Goal: Complete application form

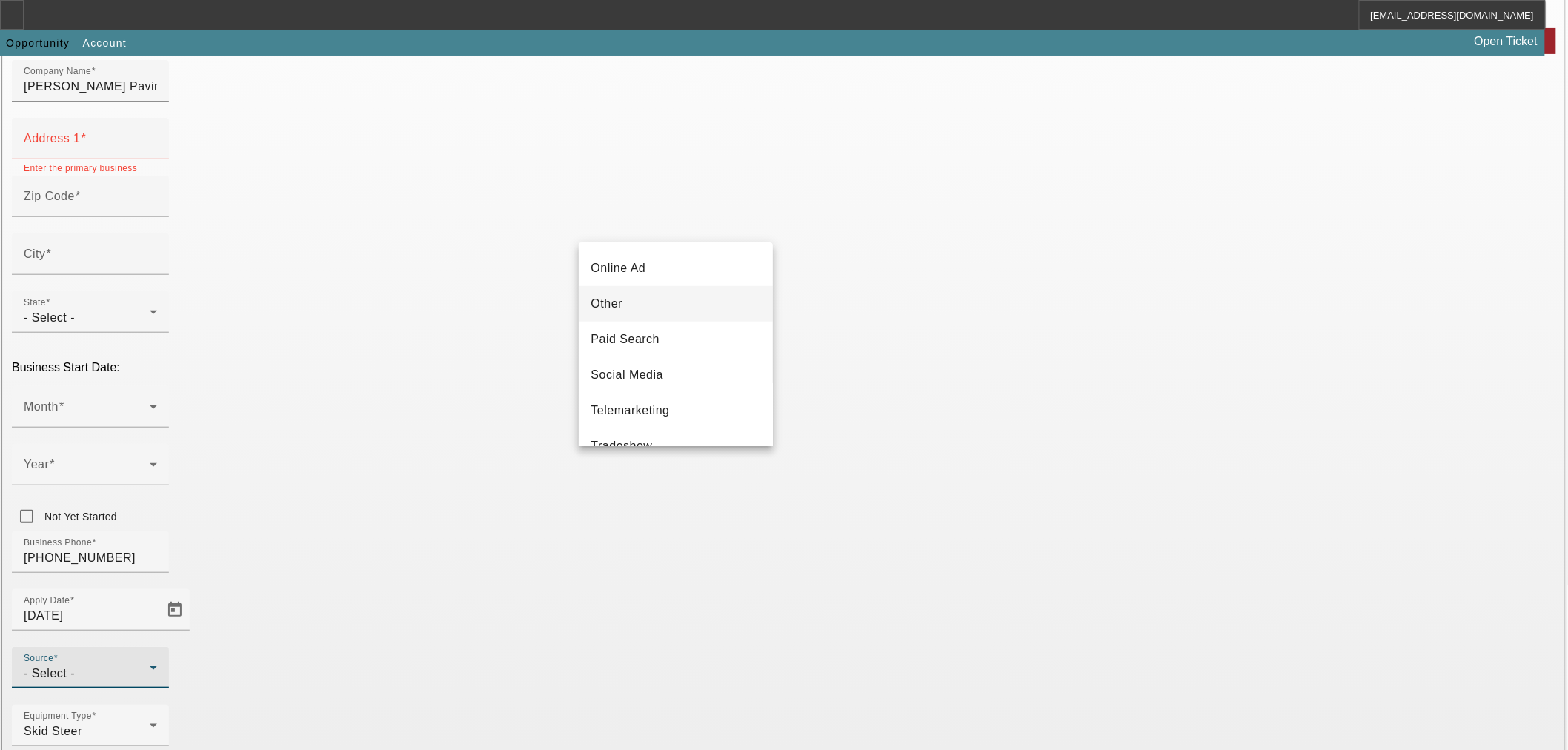
scroll to position [494, 0]
click at [697, 413] on mat-option "Vendor Referral" at bounding box center [675, 412] width 194 height 35
click at [684, 532] on div "Business Phone (251) 510-2965" at bounding box center [784, 561] width 1544 height 58
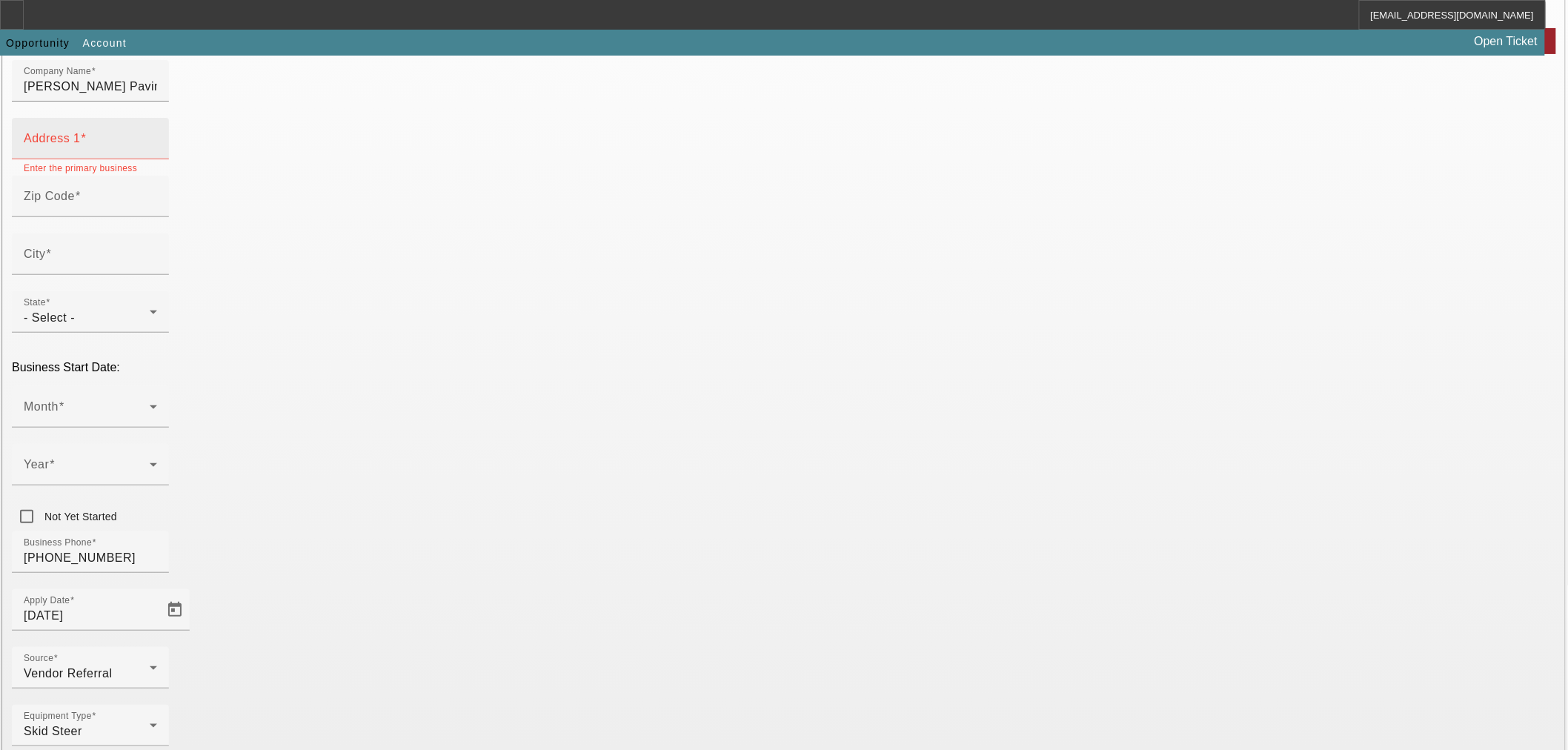
click at [157, 153] on input "Address 1" at bounding box center [90, 145] width 133 height 18
paste input "6061 Andrew Jackson"
type input "6061 Andrew Jackson"
click at [157, 211] on input "Zip Code" at bounding box center [90, 202] width 133 height 18
type input "36619"
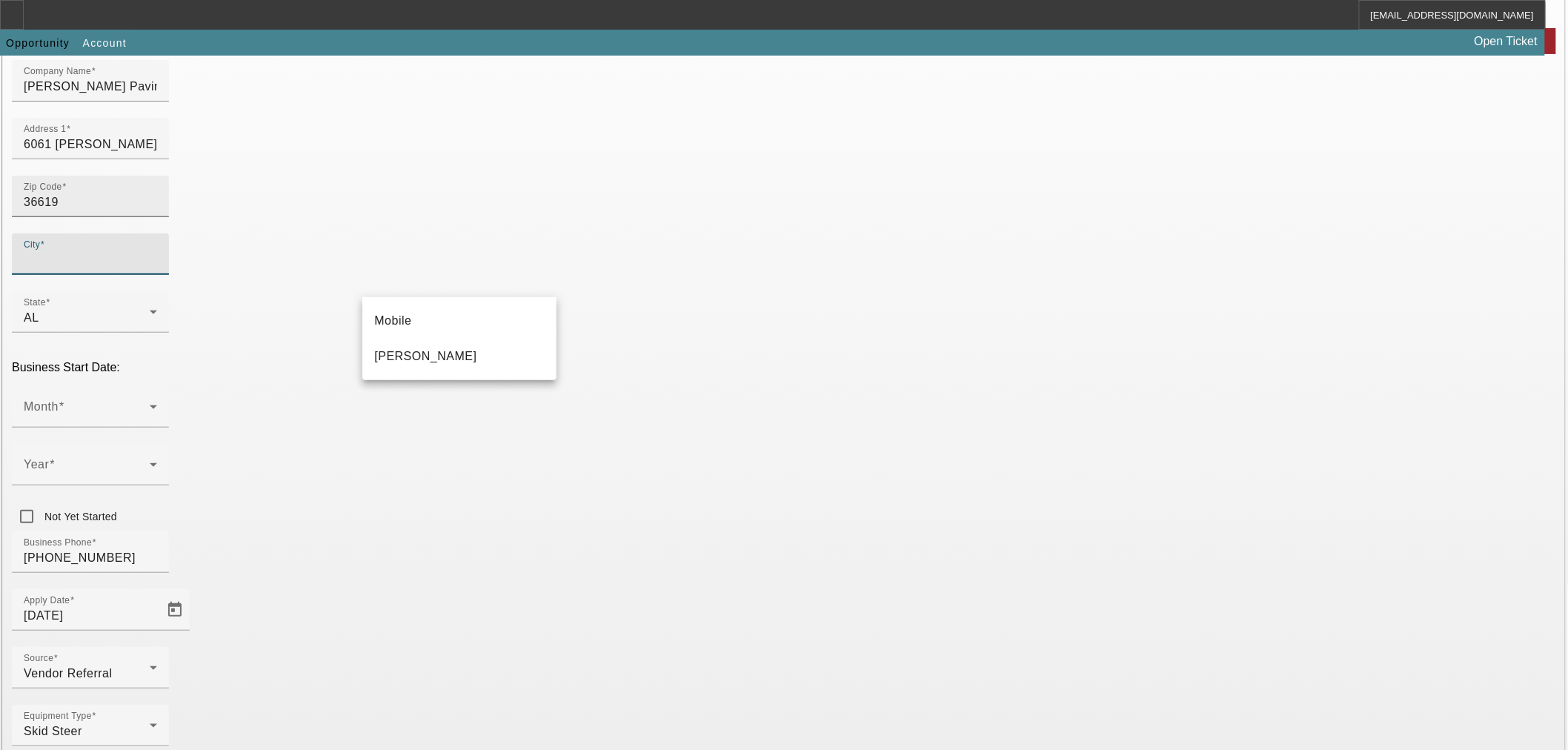
type input "Mobile"
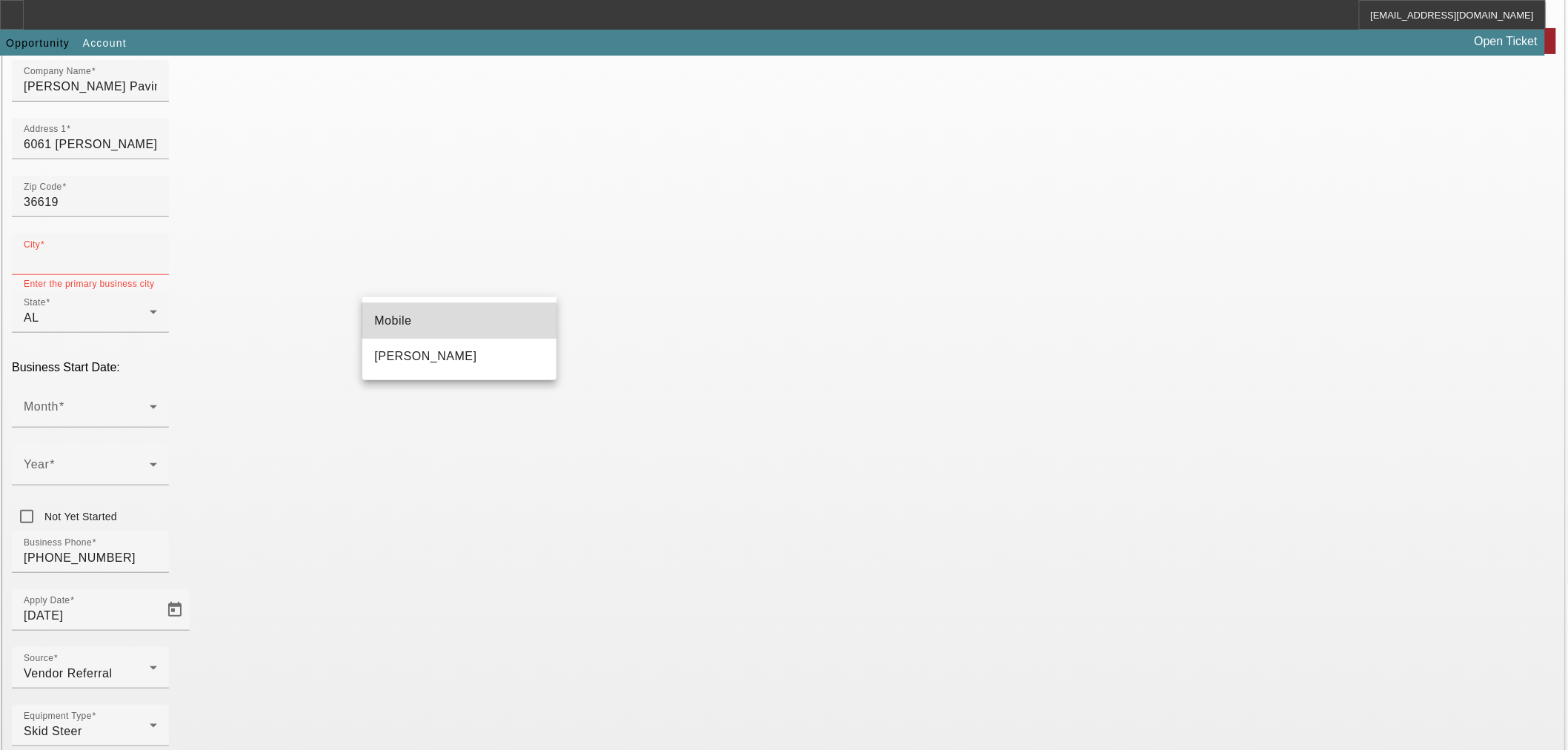
click at [438, 321] on mat-option "Mobile" at bounding box center [459, 320] width 194 height 35
type input "Mobile"
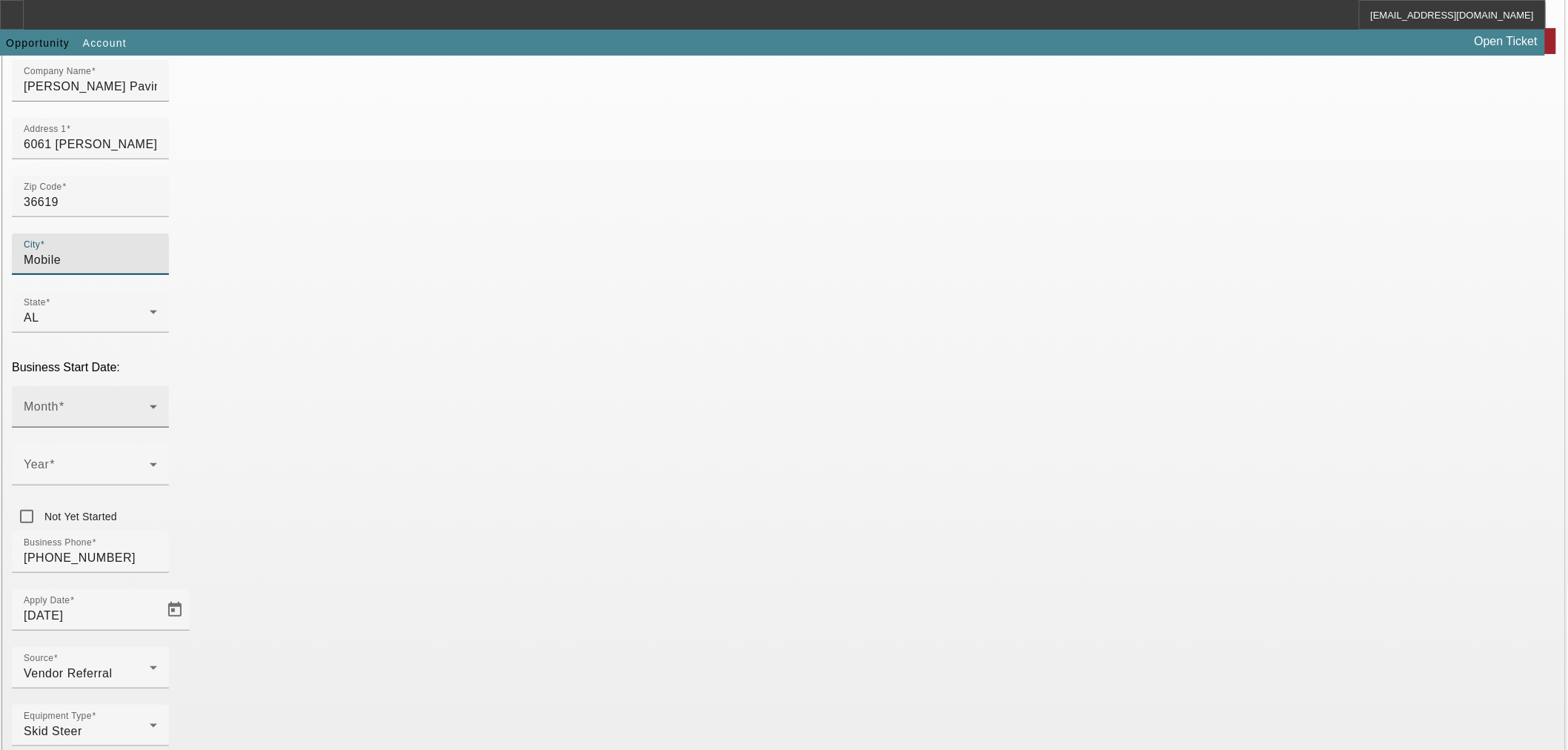
click at [150, 404] on span at bounding box center [86, 412] width 126 height 18
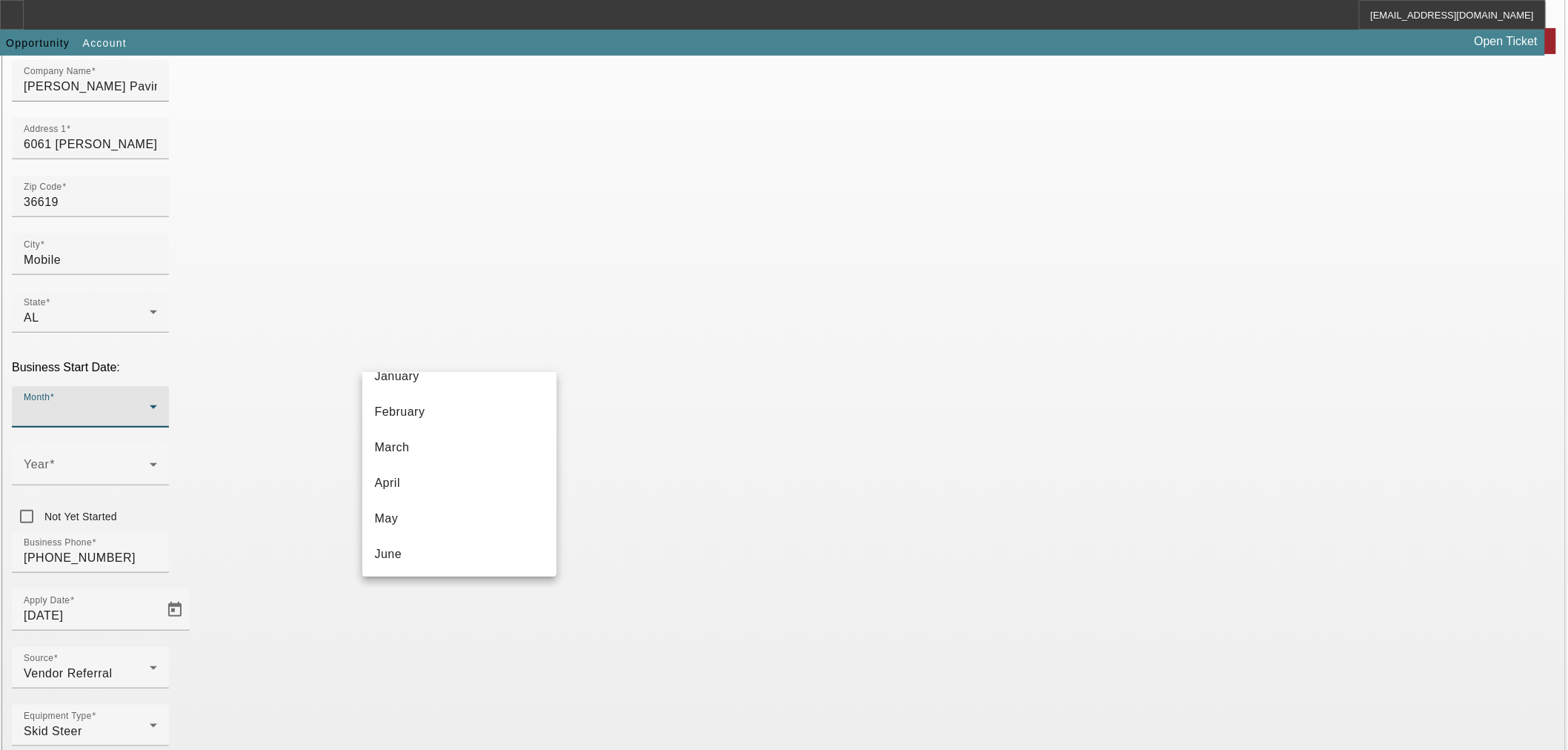
scroll to position [165, 0]
click at [433, 514] on mat-option "August" at bounding box center [459, 516] width 194 height 35
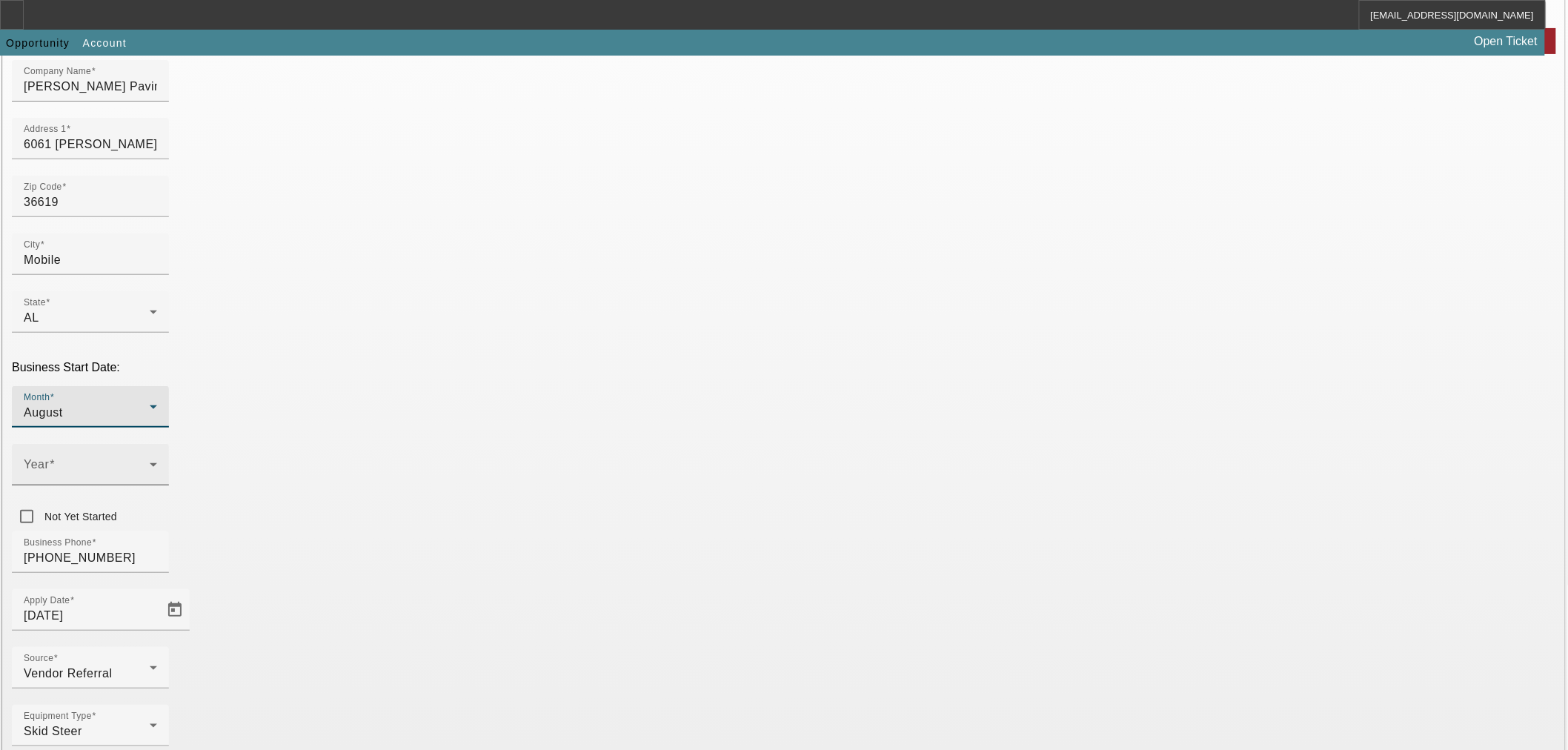
click at [150, 462] on span at bounding box center [86, 470] width 126 height 18
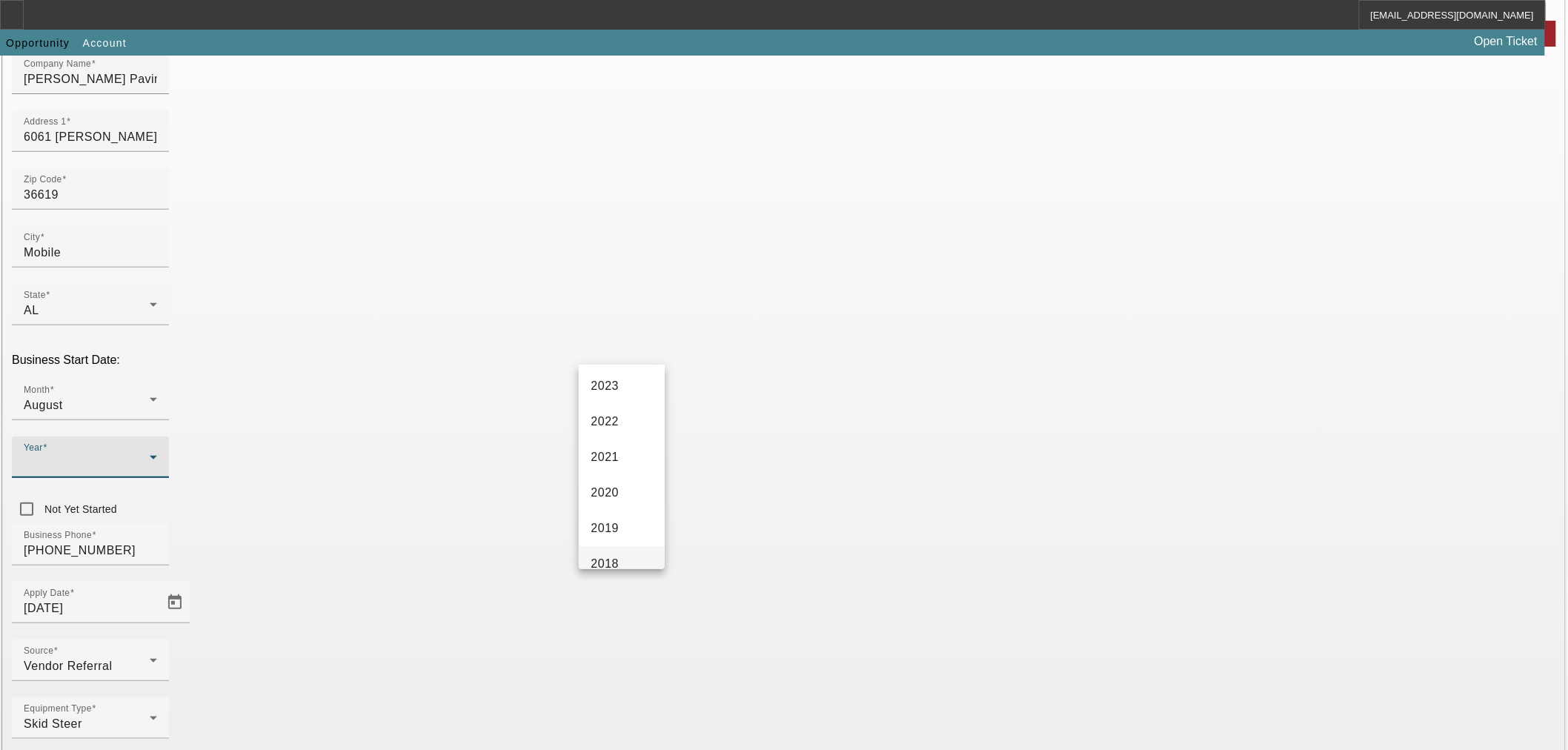
scroll to position [412, 0]
click at [621, 515] on mat-option "2013" at bounding box center [621, 511] width 86 height 35
click at [667, 524] on div "Business Phone (251) 510-2965" at bounding box center [784, 553] width 1544 height 58
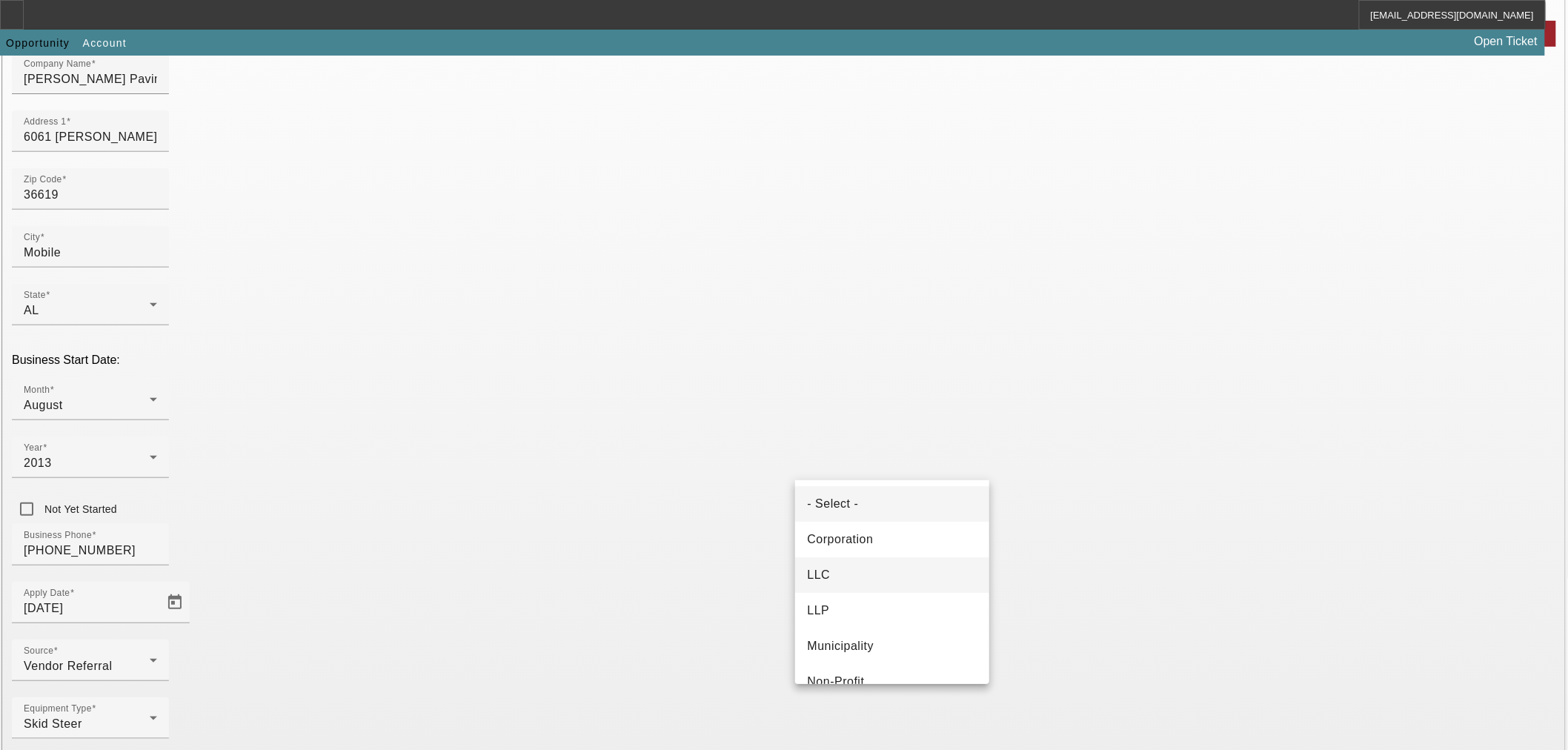
click at [880, 569] on mat-option "LLC" at bounding box center [892, 575] width 194 height 35
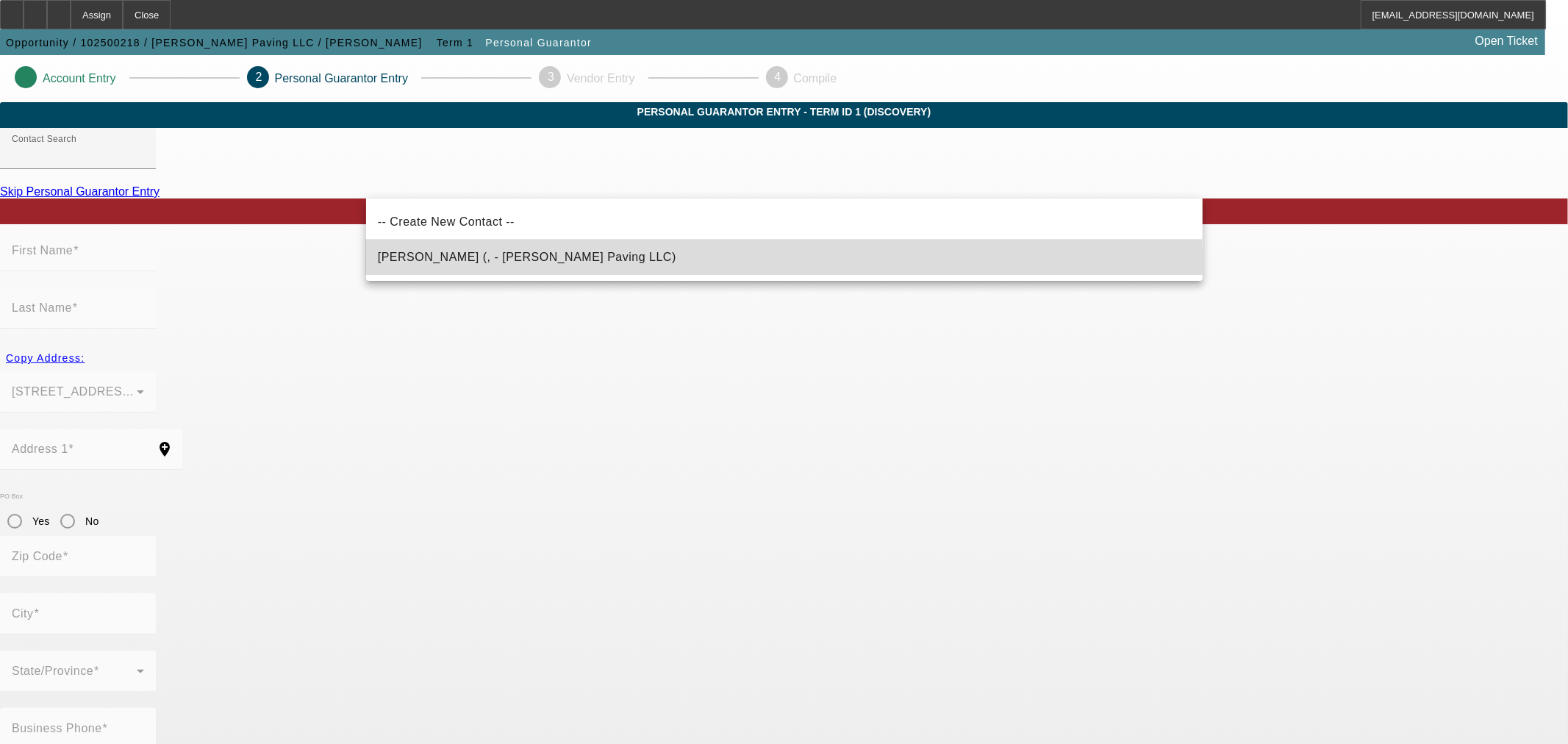
click at [568, 266] on mat-option "Boykin, Gary (, - G M Boykin Paving LLC)" at bounding box center [784, 257] width 837 height 35
type input "Boykin, Gary (, - G M Boykin Paving LLC)"
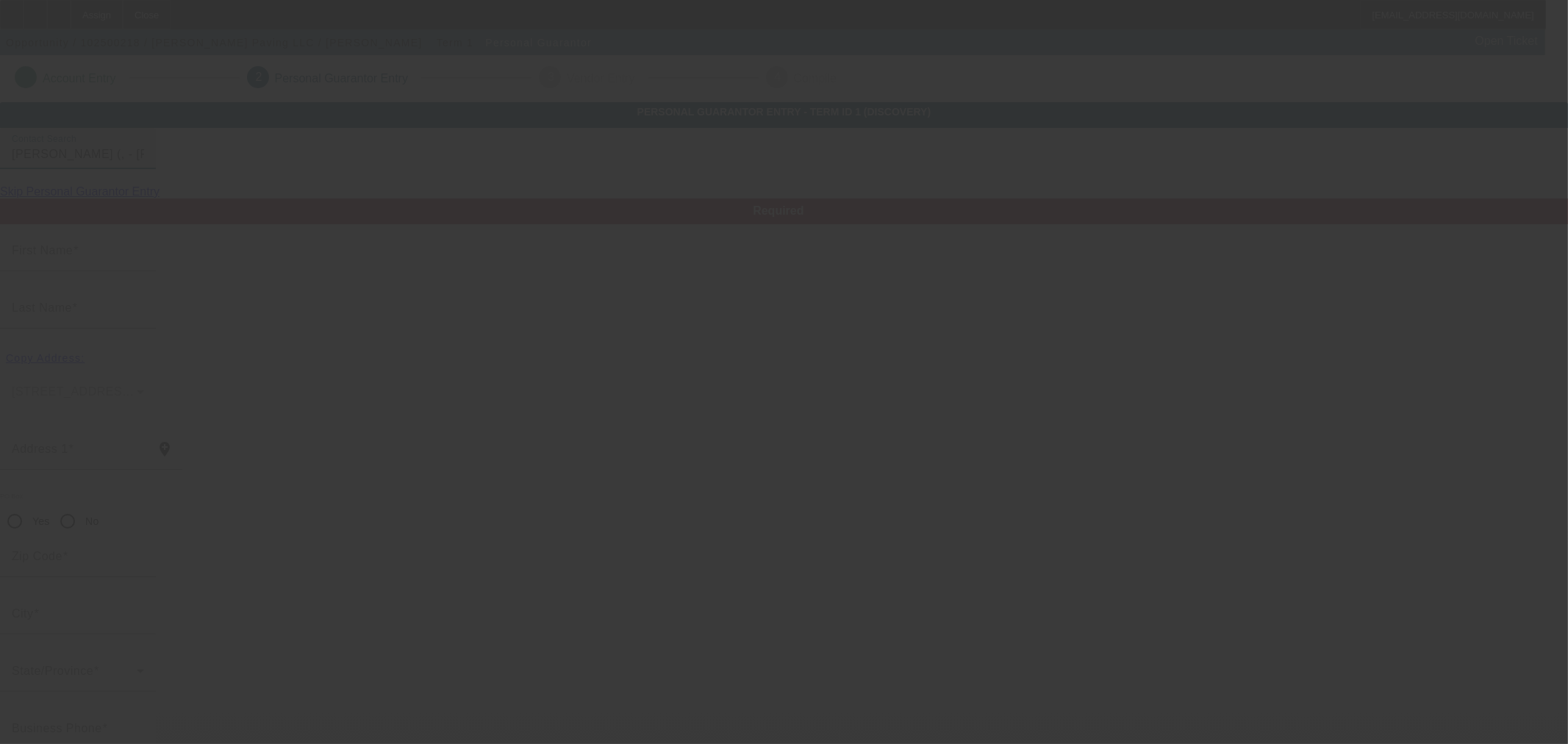
type input "Gary"
type input "Boykin"
radio input "true"
type input "(251) 510-2965"
type input "gmboykinpaving@yahoo.com"
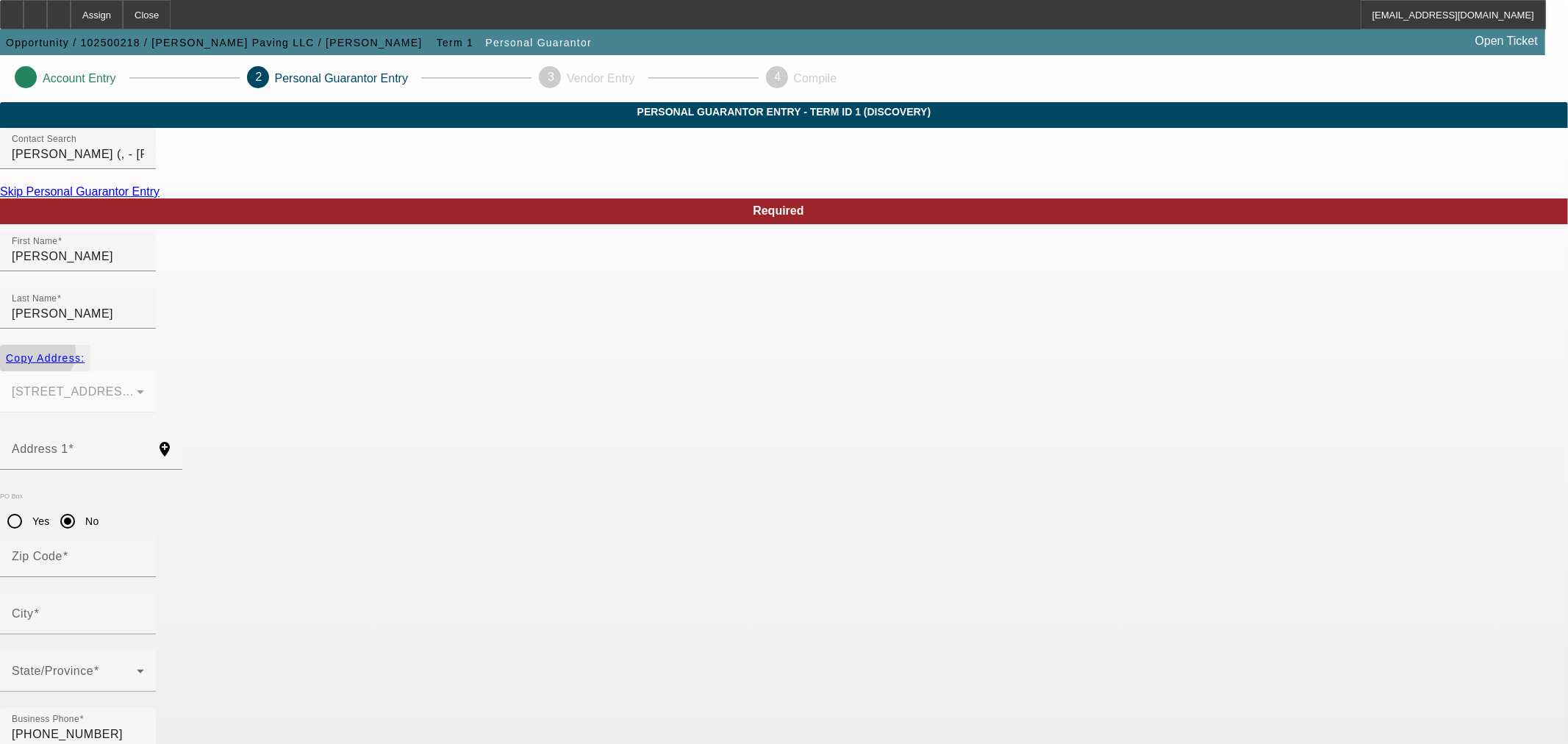
click at [85, 352] on span "Copy Address:" at bounding box center [45, 358] width 79 height 12
type input "6061 Andrew Jackson"
radio input "false"
type input "36619"
type input "Mobile"
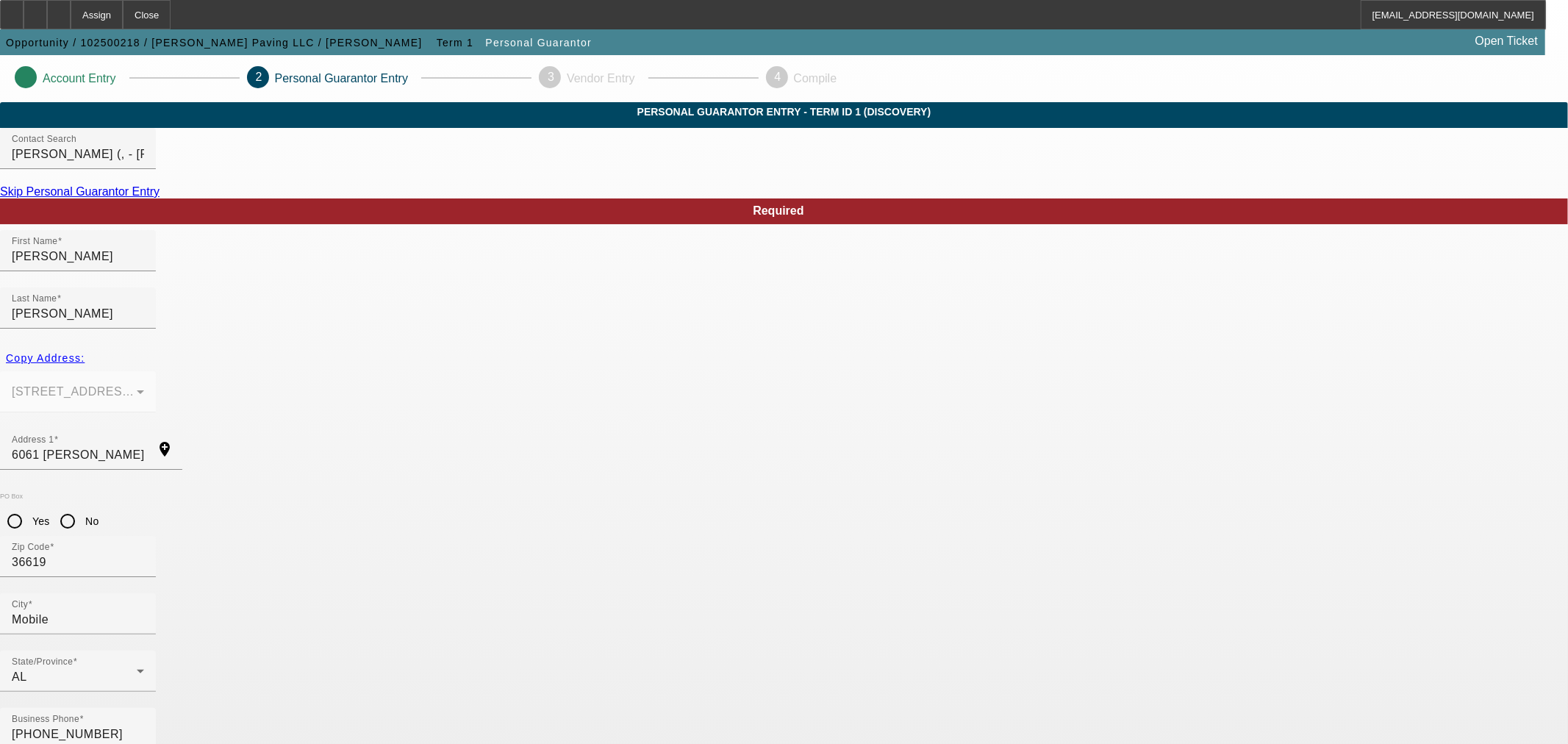
type input "100"
type input "426-13-5521"
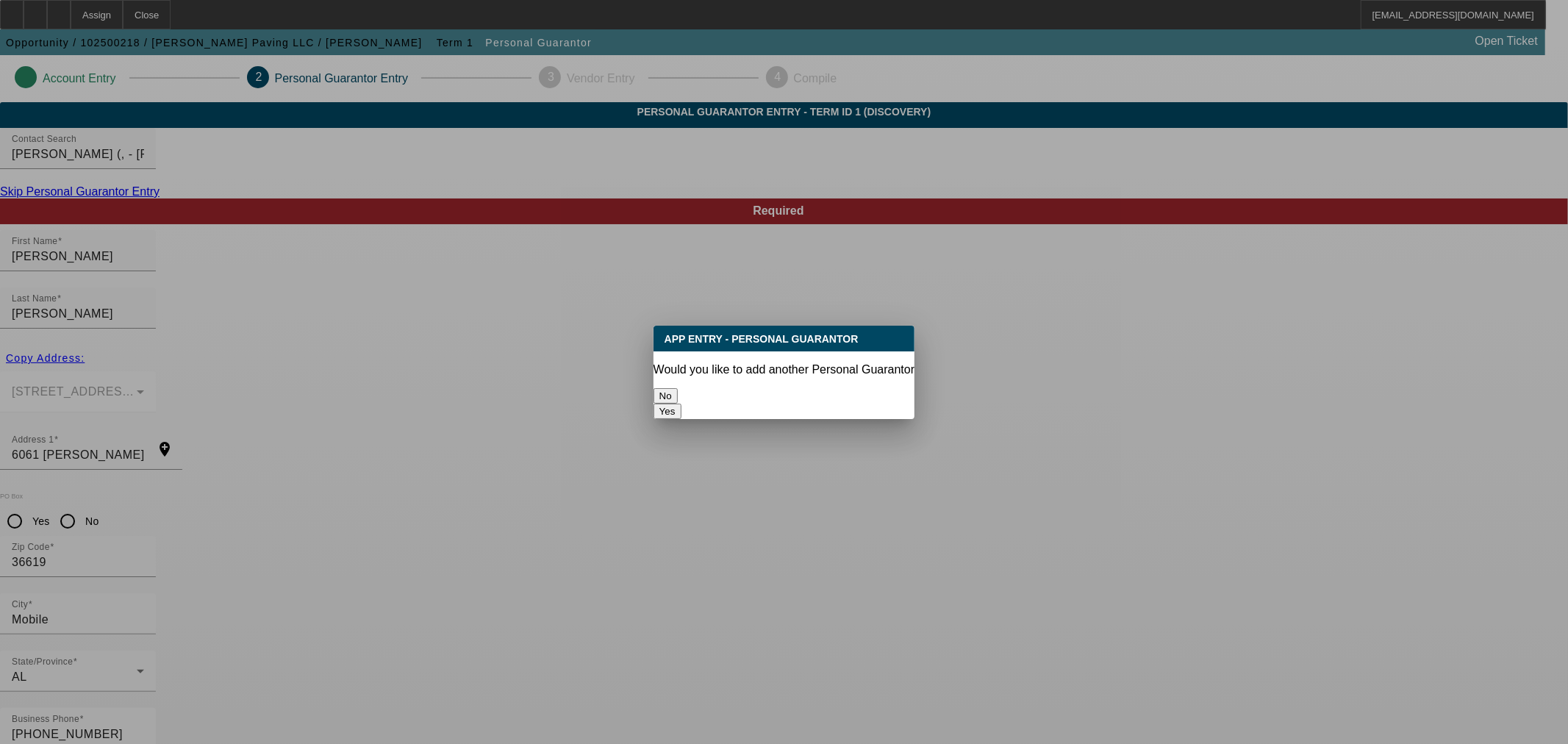
click at [678, 388] on button "No" at bounding box center [665, 396] width 24 height 16
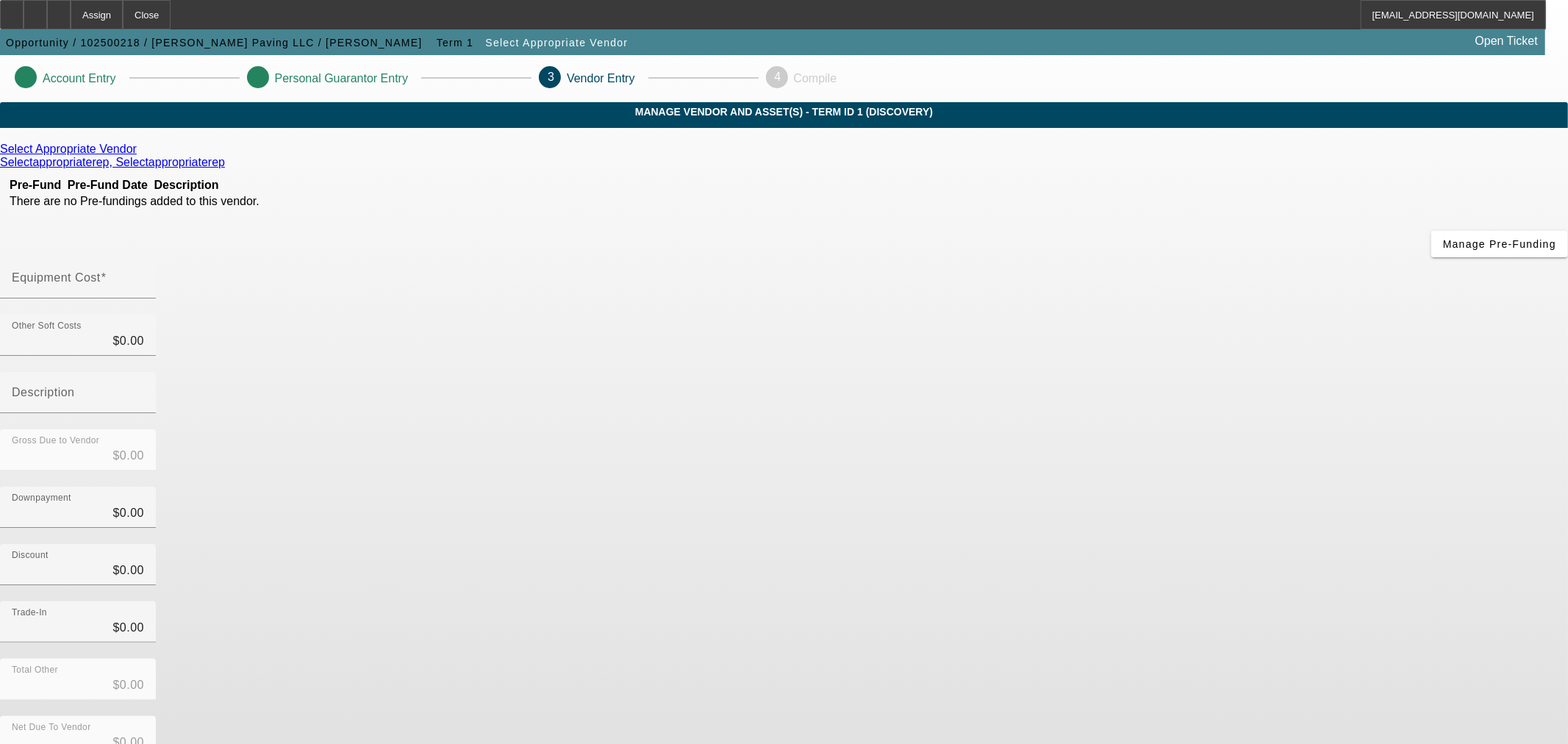
click at [140, 155] on icon at bounding box center [140, 149] width 0 height 12
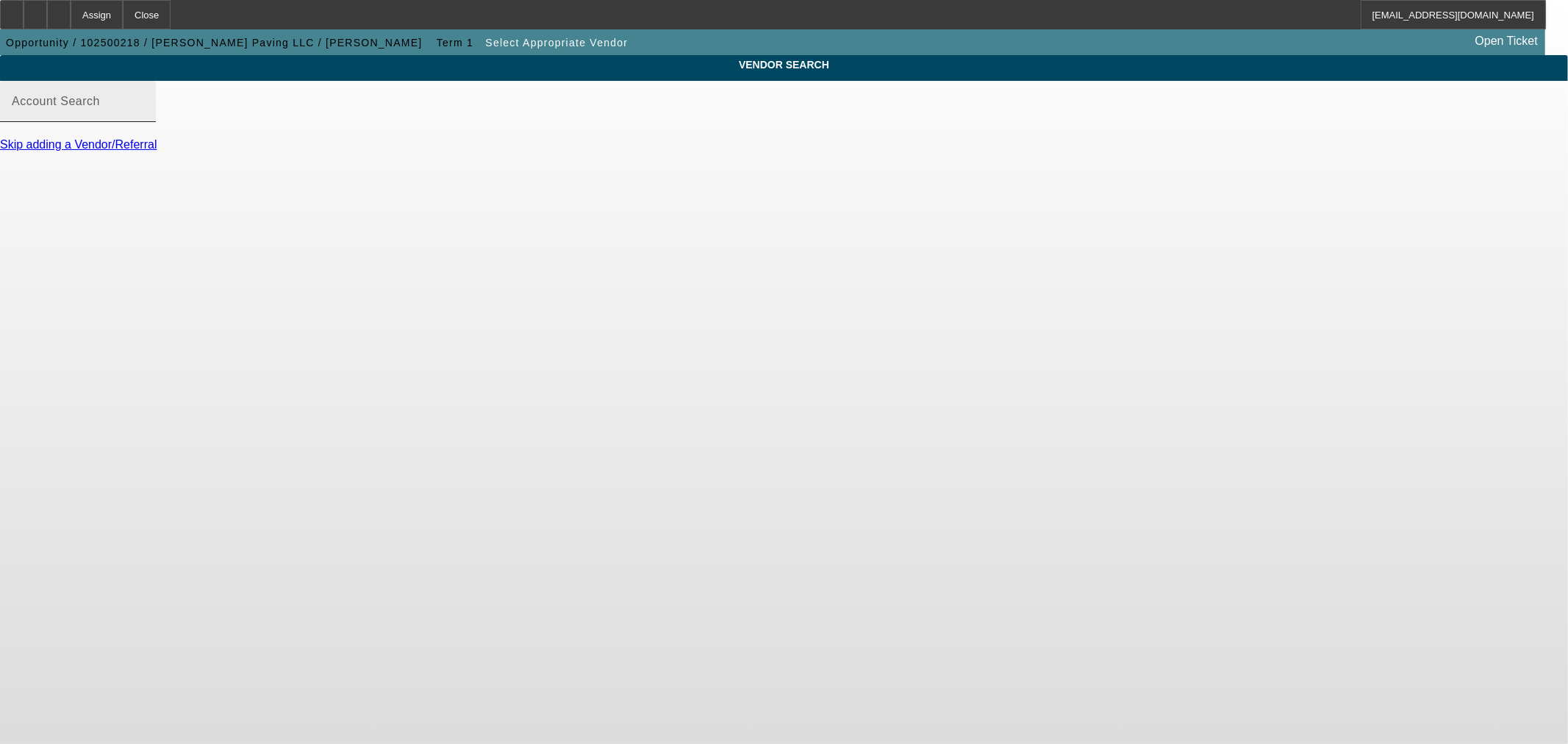
click at [144, 99] on div "Account Search" at bounding box center [78, 101] width 132 height 41
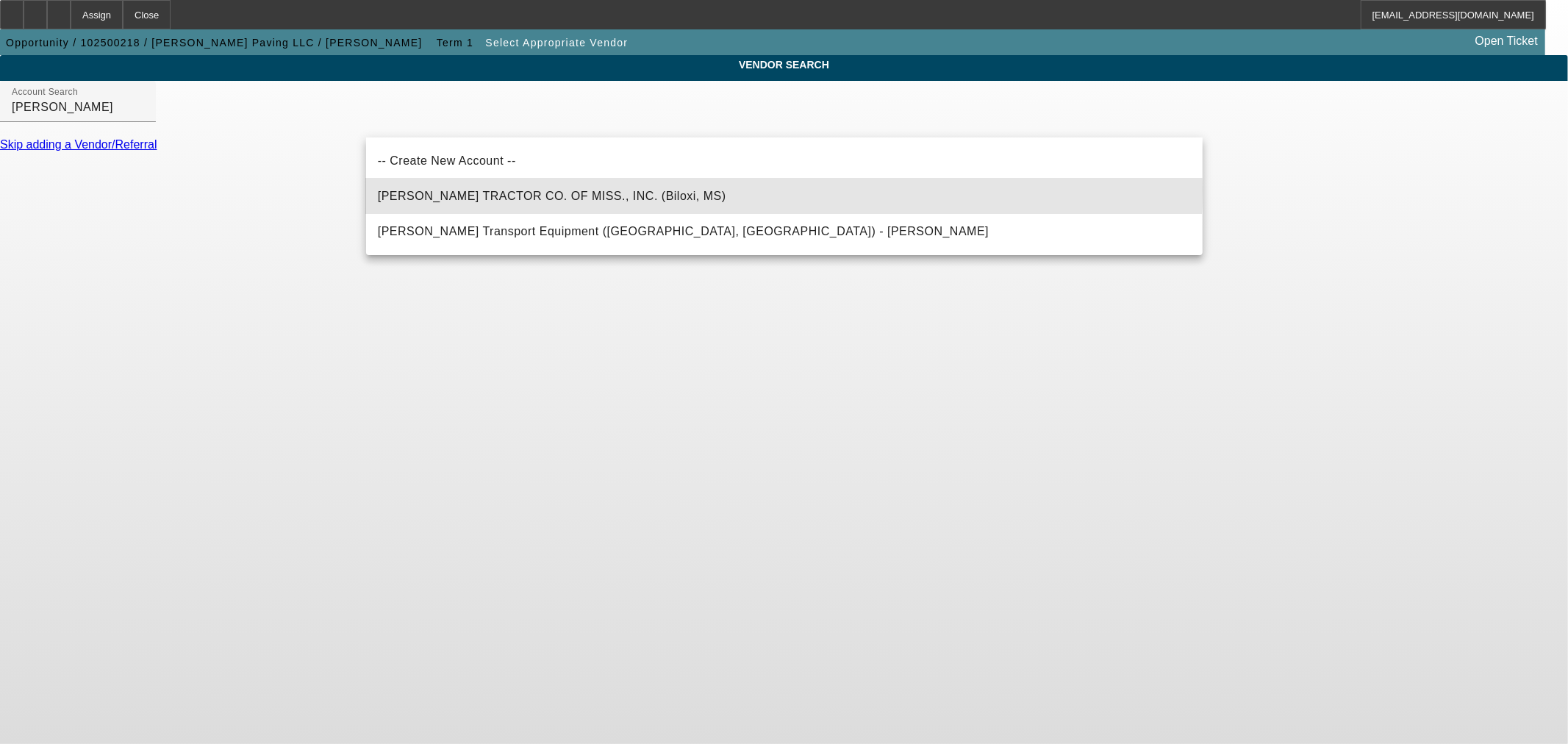
click at [519, 189] on span "LEE TRACTOR CO. OF MISS., INC. (Biloxi, MS)" at bounding box center [551, 196] width 348 height 18
type input "LEE TRACTOR CO. OF MISS., INC. (Biloxi, MS)"
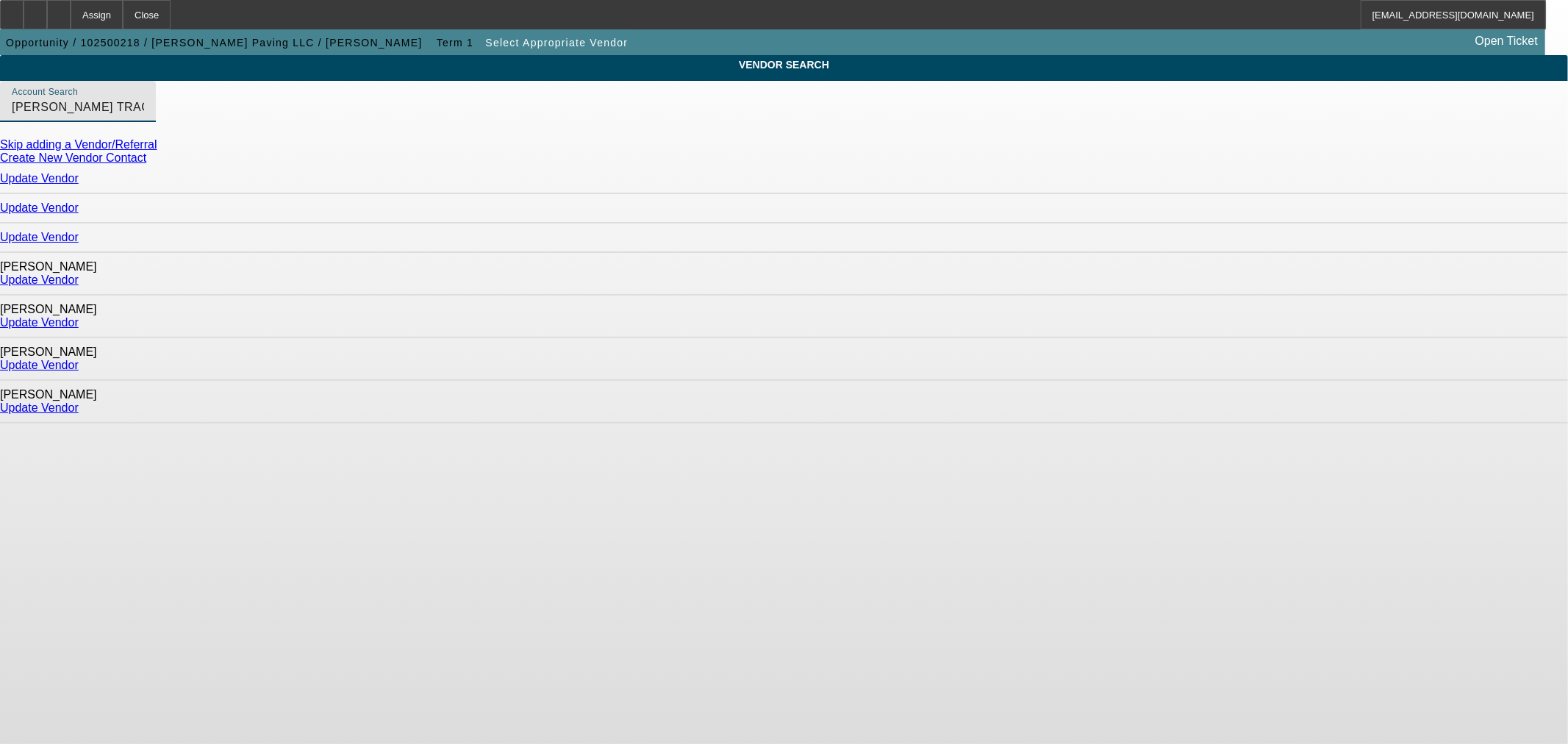
click at [79, 359] on link "Update Vendor" at bounding box center [39, 365] width 79 height 12
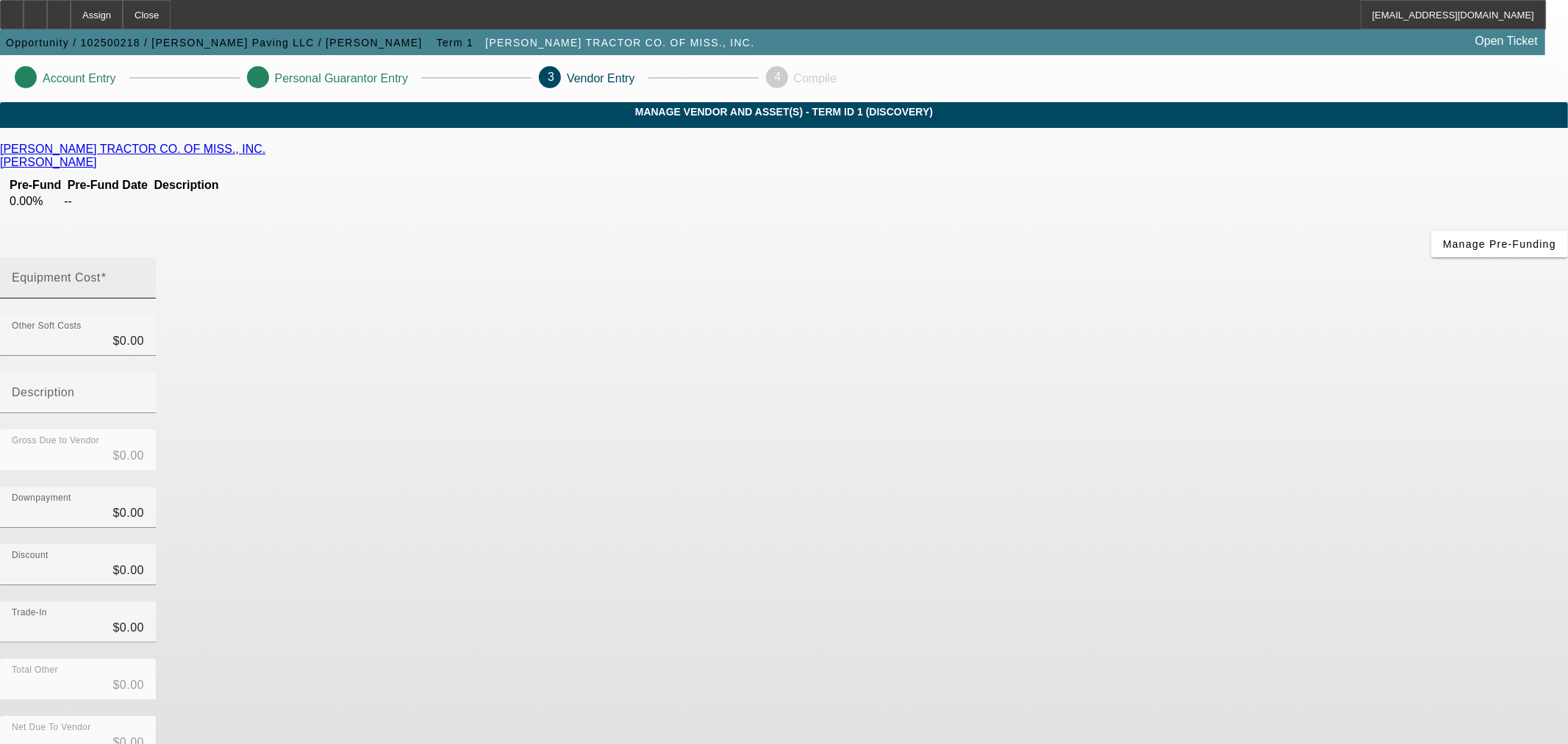
drag, startPoint x: 911, startPoint y: 160, endPoint x: 905, endPoint y: 170, distance: 11.7
click at [144, 257] on div "Equipment Cost" at bounding box center [78, 277] width 132 height 41
click at [156, 298] on div at bounding box center [78, 306] width 156 height 16
click at [144, 275] on input "Equipment Cost" at bounding box center [78, 284] width 132 height 18
type input "9"
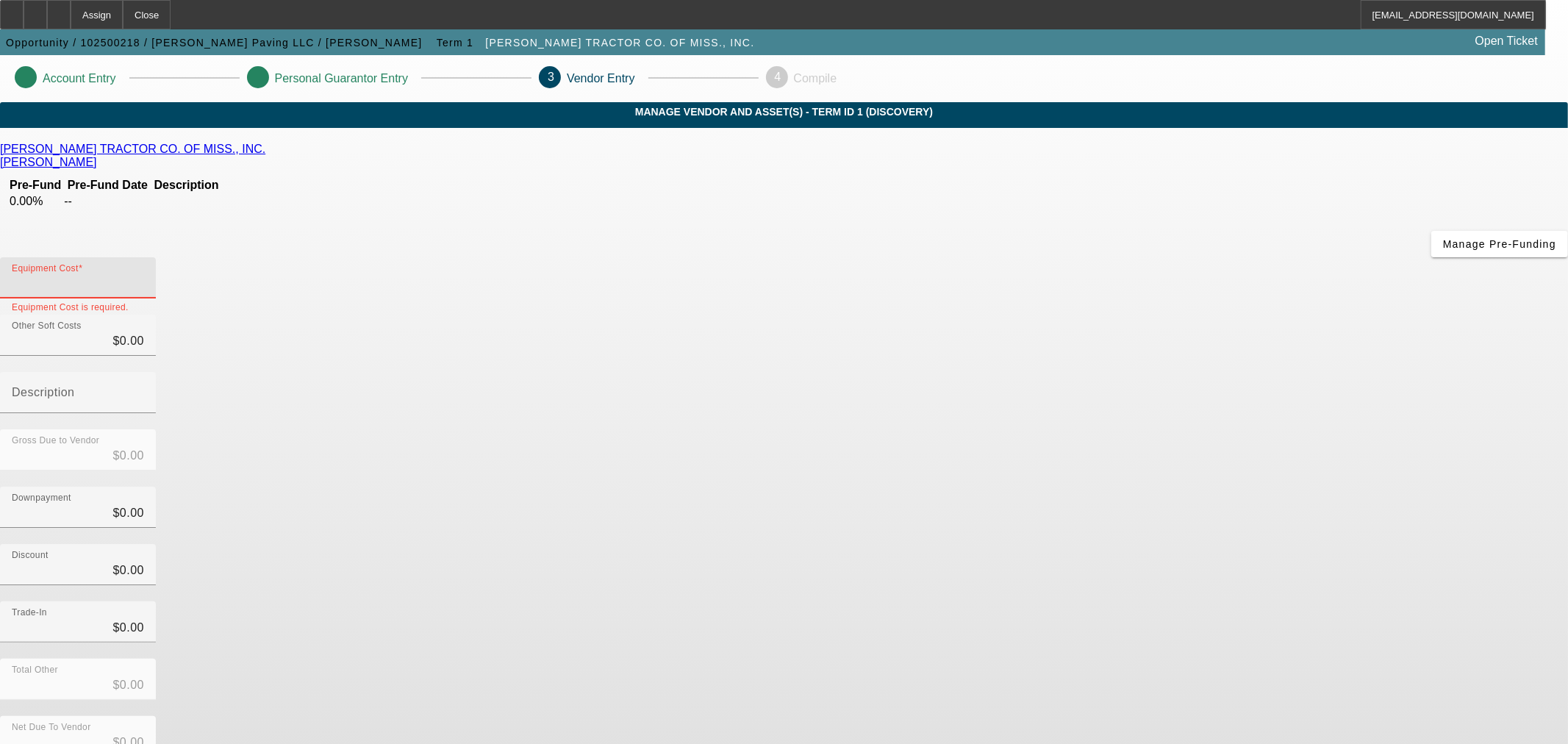
type input "$9.00"
type input "96"
type input "$96.00"
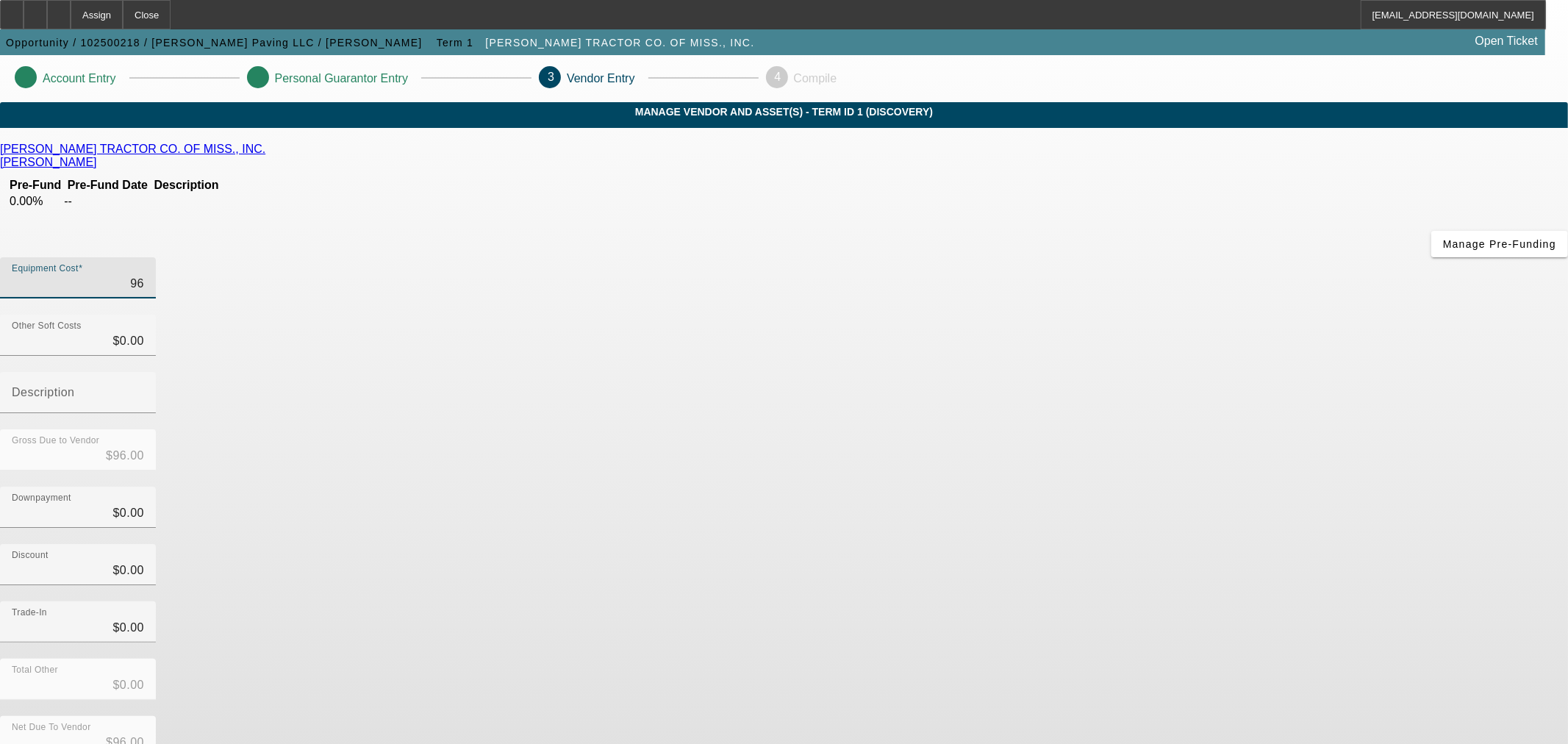
type input "963"
type input "$963.00"
type input "9630"
type input "$9,630.00"
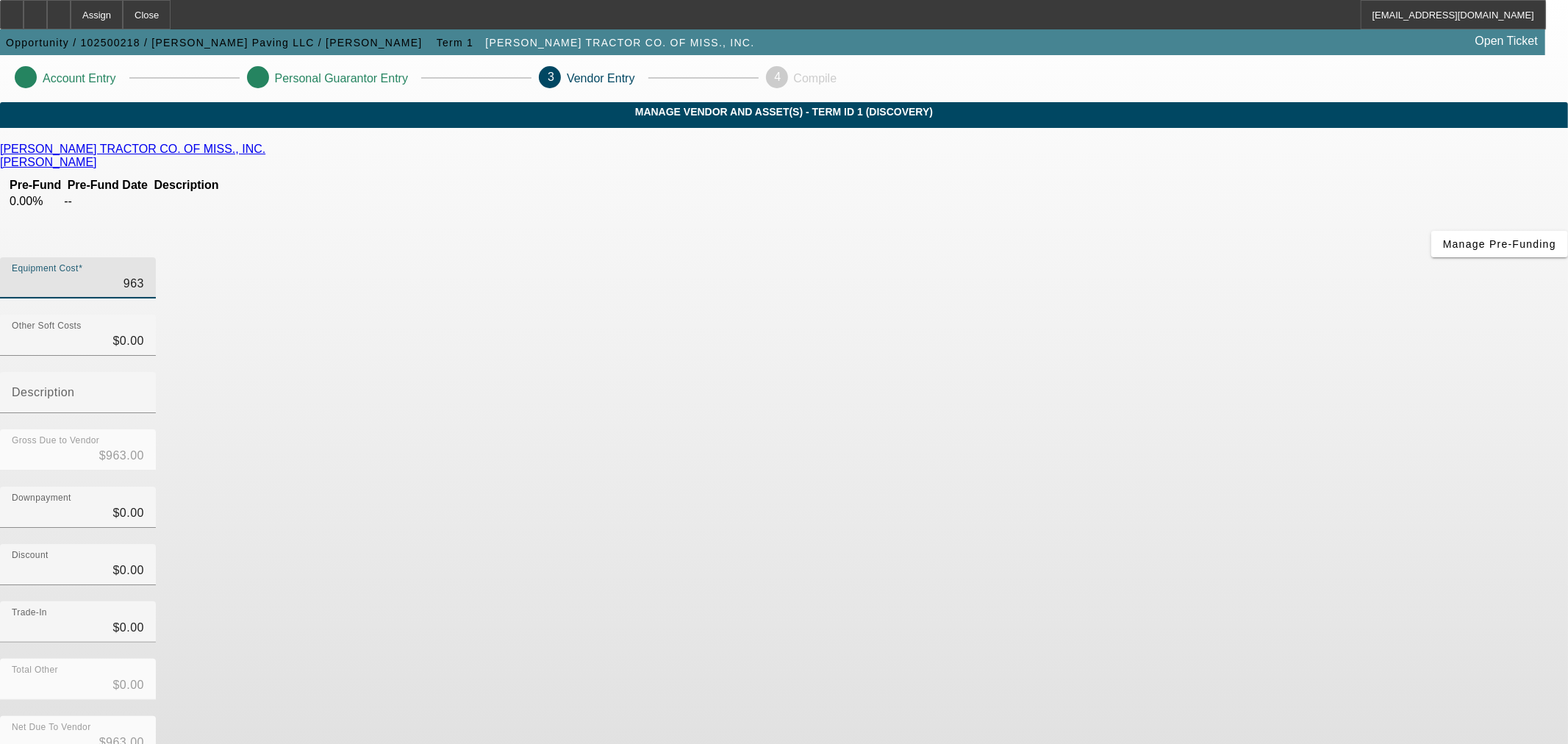
type input "$9,630.00"
type input "96300"
type input "$96,300.00"
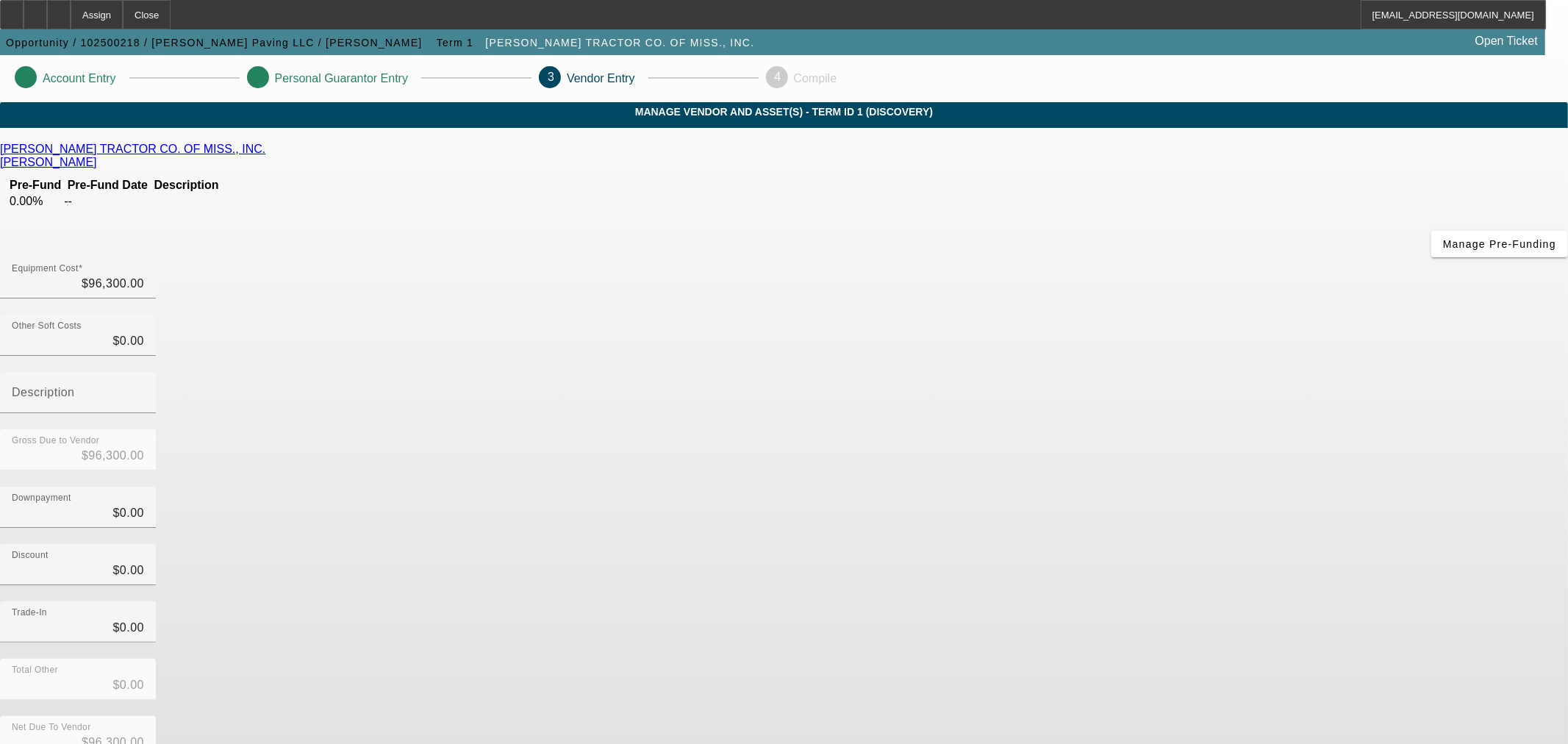
click at [1152, 544] on div "Discount $0.00" at bounding box center [784, 573] width 1568 height 58
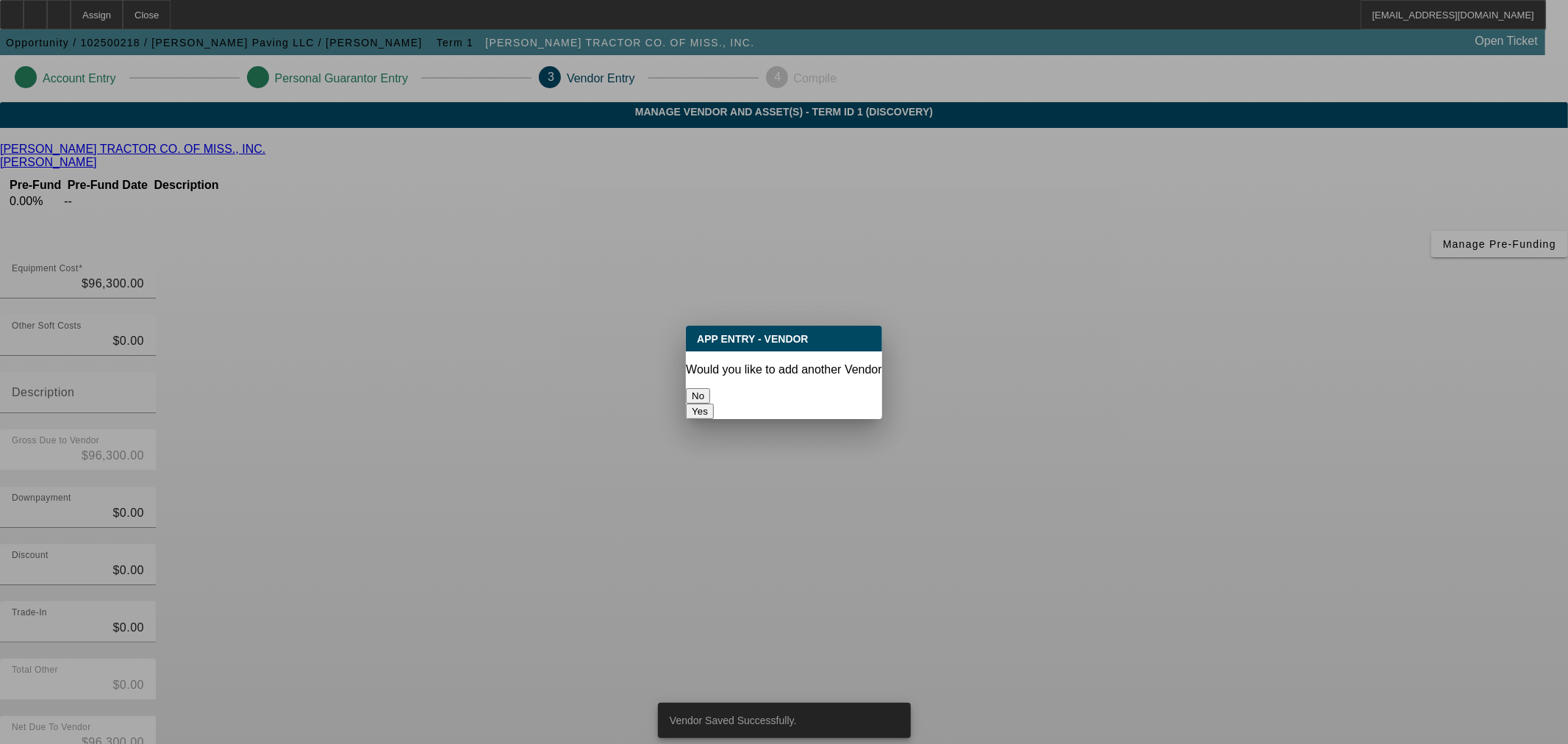
click at [710, 398] on button "No" at bounding box center [698, 396] width 24 height 16
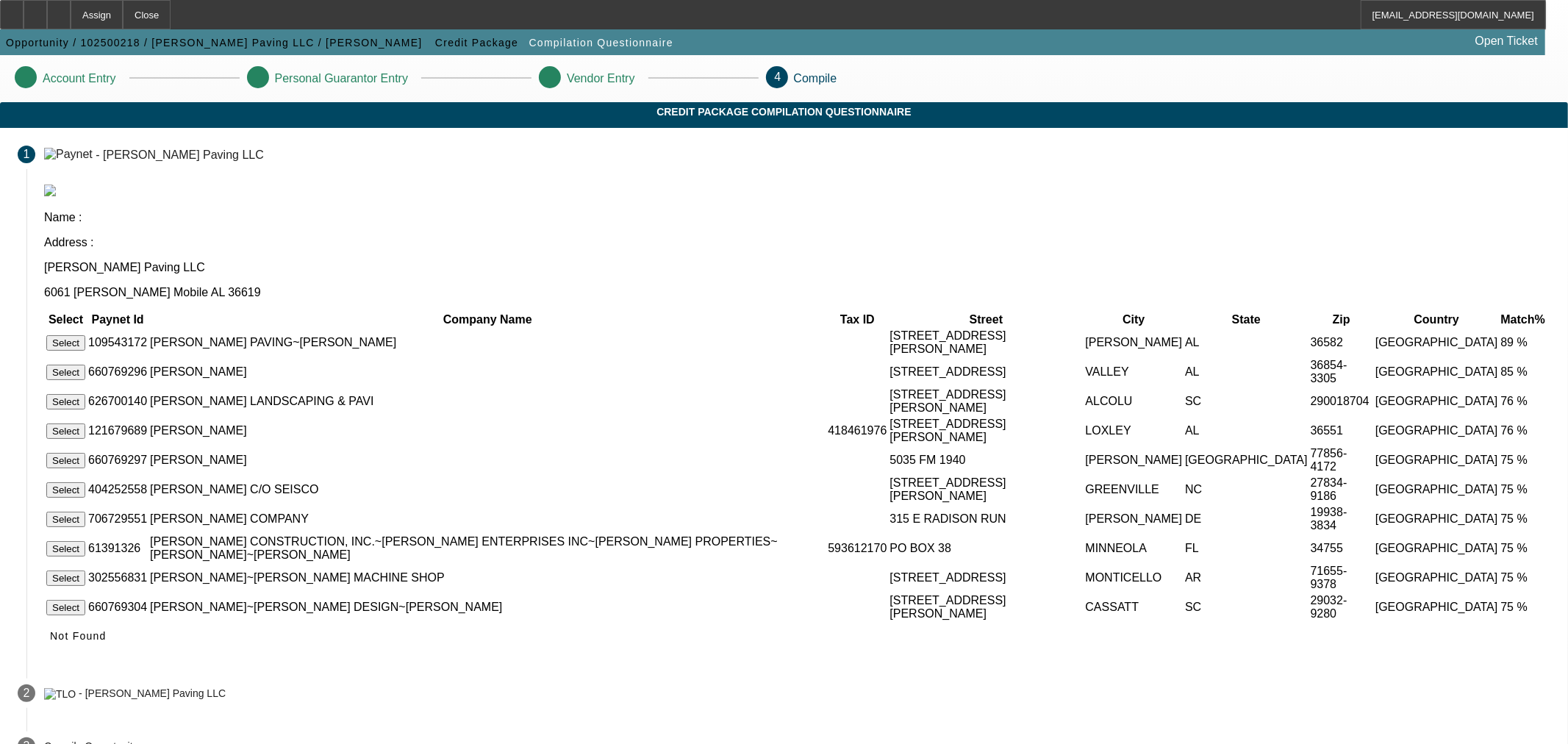
click at [85, 335] on button "Select" at bounding box center [65, 343] width 39 height 16
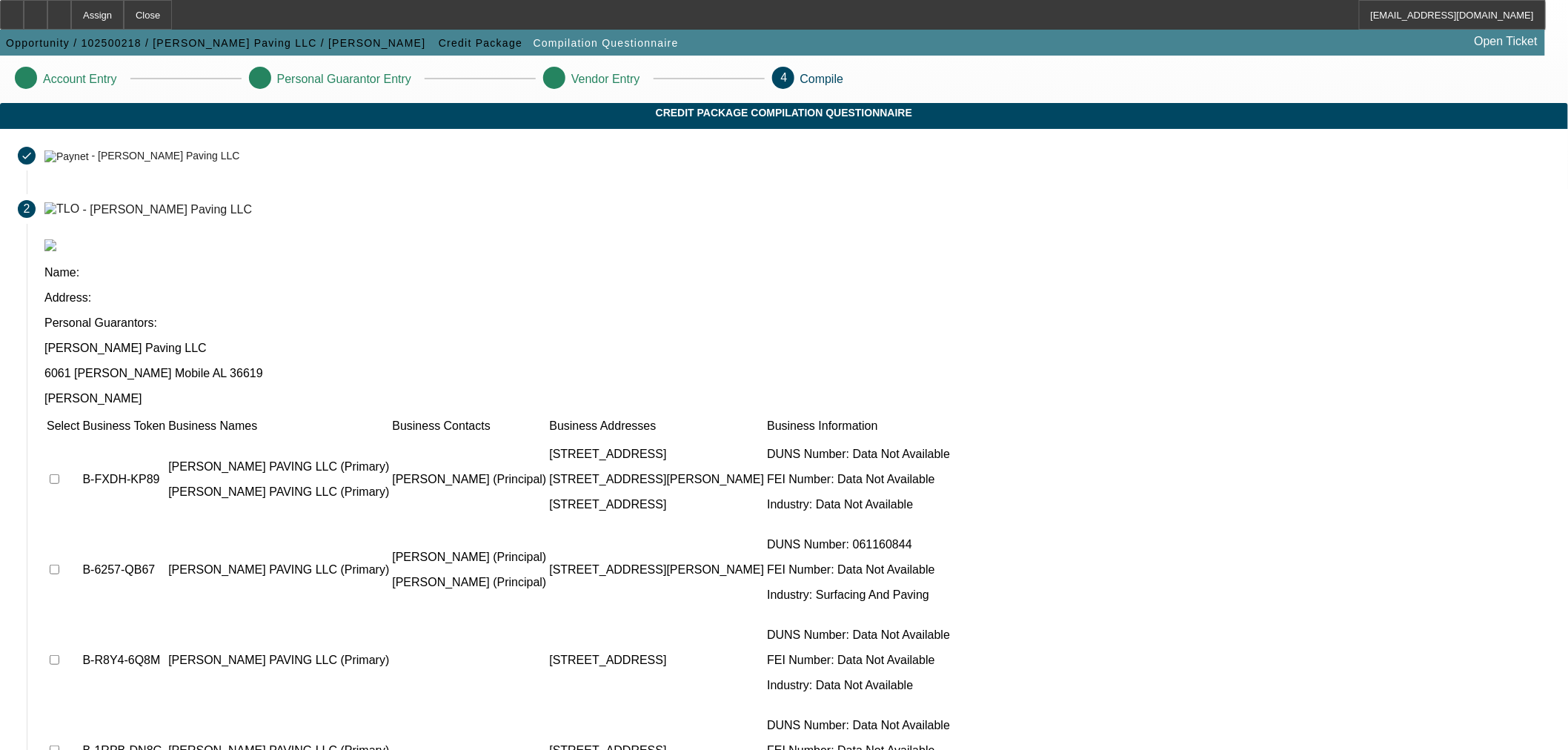
click at [80, 435] on td at bounding box center [63, 479] width 34 height 89
click at [60, 565] on input "checkbox" at bounding box center [54, 569] width 9 height 9
checkbox input "true"
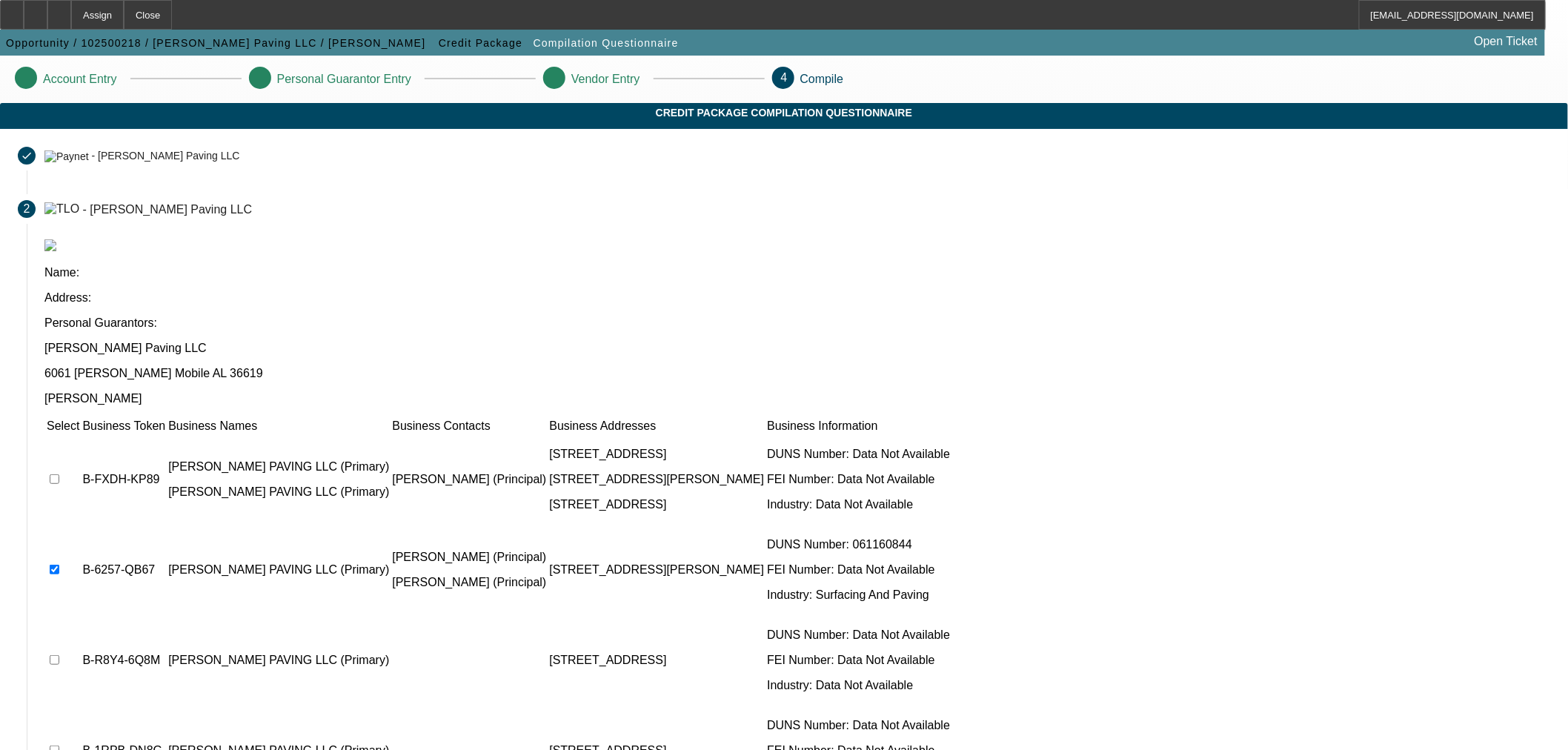
click at [80, 419] on td "Select" at bounding box center [63, 426] width 34 height 15
click at [60, 474] on input "checkbox" at bounding box center [54, 479] width 9 height 9
checkbox input "true"
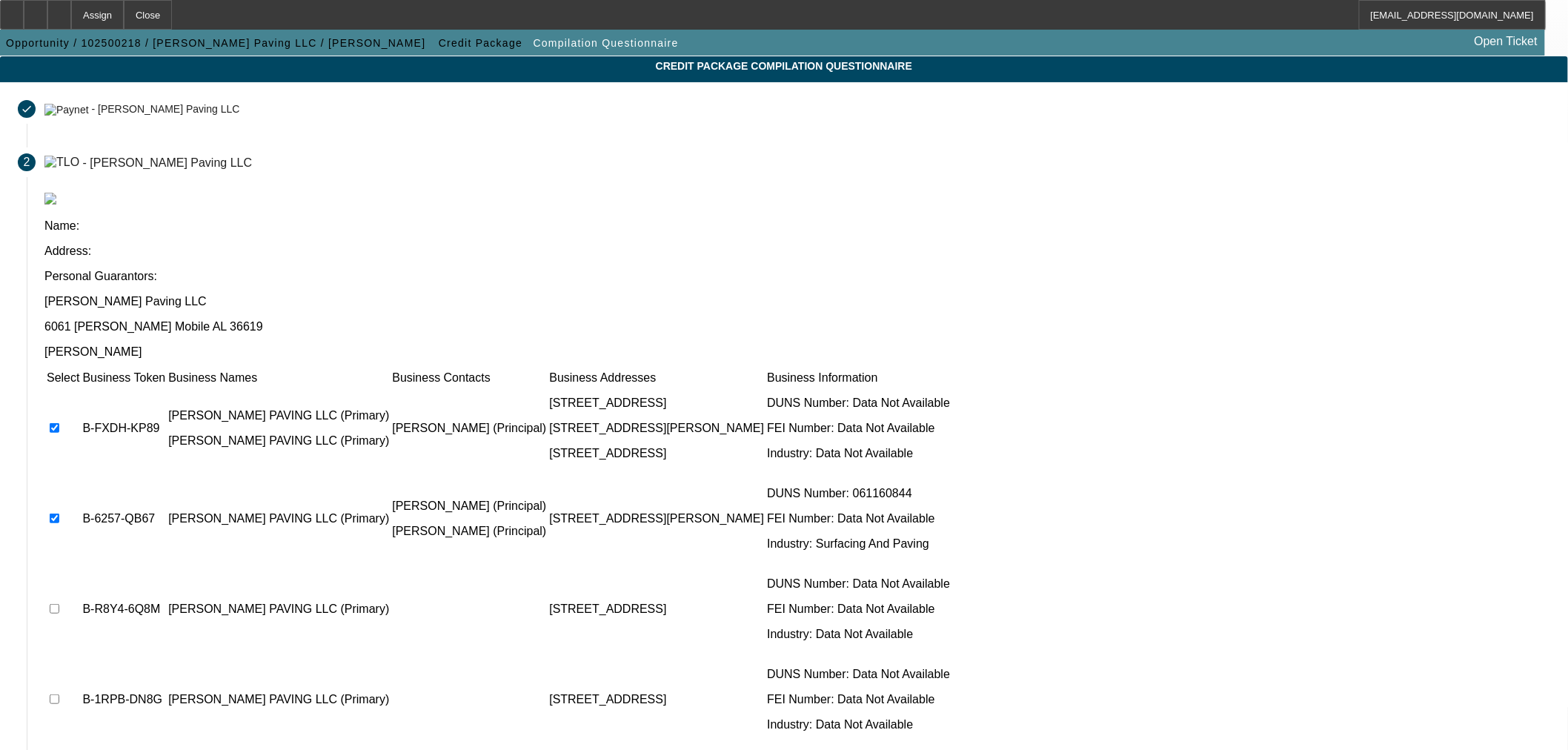
scroll to position [68, 0]
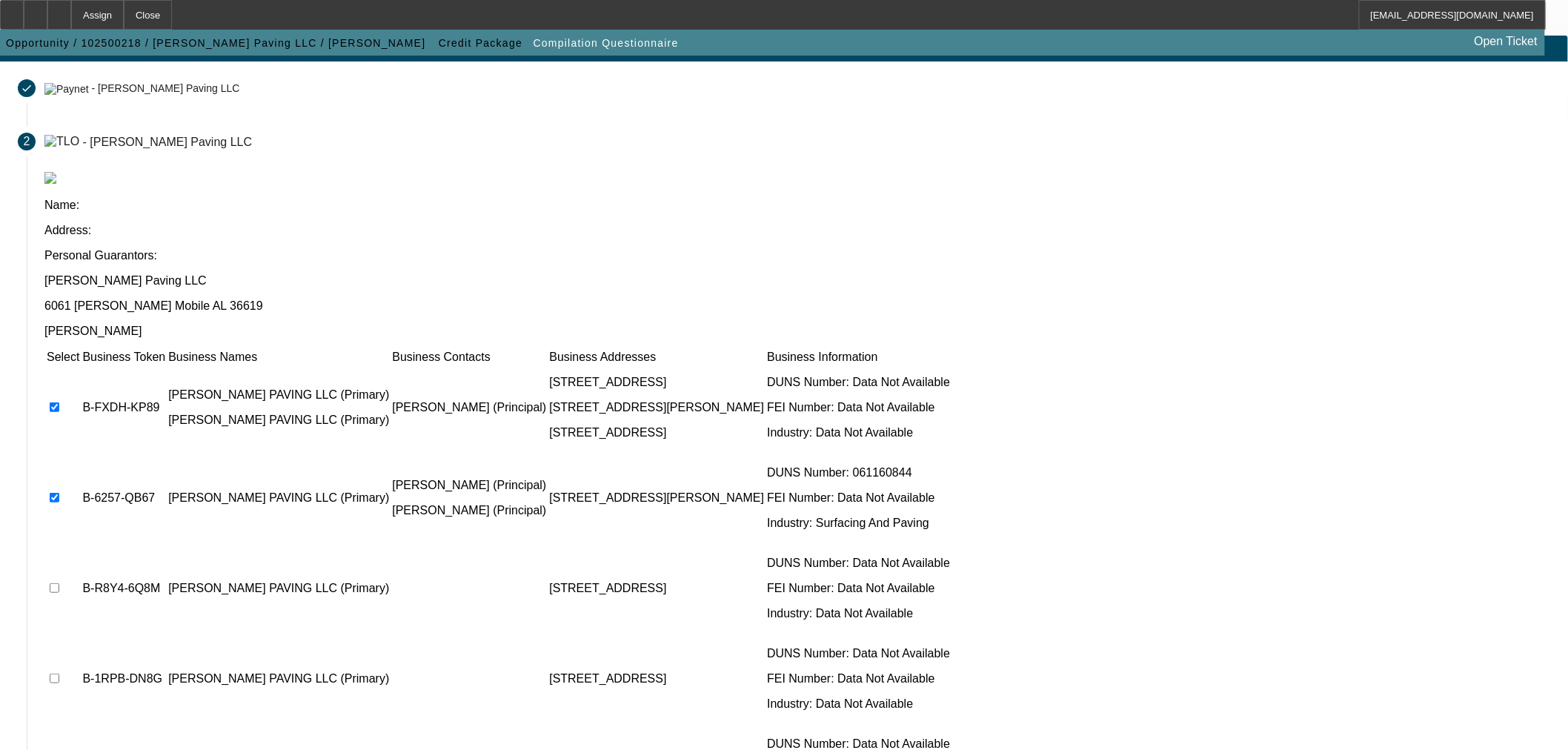
checkbox input "true"
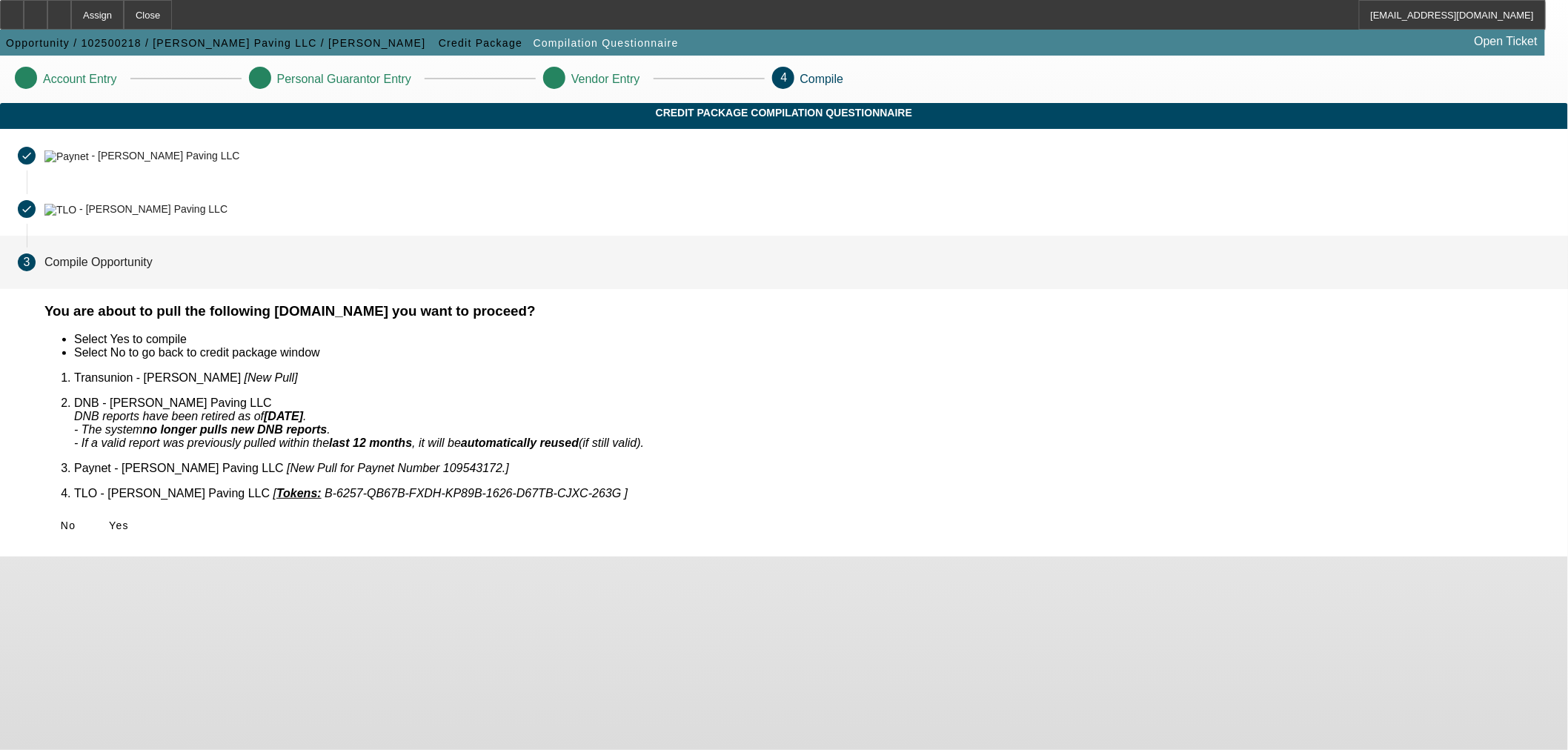
scroll to position [0, 0]
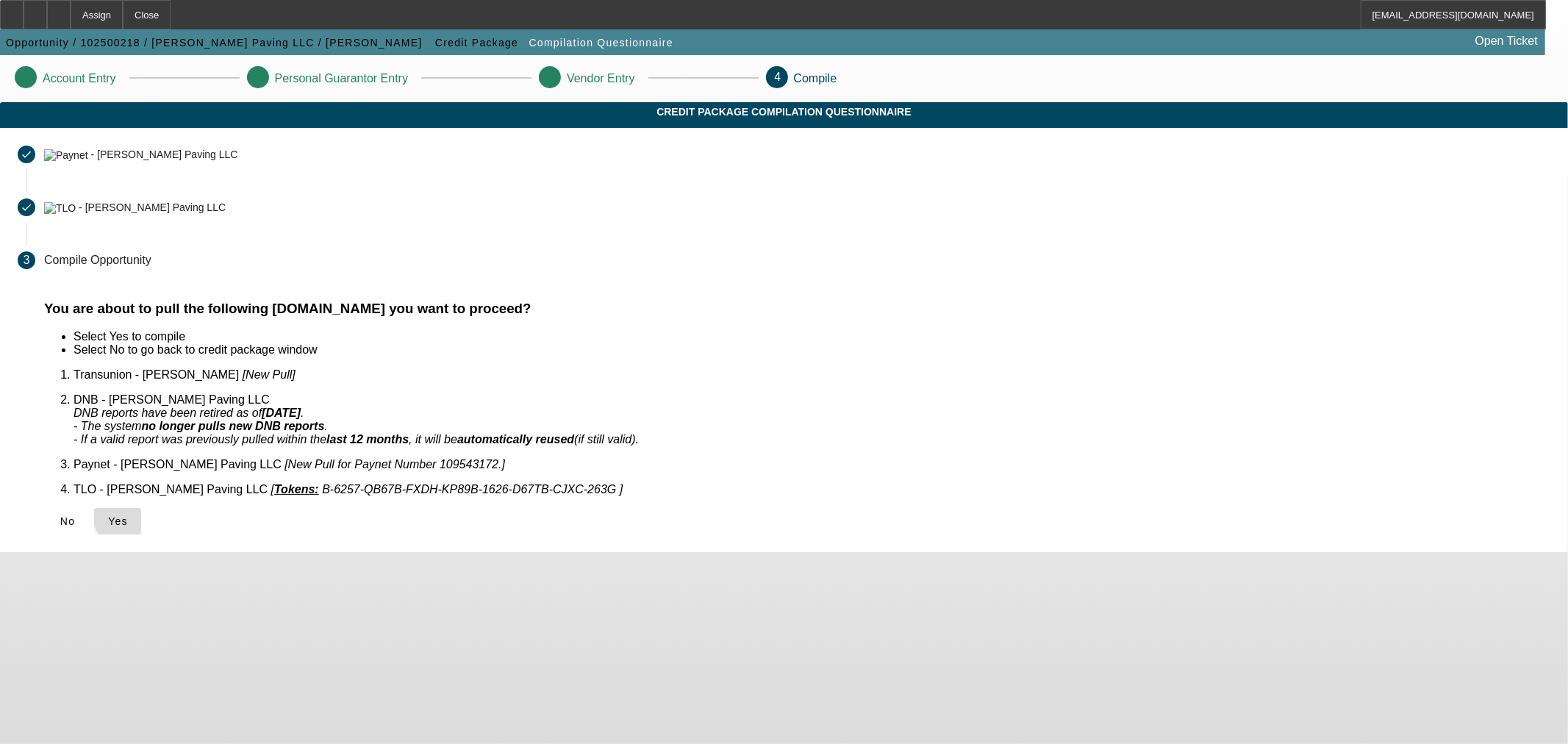
click at [141, 503] on span at bounding box center [118, 520] width 47 height 35
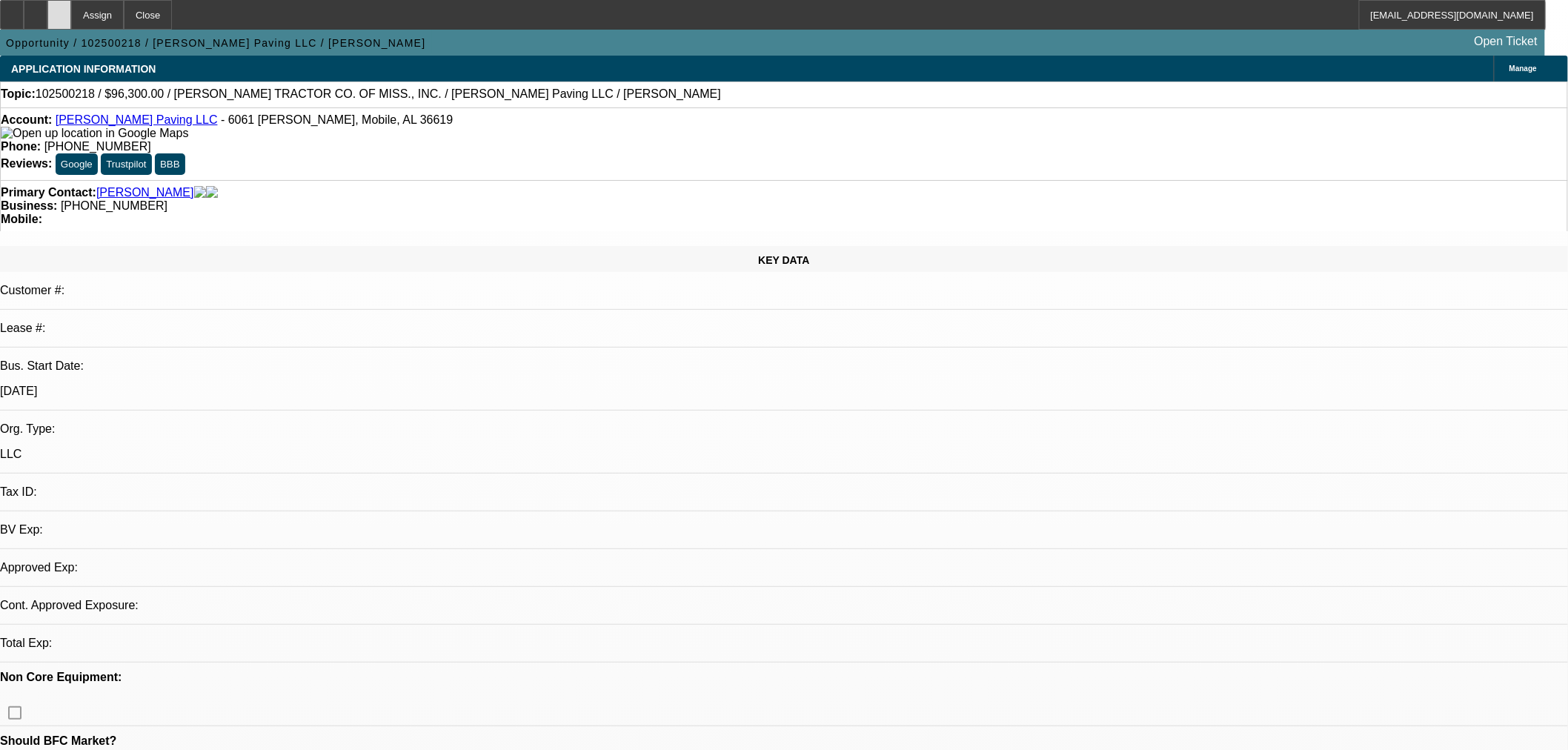
select select "0"
select select "2"
select select "0.1"
select select "4"
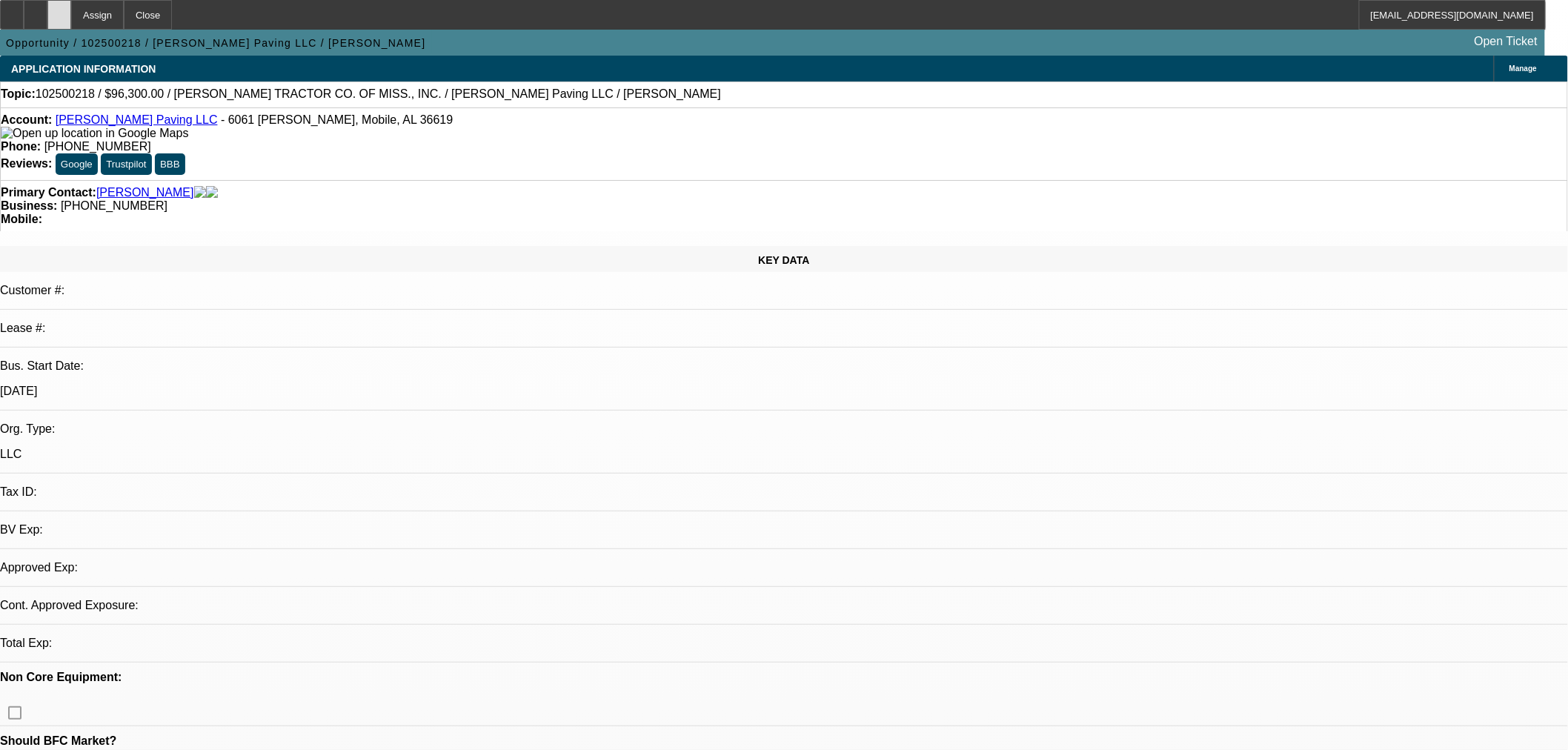
click at [60, 9] on icon at bounding box center [60, 9] width 0 height 0
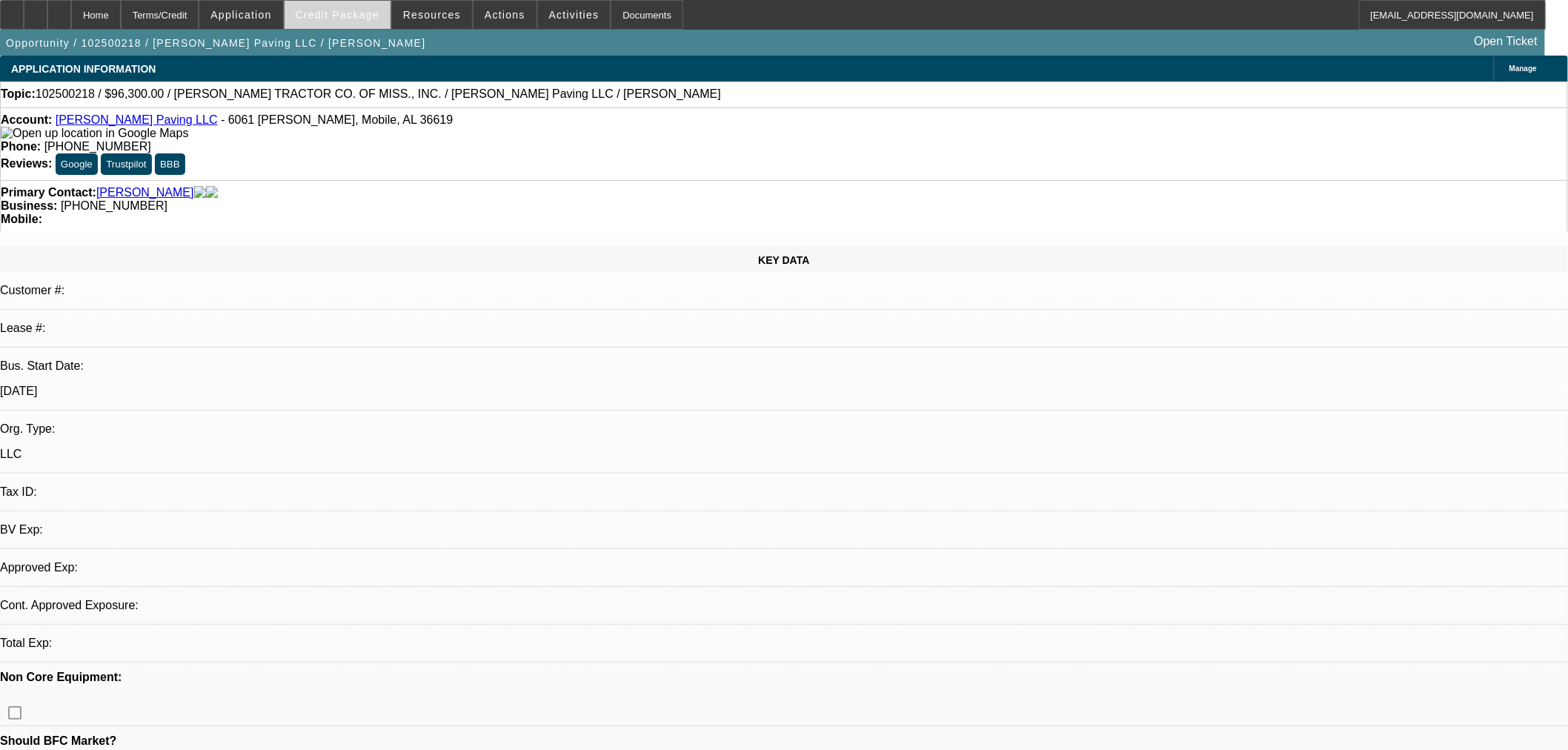
select select "0"
select select "2"
select select "0.1"
select select "4"
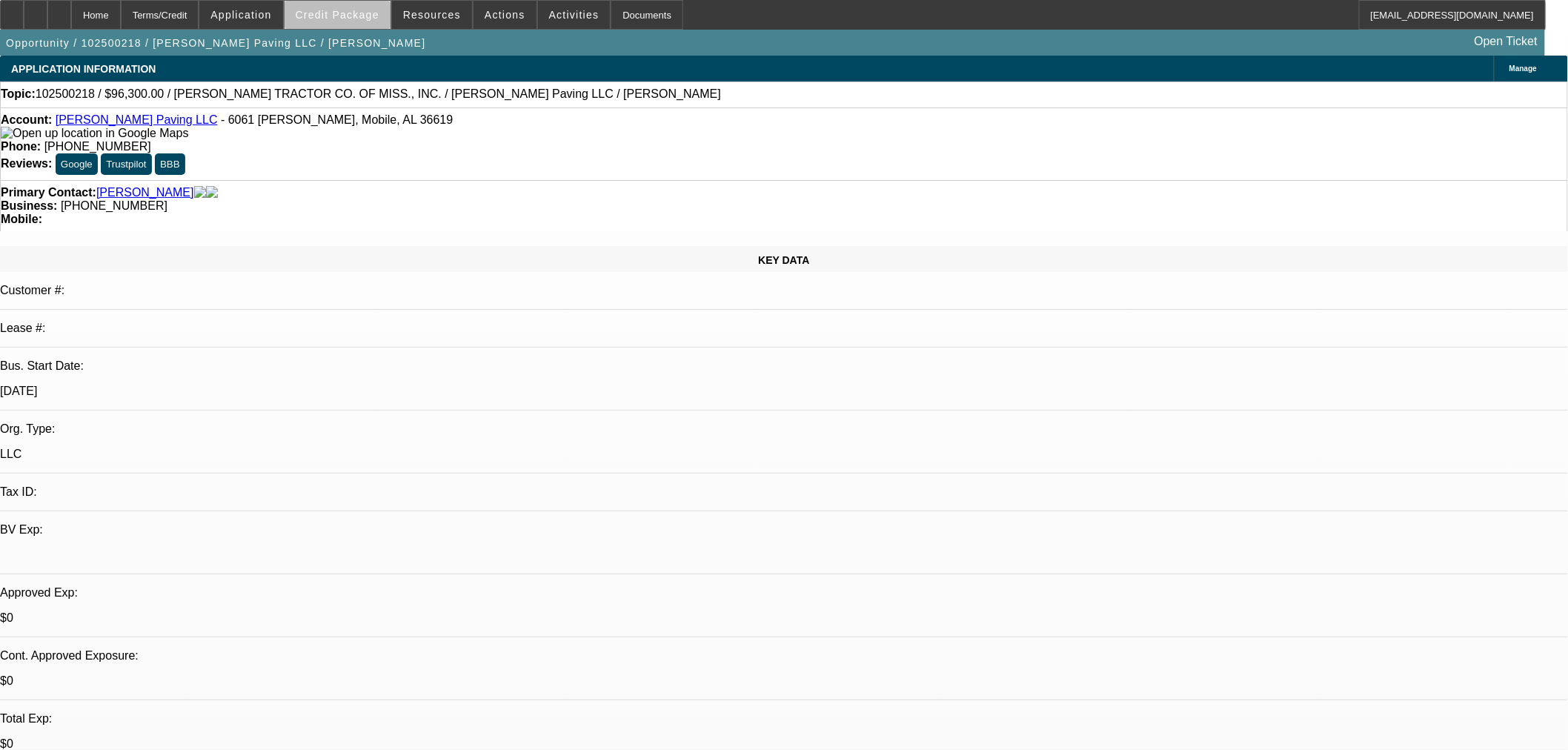
click at [362, 25] on span at bounding box center [337, 14] width 106 height 35
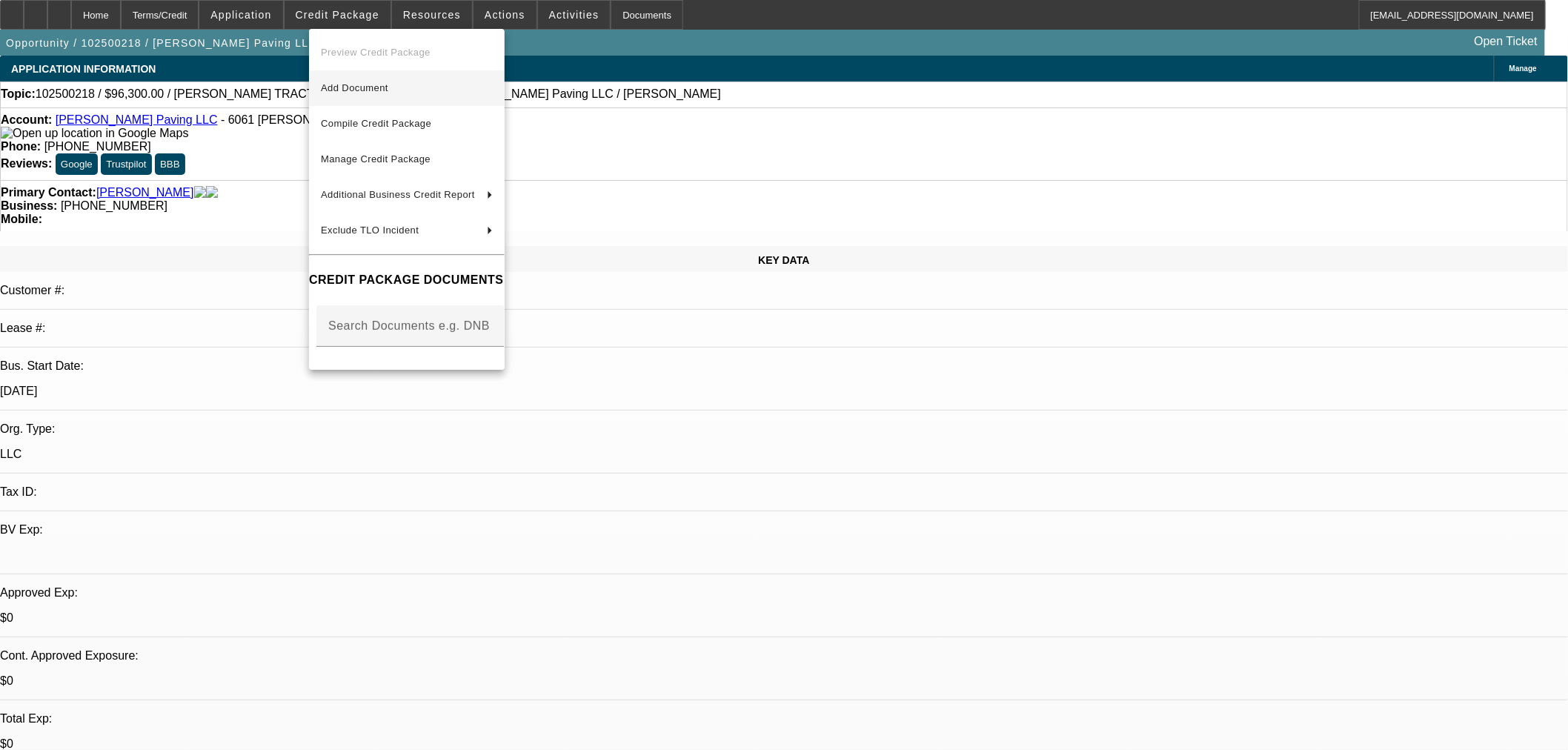
click at [422, 97] on button "Add Document" at bounding box center [407, 88] width 196 height 35
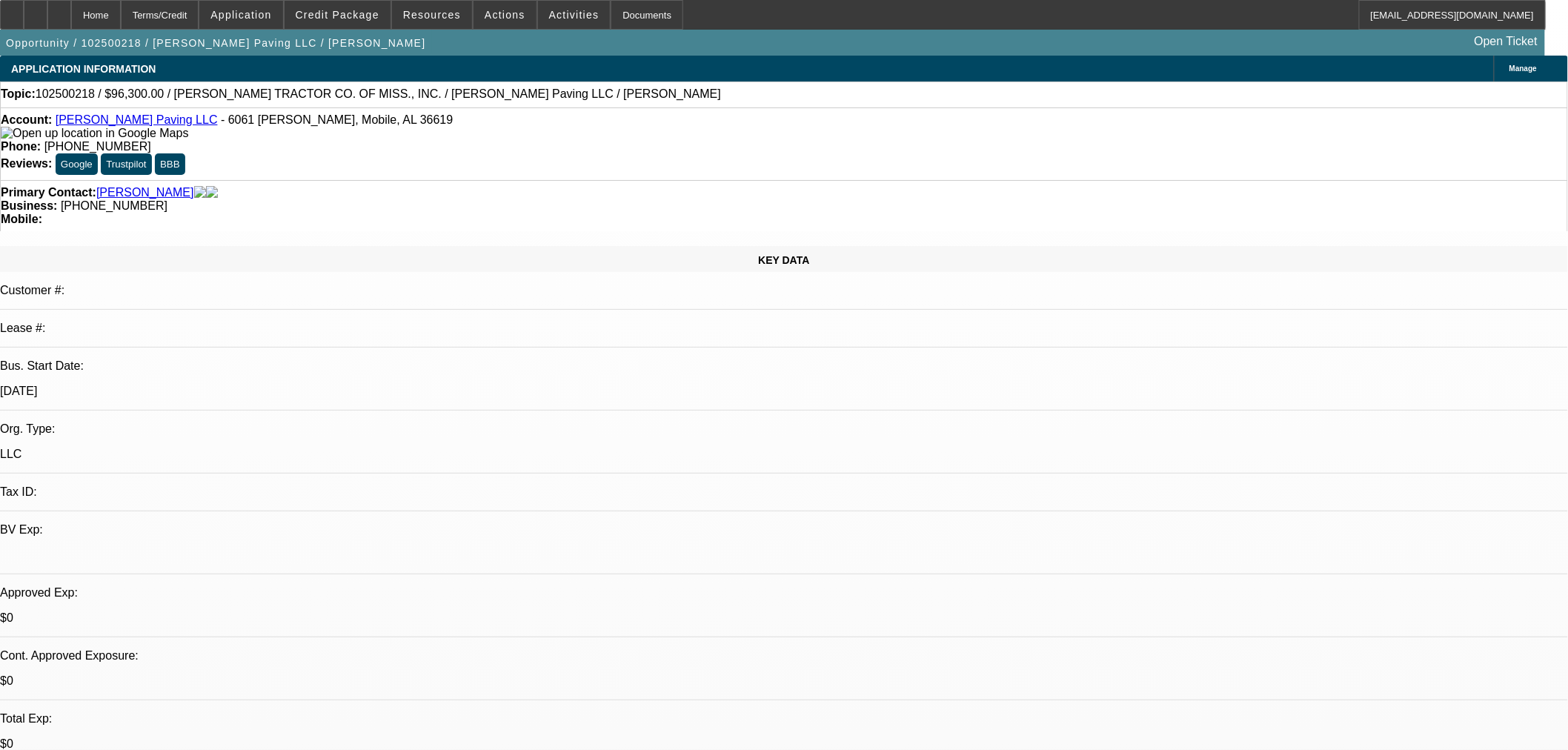
click at [723, 19] on div "Home Terms/Credit Application Credit Package Resources Actions Activities Docum…" at bounding box center [773, 15] width 1546 height 30
click at [71, 22] on div at bounding box center [59, 15] width 24 height 30
select select "0"
select select "2"
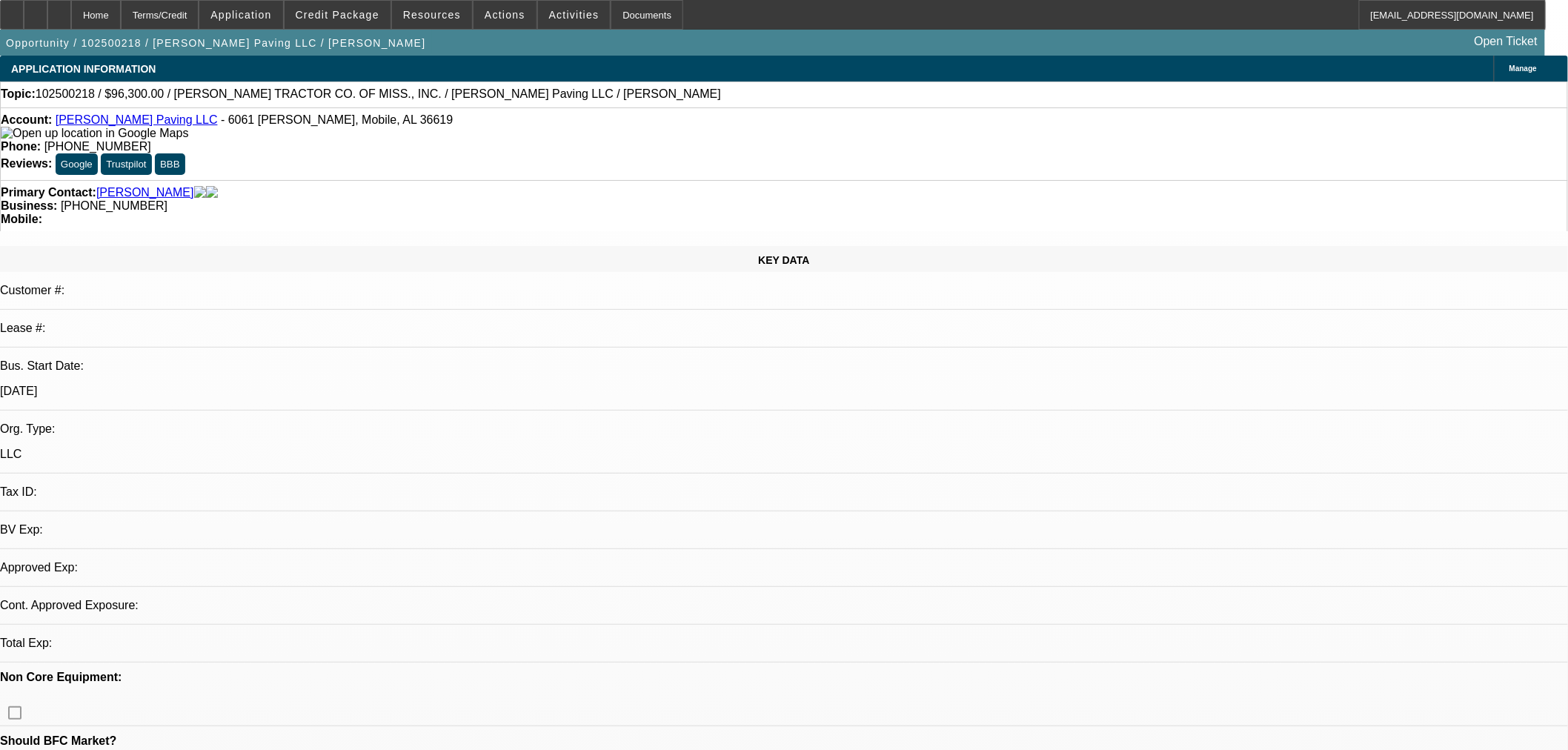
select select "0.1"
select select "4"
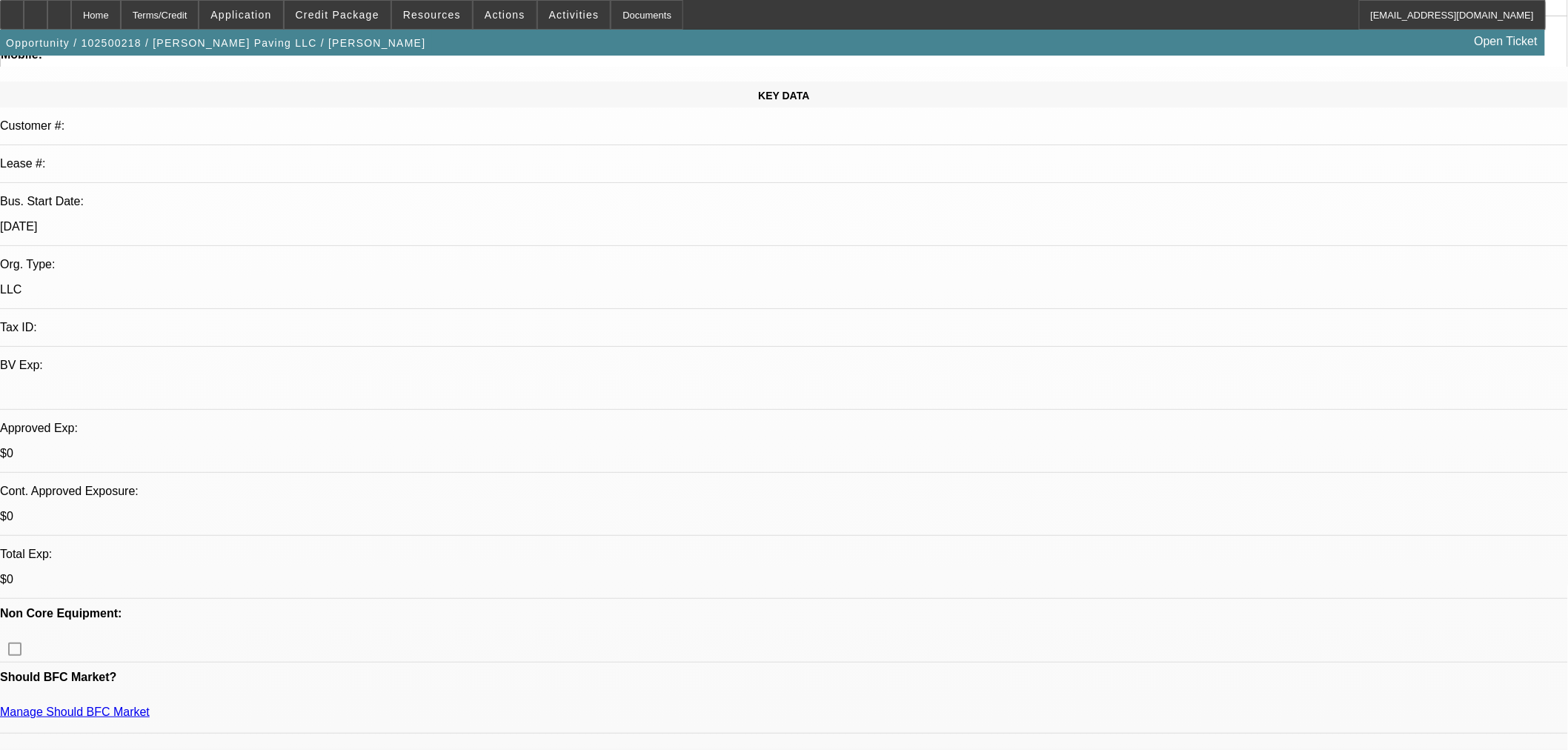
drag, startPoint x: 397, startPoint y: 529, endPoint x: 393, endPoint y: 538, distance: 9.8
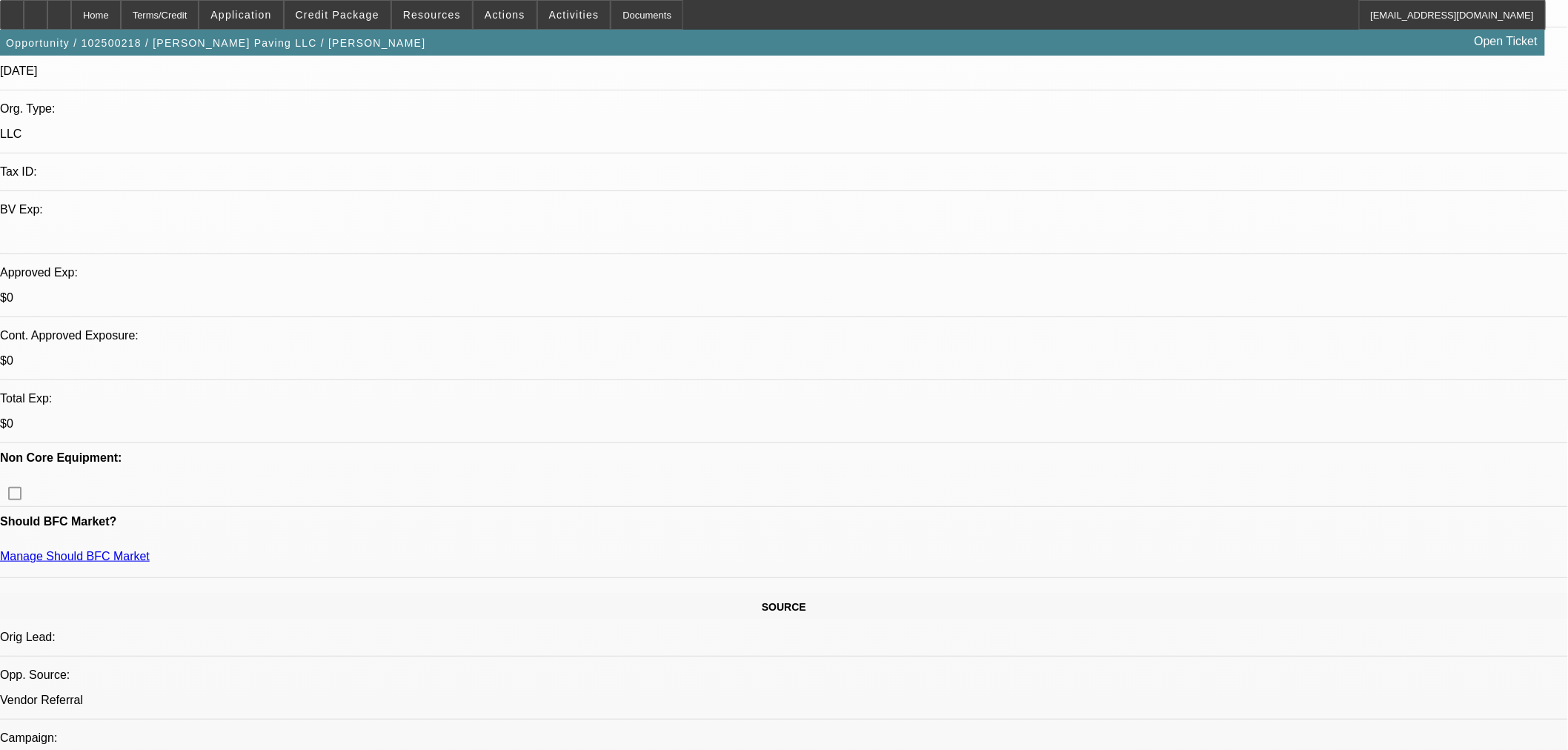
scroll to position [494, 0]
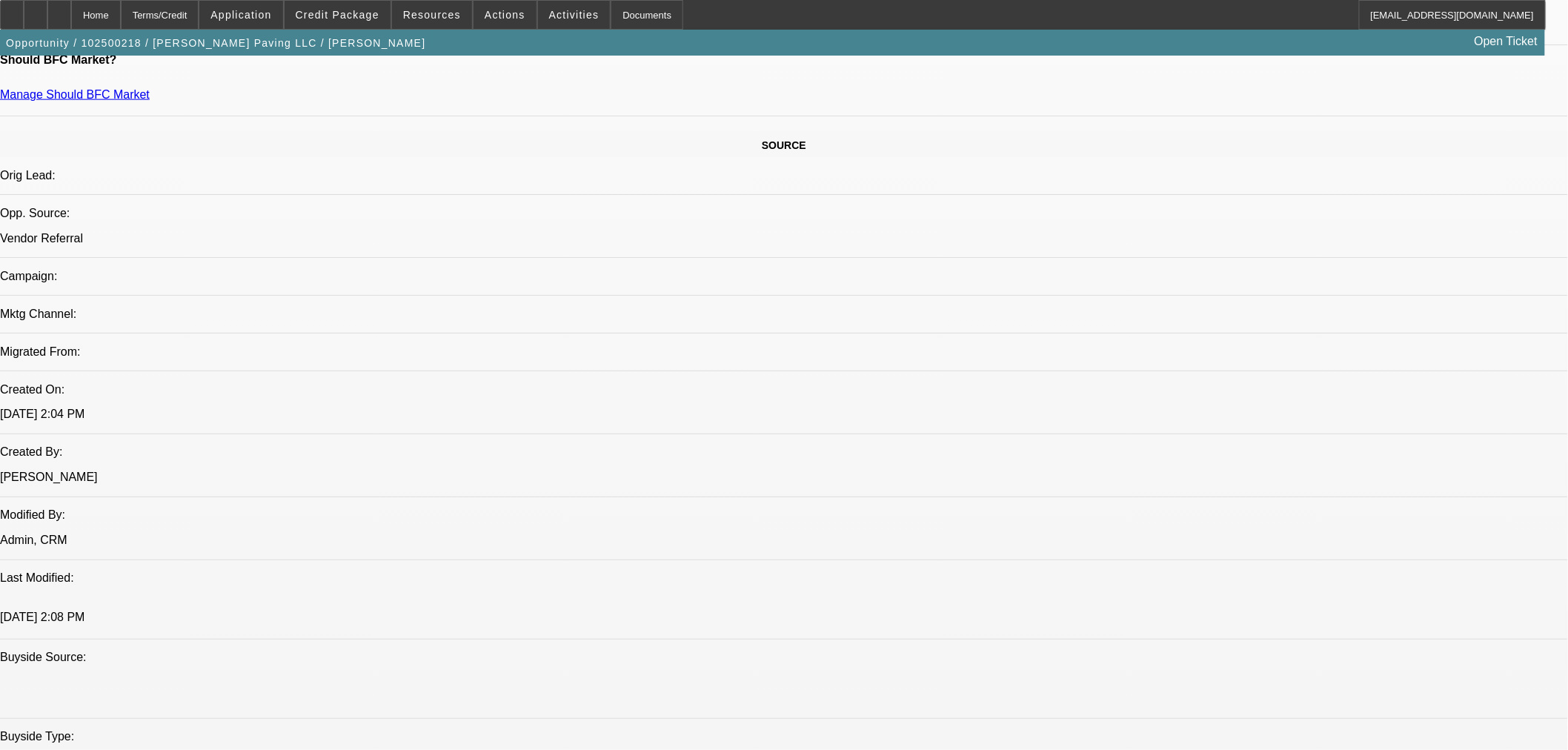
scroll to position [576, 0]
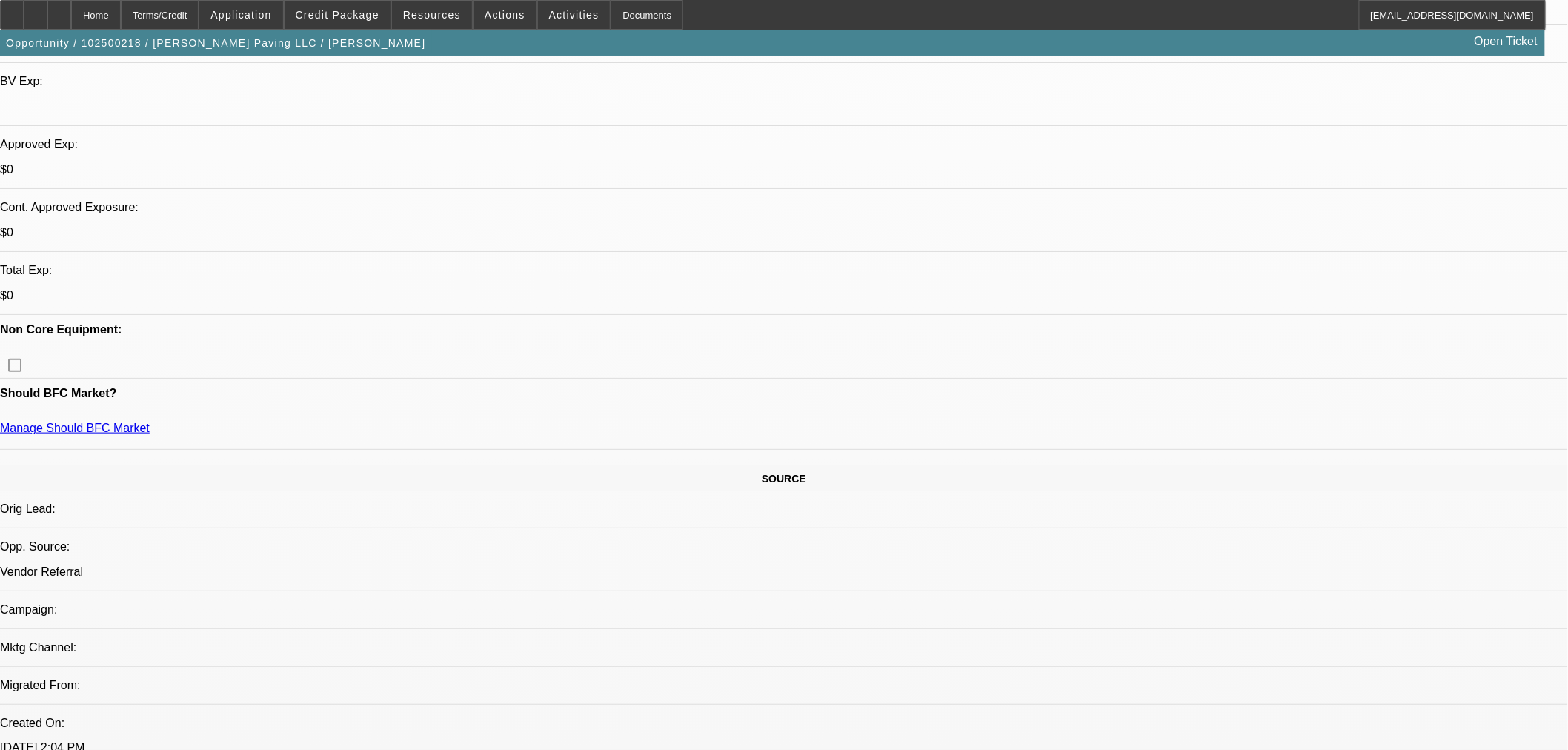
scroll to position [412, 0]
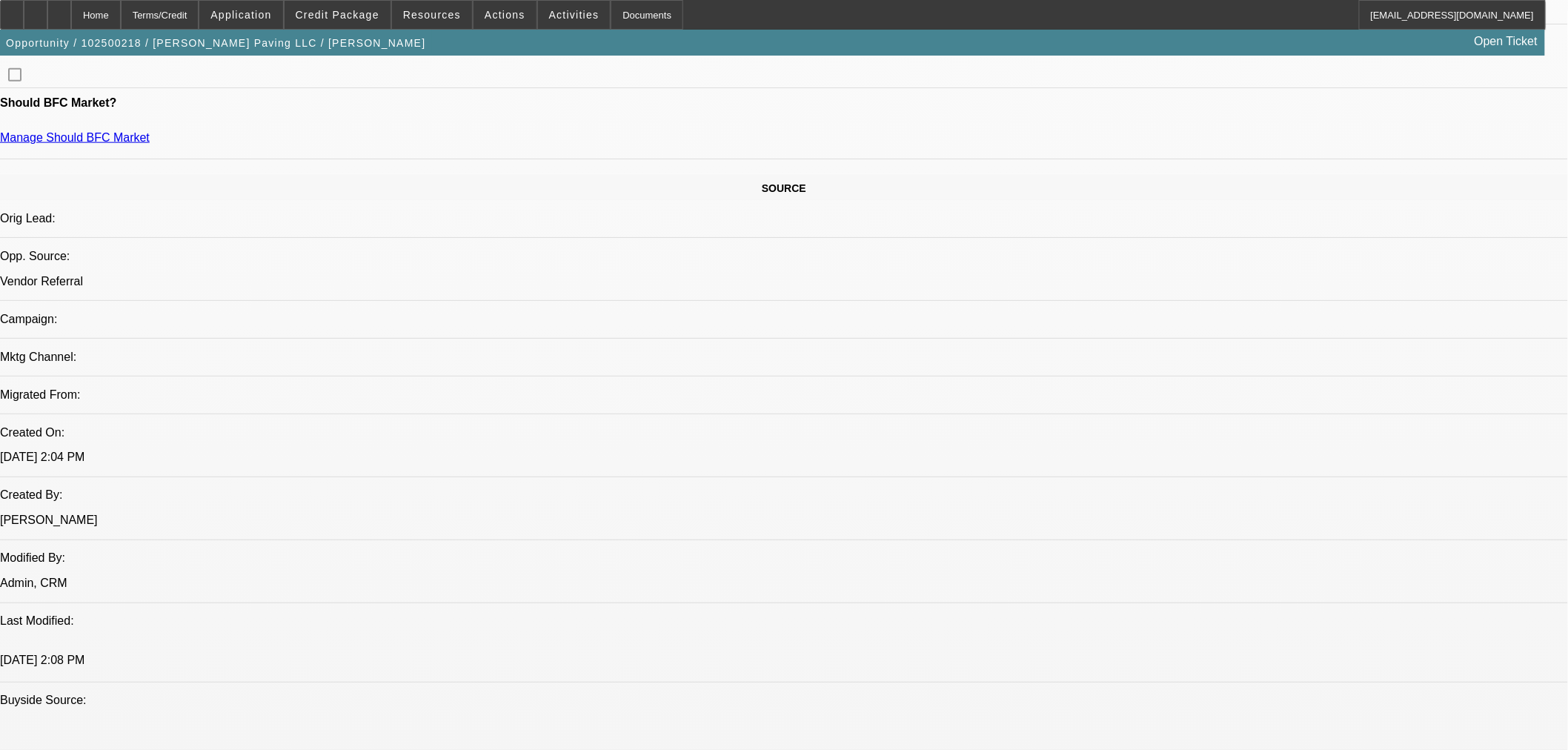
scroll to position [905, 0]
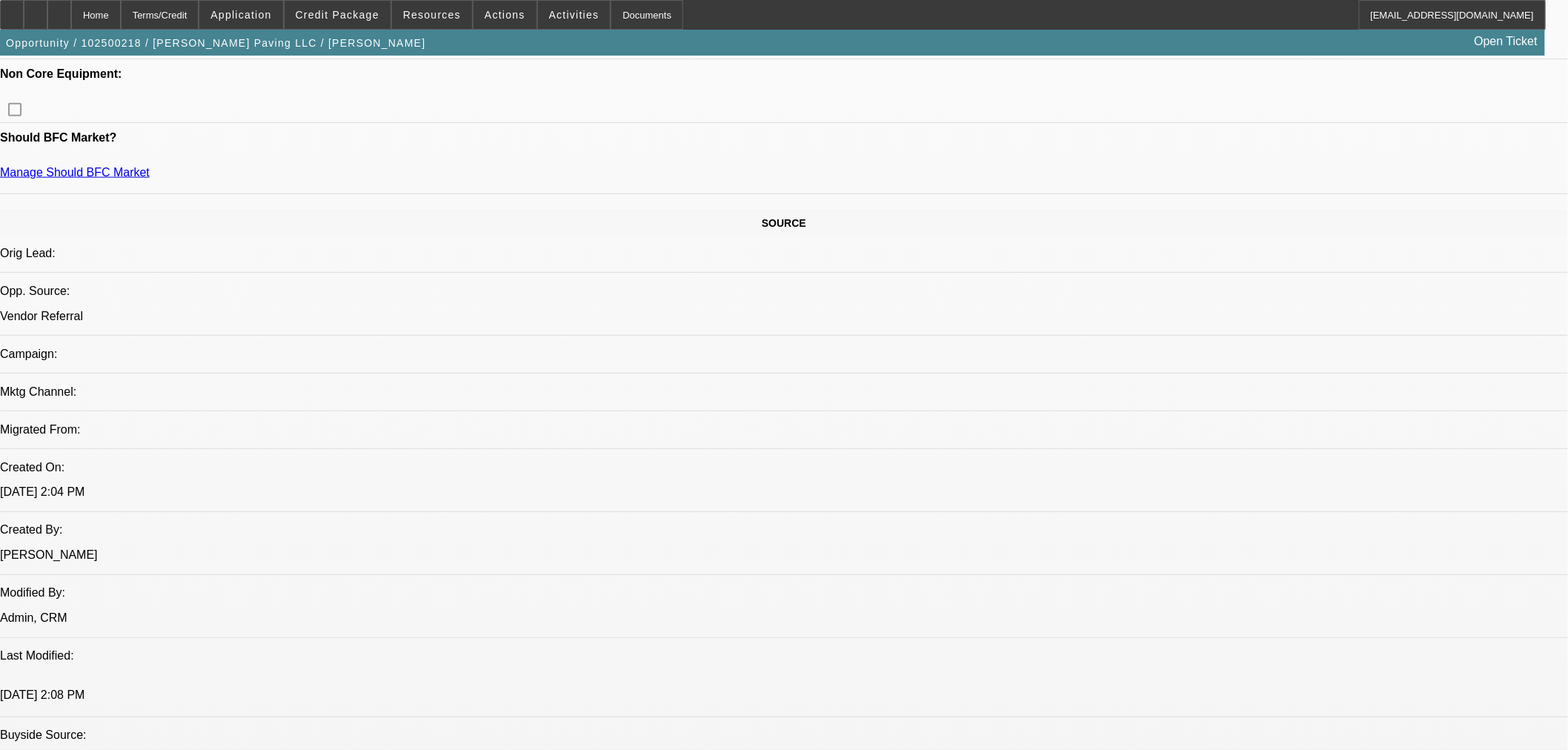
scroll to position [741, 0]
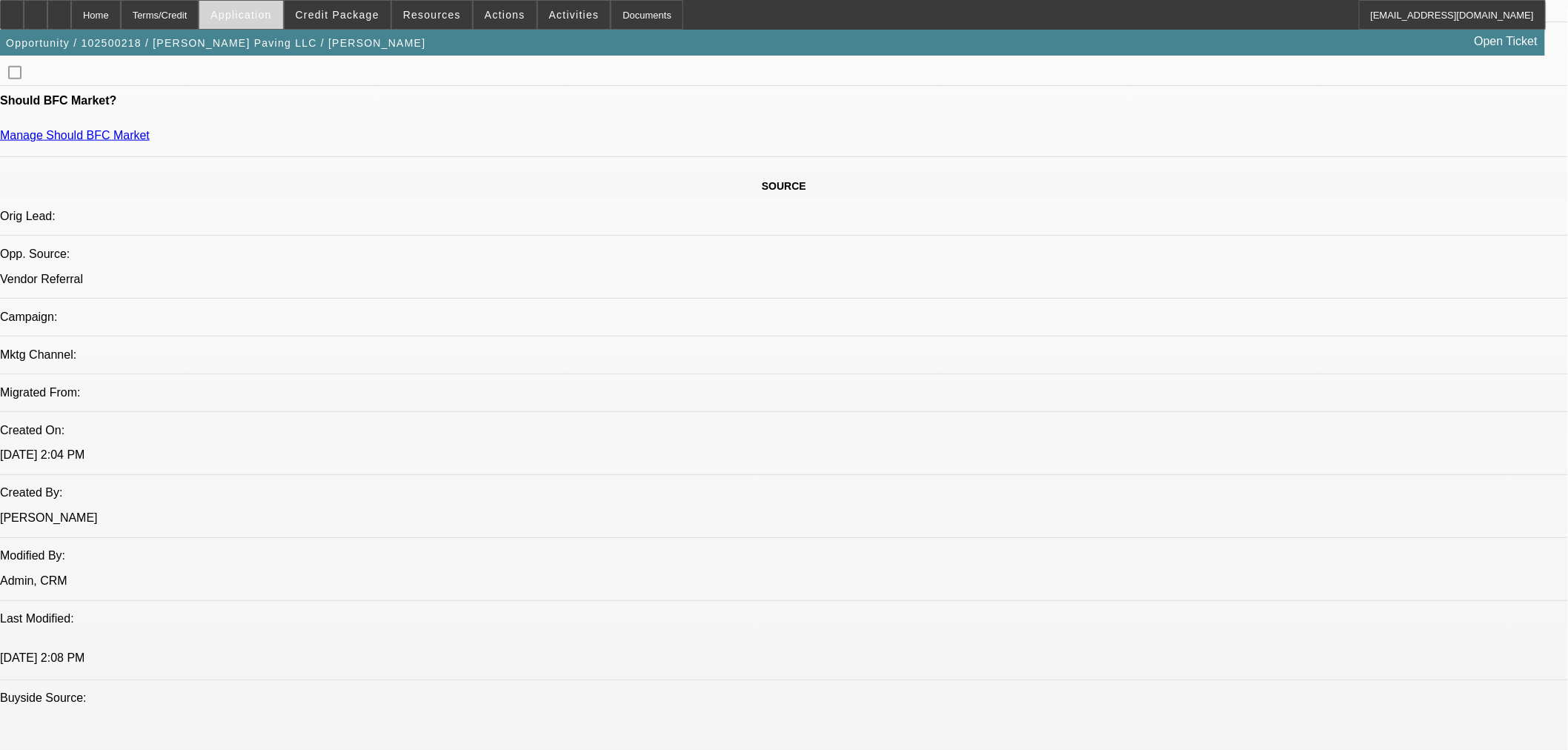
click at [283, 20] on span at bounding box center [241, 14] width 83 height 35
click at [336, 17] on div at bounding box center [784, 375] width 1568 height 750
click at [338, 15] on span "Credit Package" at bounding box center [338, 14] width 84 height 12
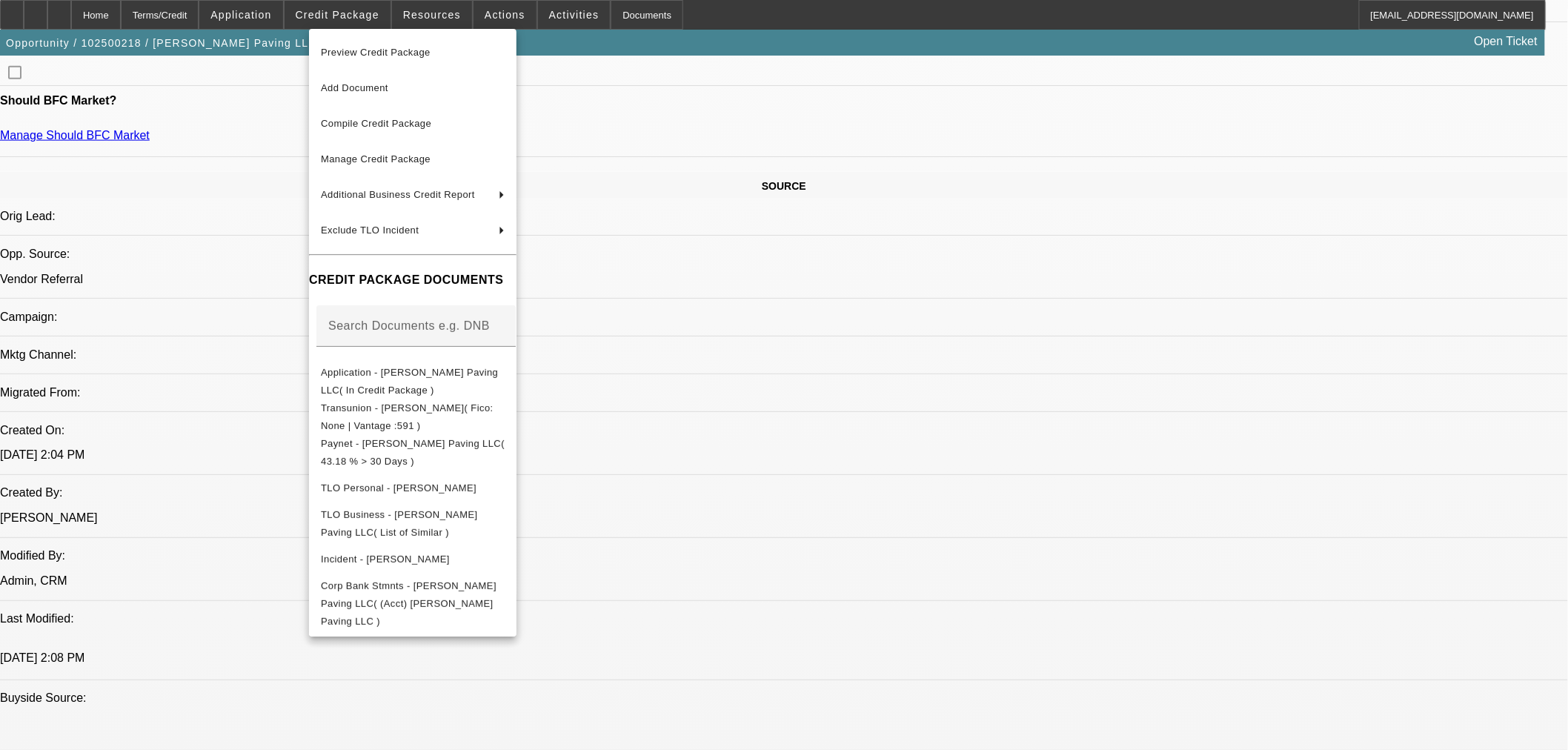
click at [269, 3] on div at bounding box center [784, 375] width 1568 height 750
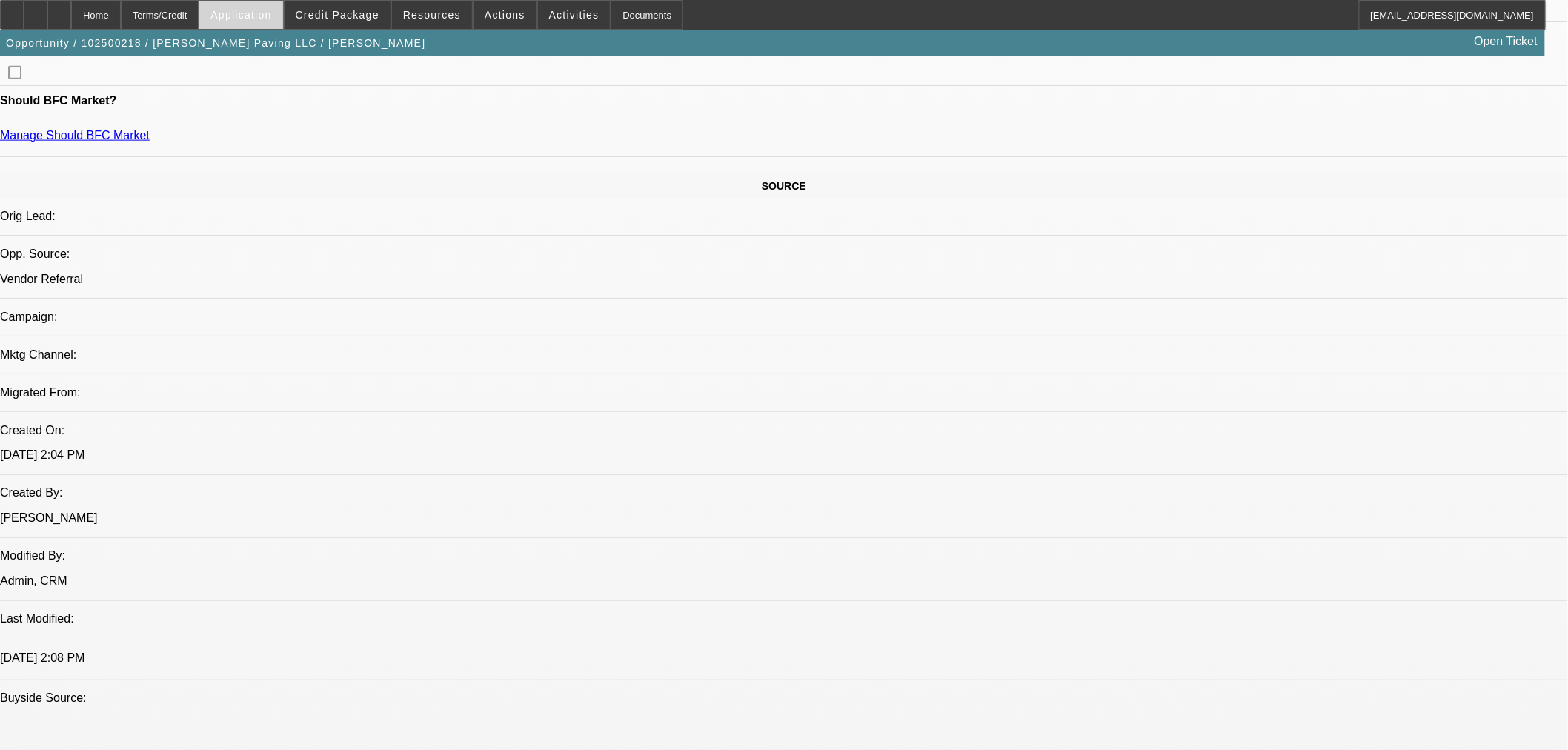
click at [271, 10] on span "Application" at bounding box center [240, 14] width 60 height 12
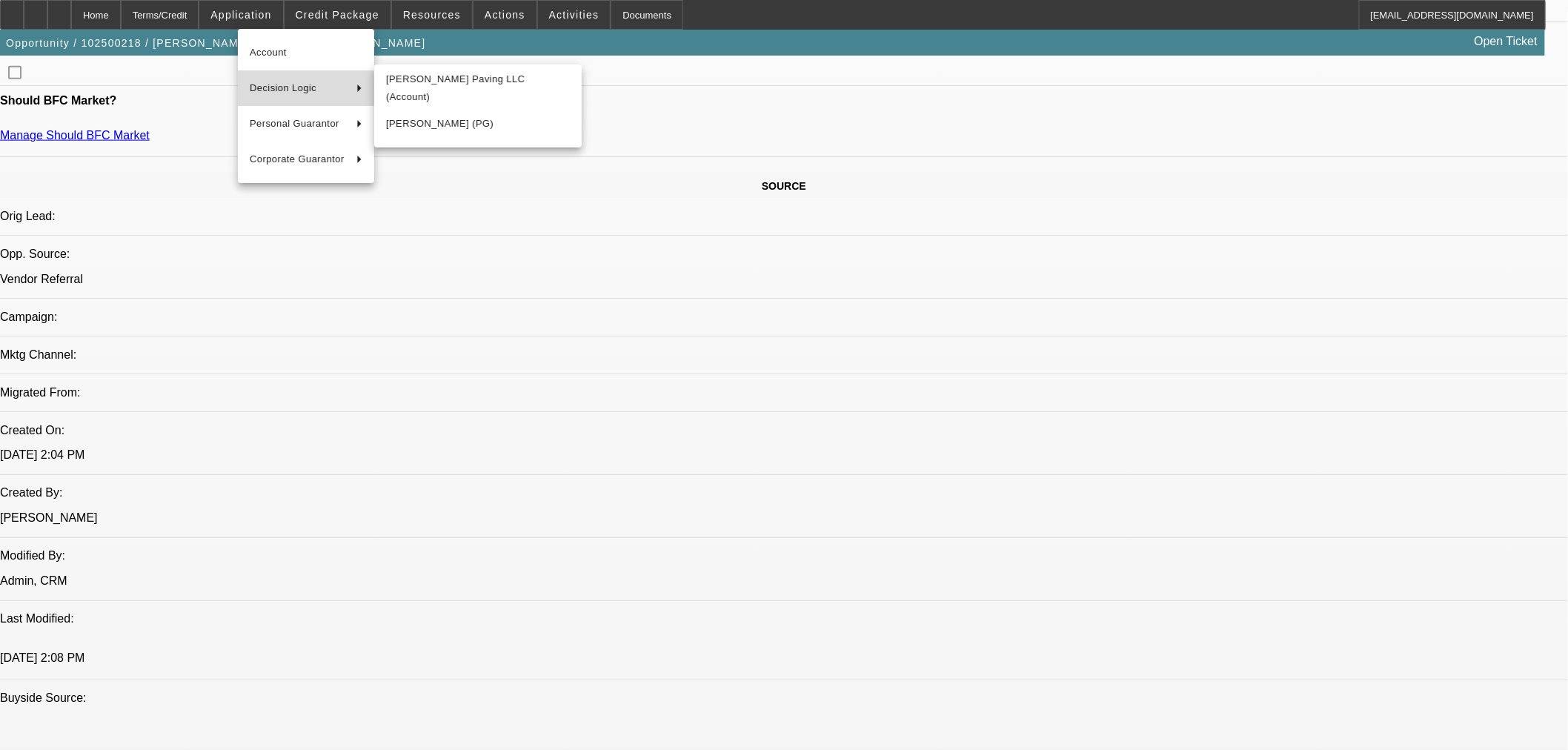
click at [299, 93] on span "Decision Logic" at bounding box center [297, 88] width 95 height 18
click at [455, 94] on span "G M Boykin Paving LLC (Account)" at bounding box center [478, 88] width 184 height 35
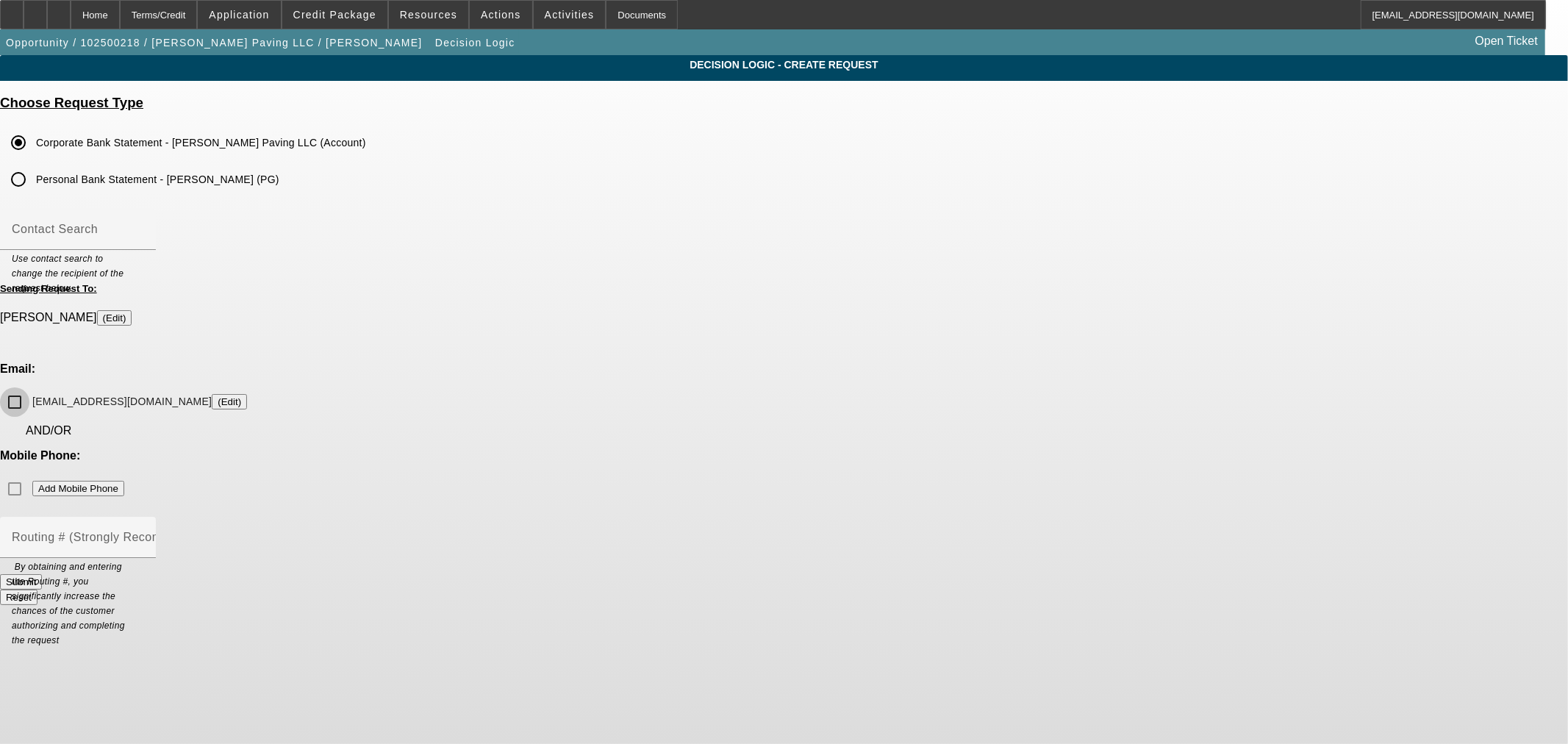
click at [30, 387] on input "gmboykinpaving@yahoo.com (Edit)" at bounding box center [15, 402] width 30 height 30
click at [362, 25] on span at bounding box center [334, 14] width 105 height 35
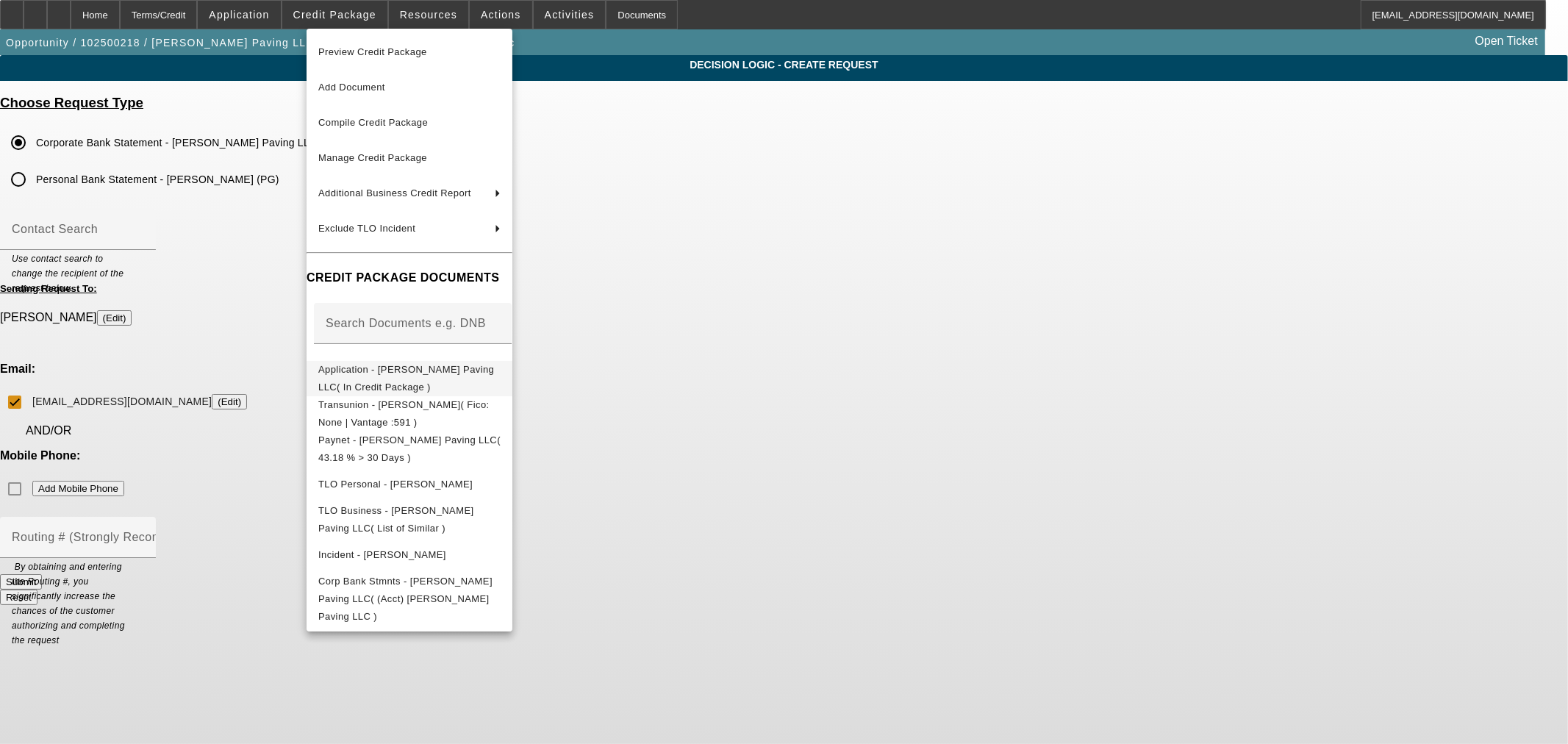
click at [407, 375] on span "Application - G M Boykin Paving LLC( In Credit Package )" at bounding box center [407, 377] width 176 height 29
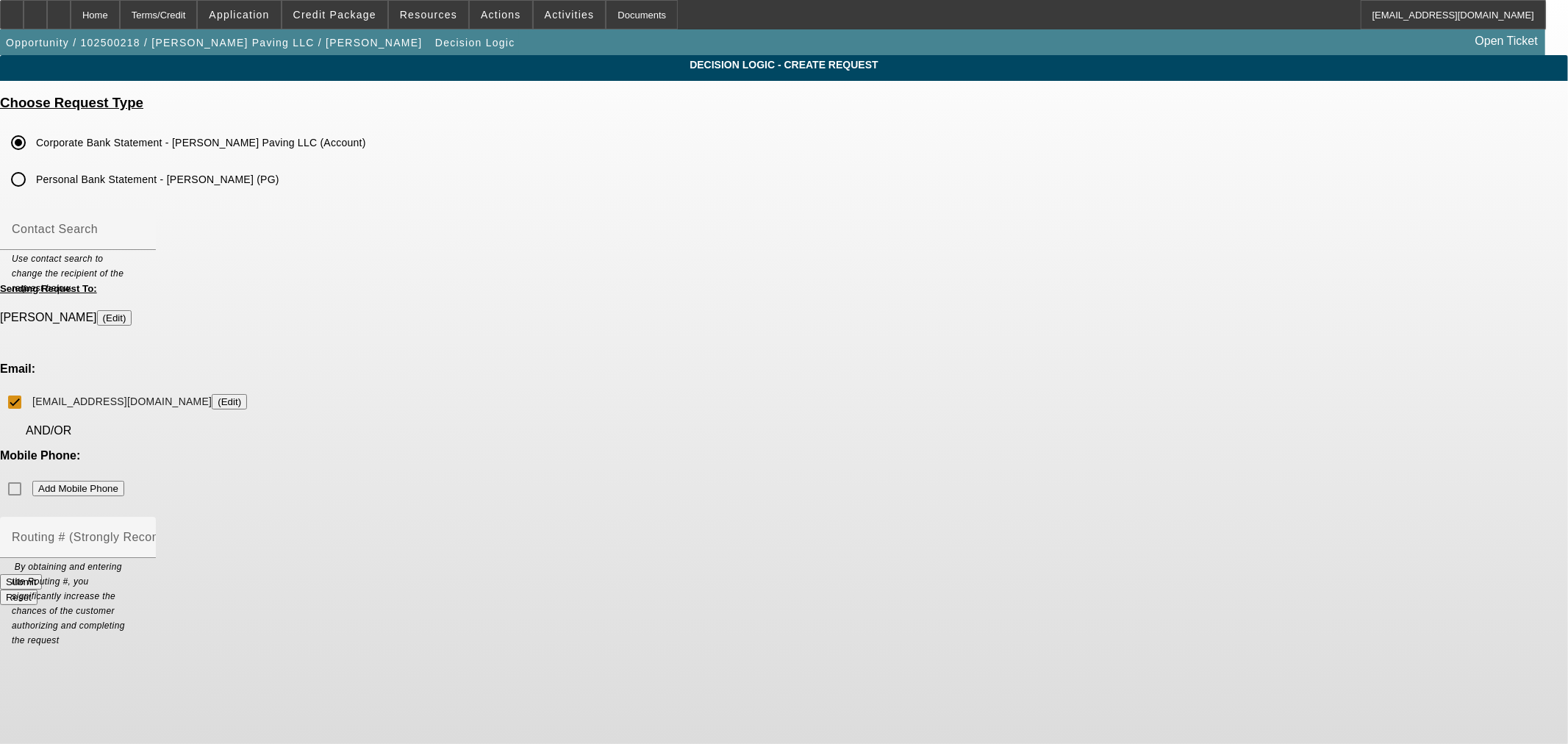
click at [42, 574] on button "Submit" at bounding box center [21, 582] width 42 height 16
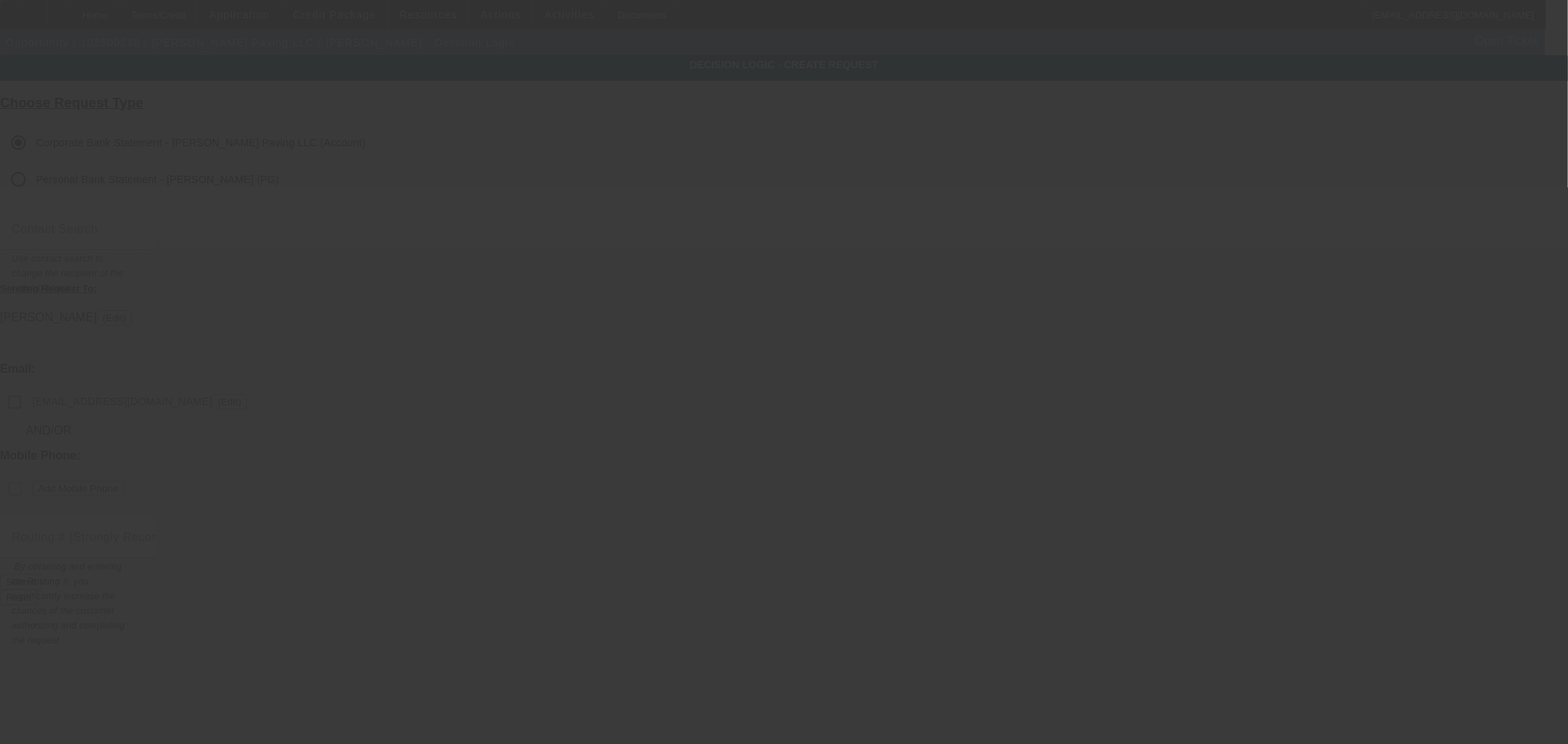
checkbox input "false"
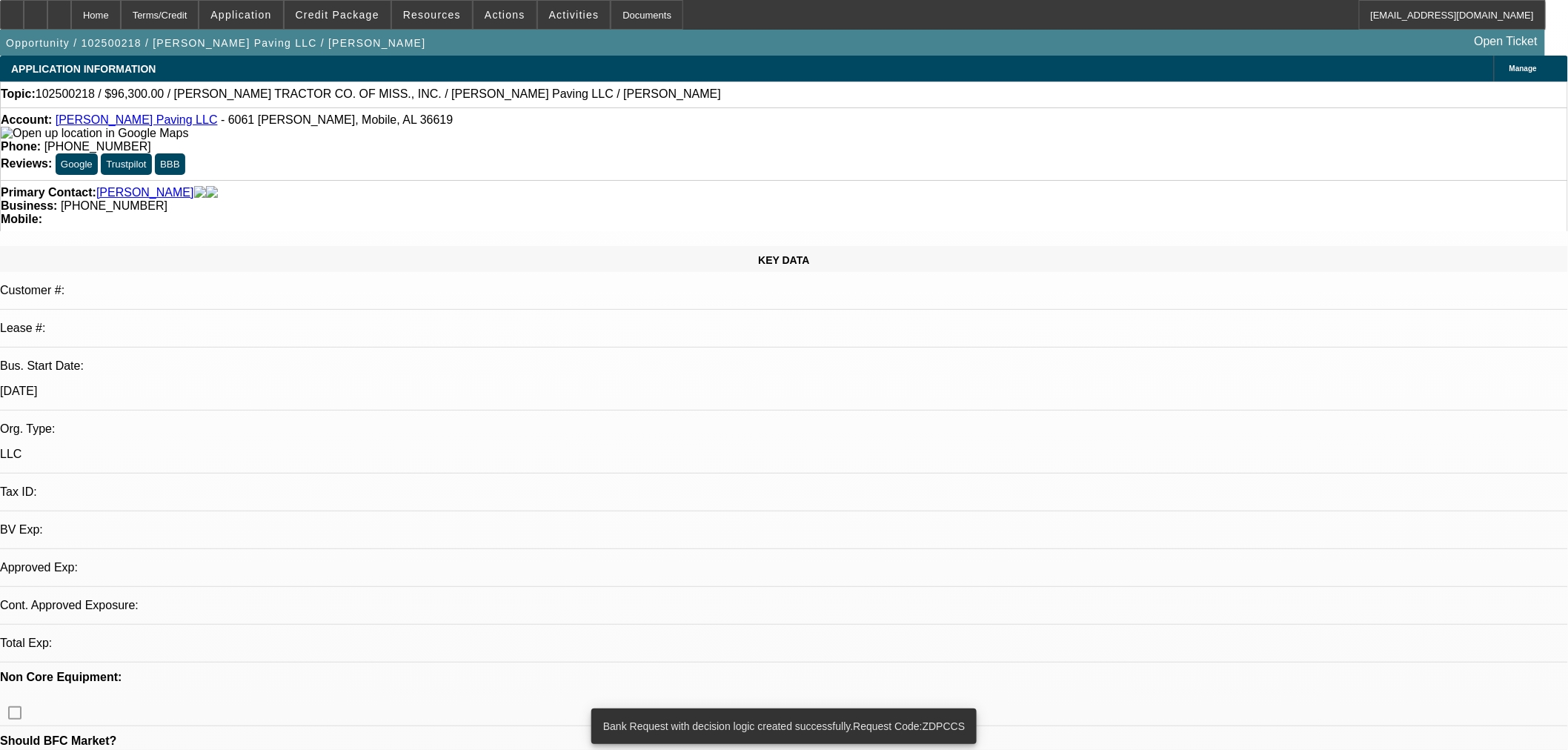
select select "0"
select select "2"
select select "0.1"
select select "4"
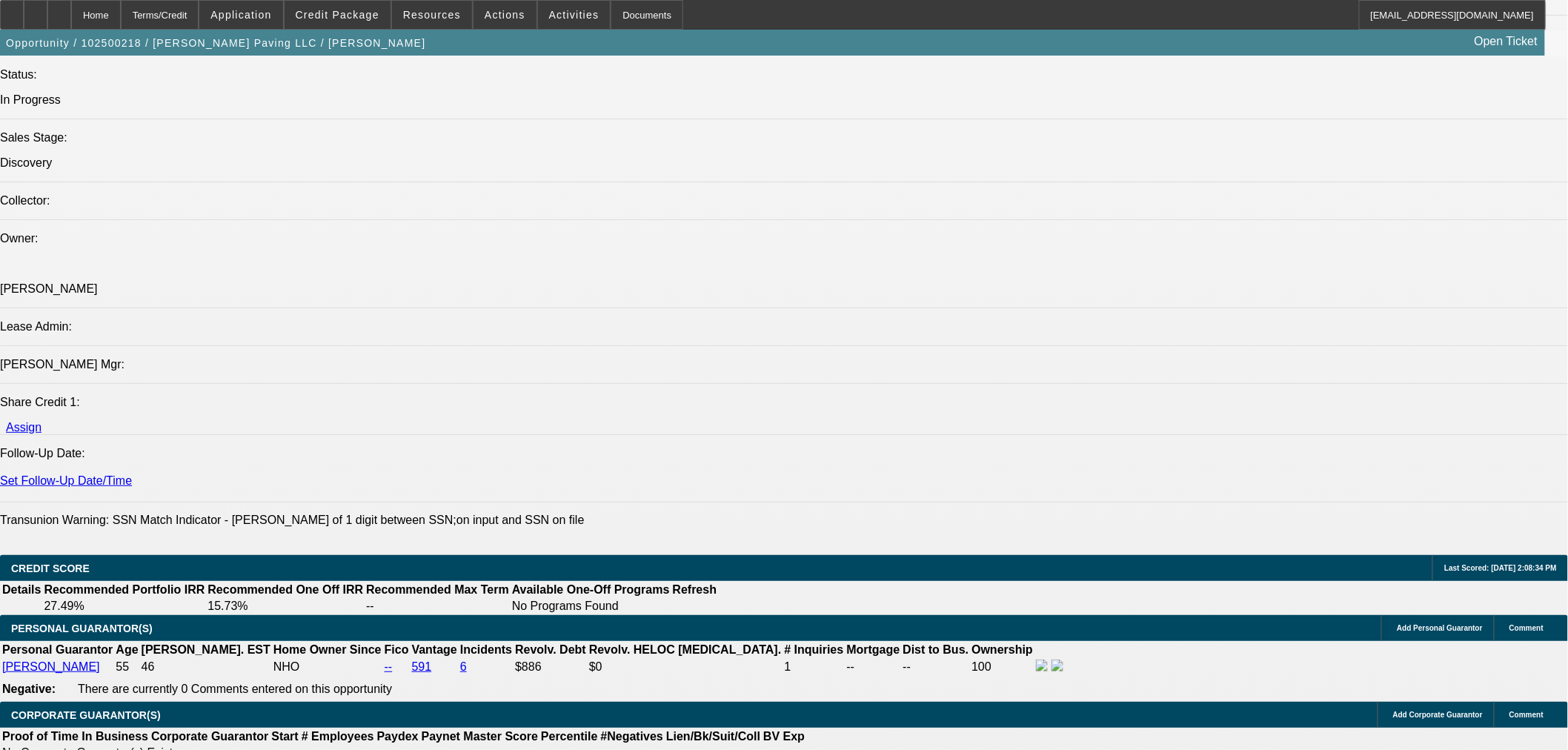
scroll to position [1812, 0]
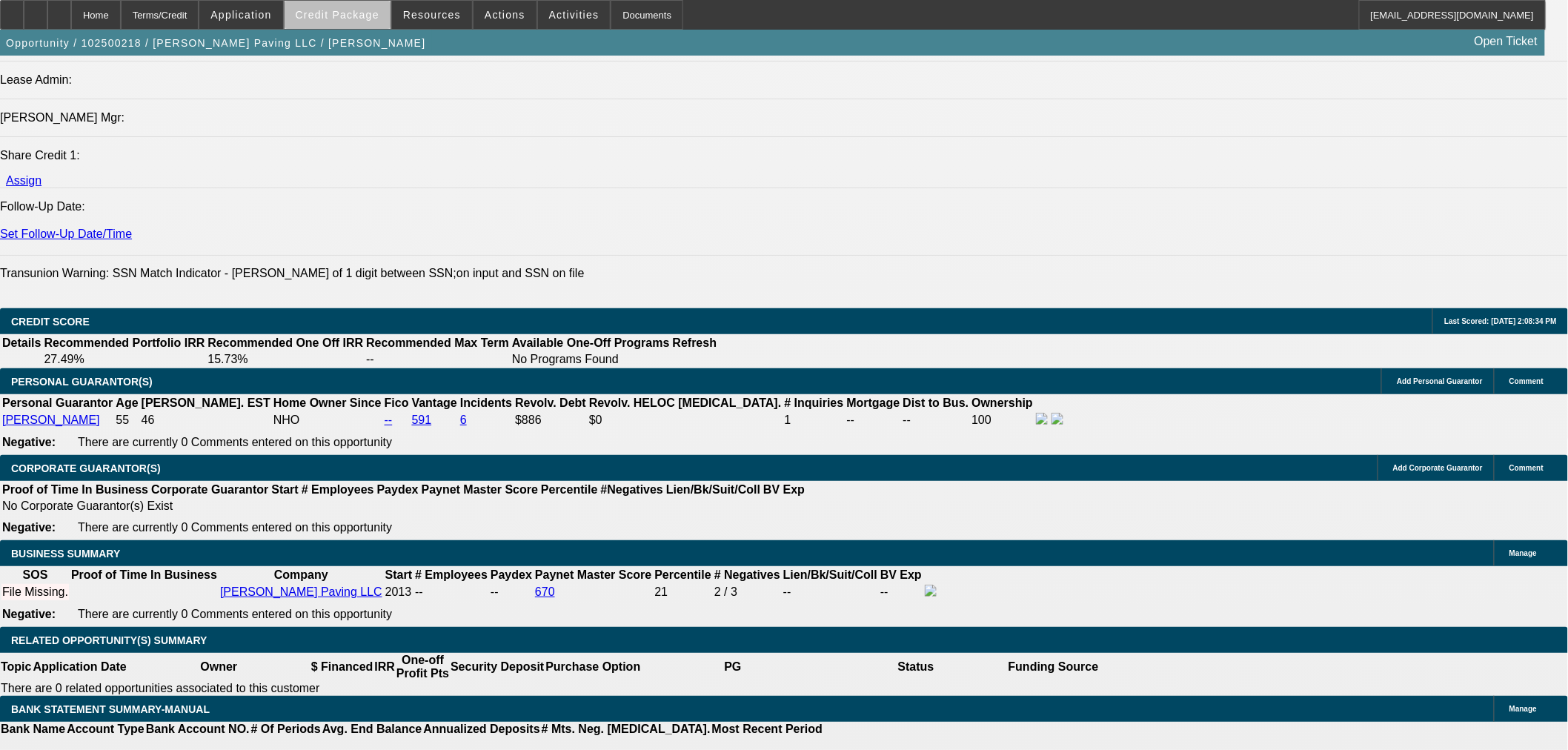
click at [380, 20] on span at bounding box center [337, 14] width 106 height 35
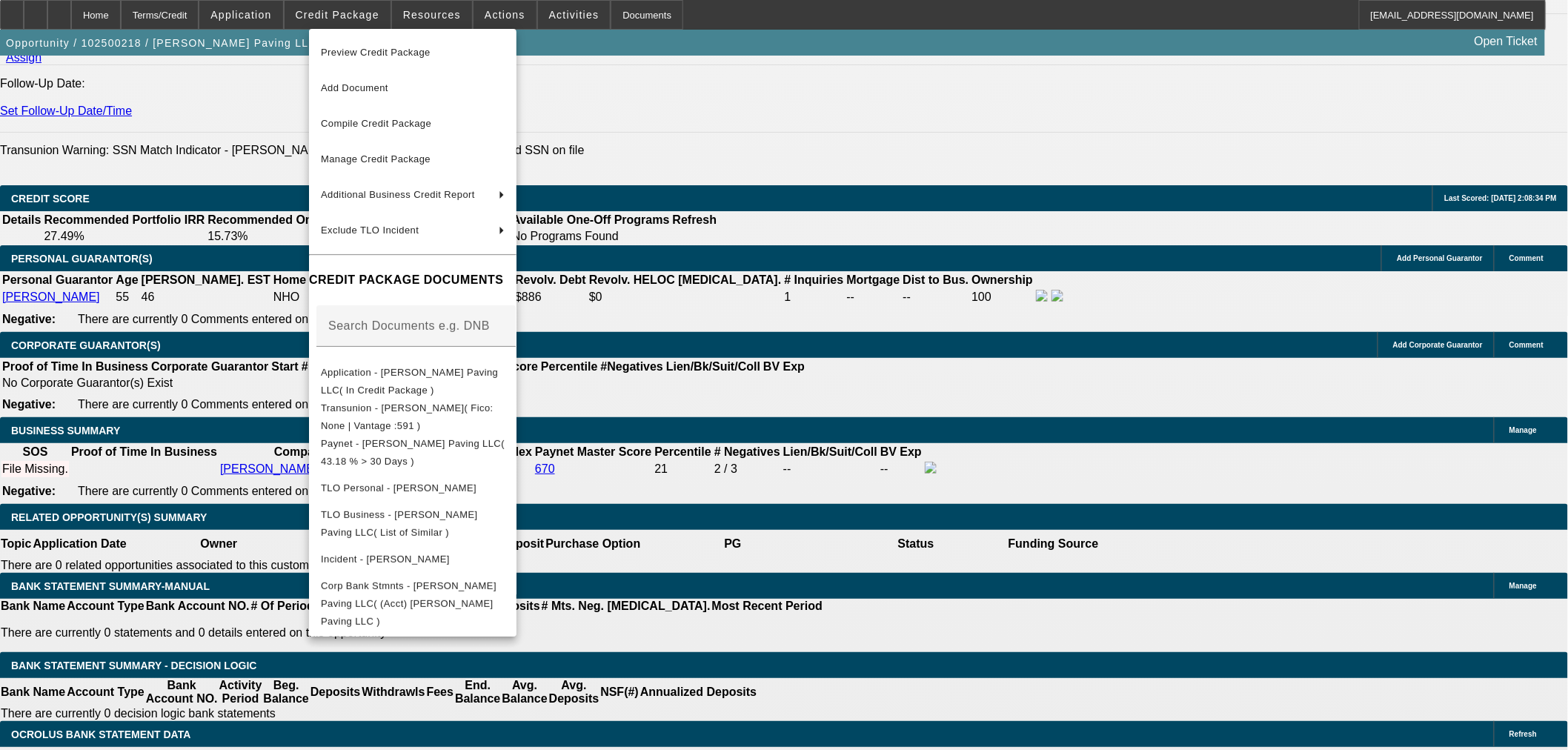
scroll to position [2058, 0]
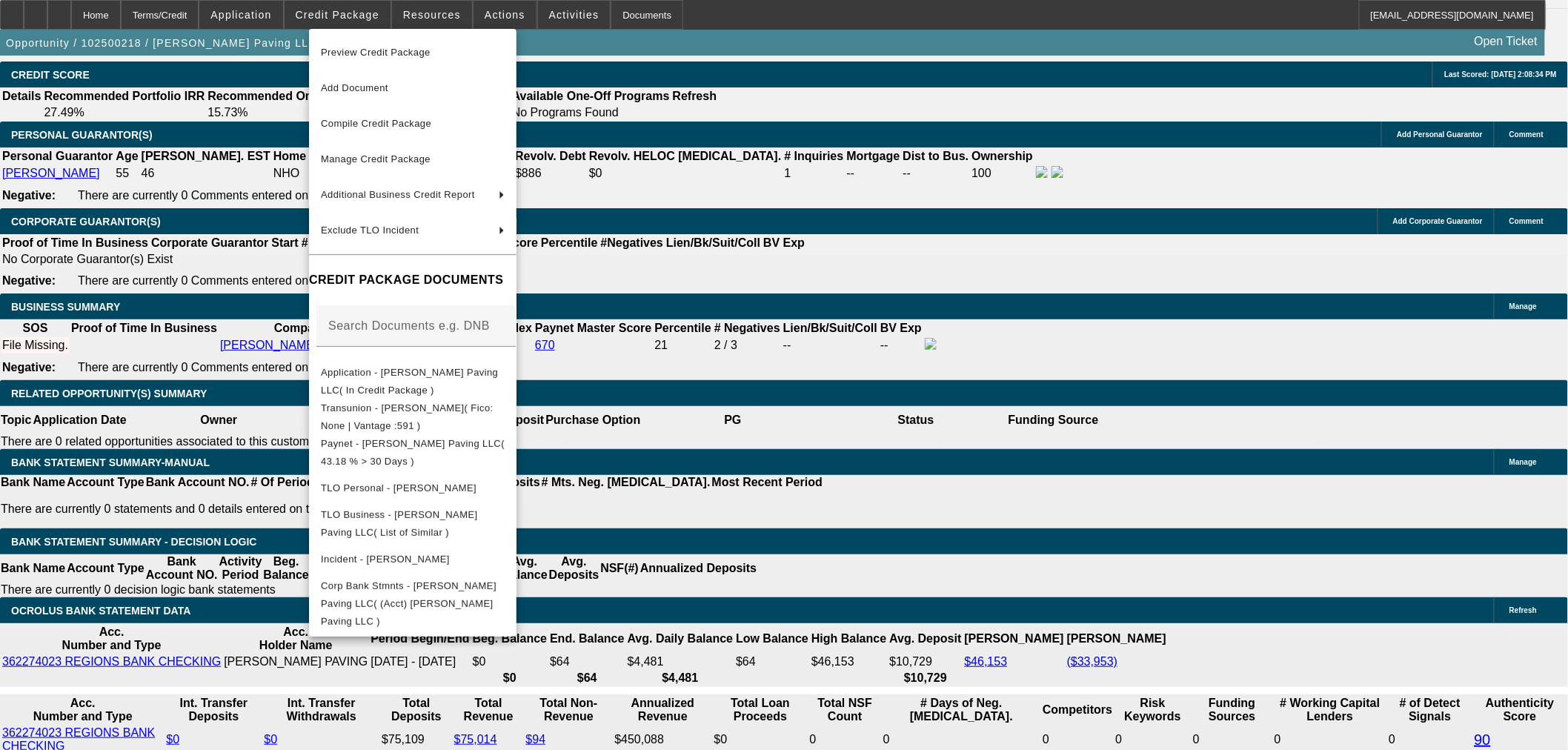
click at [729, 475] on div at bounding box center [784, 375] width 1568 height 750
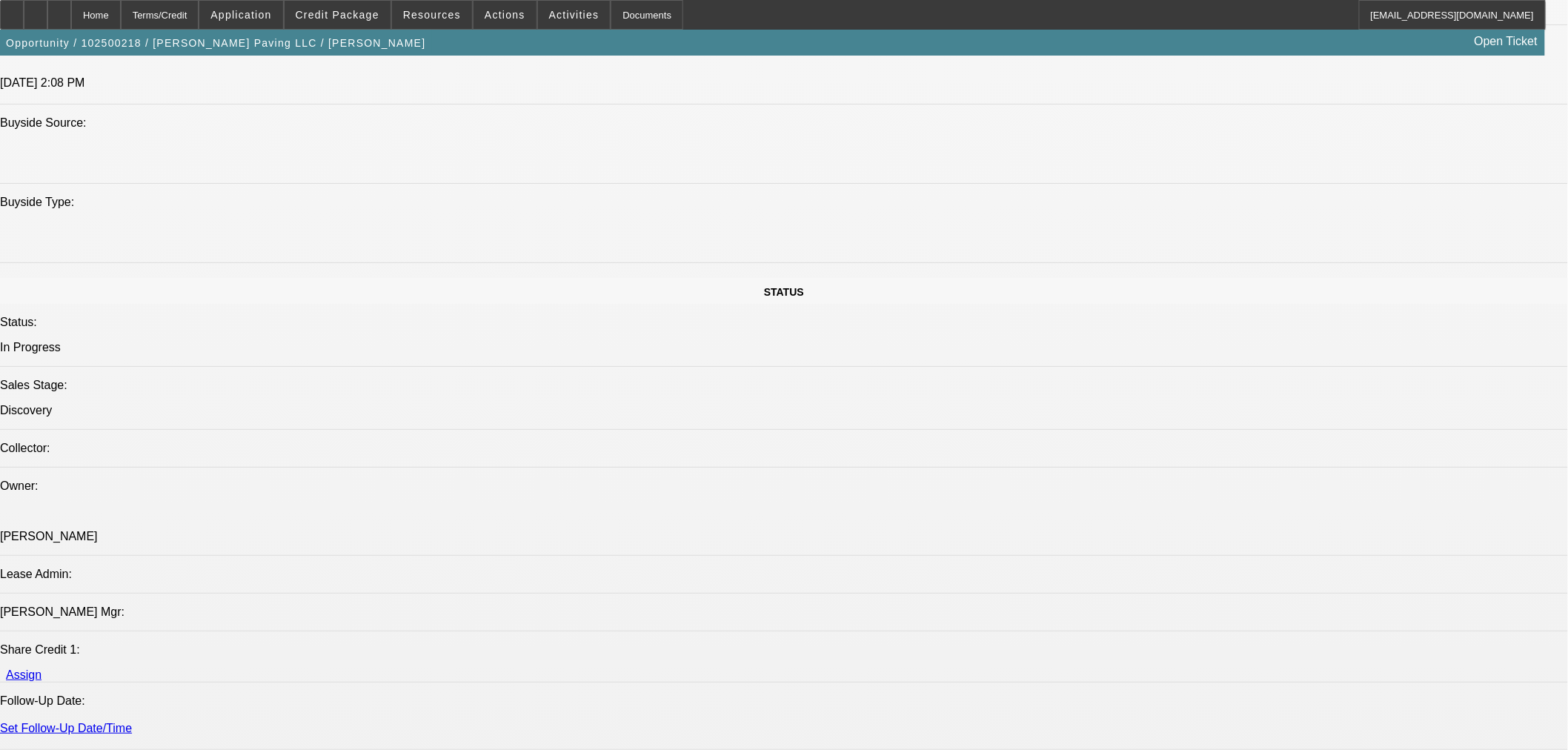
scroll to position [905, 0]
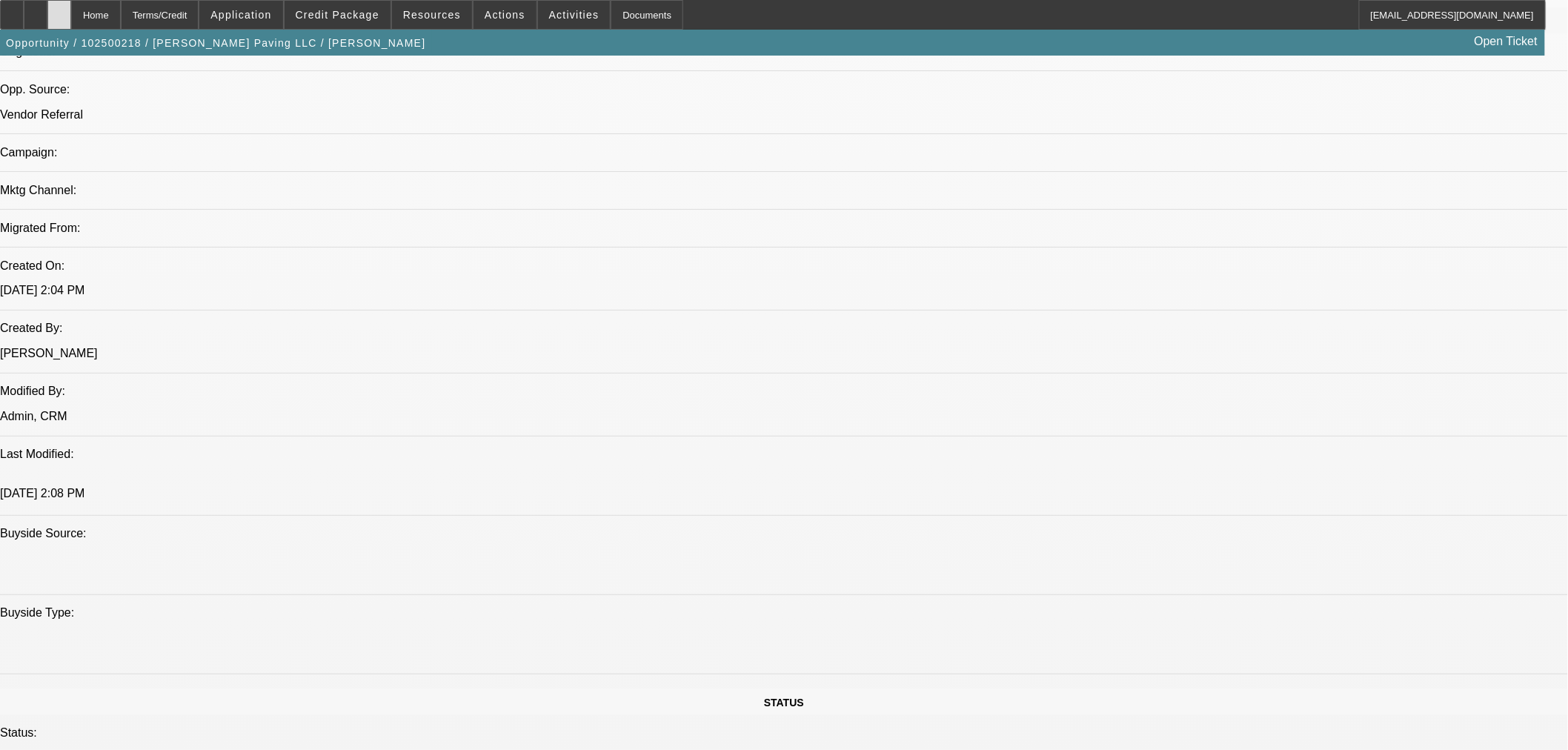
click at [71, 20] on div at bounding box center [59, 15] width 24 height 30
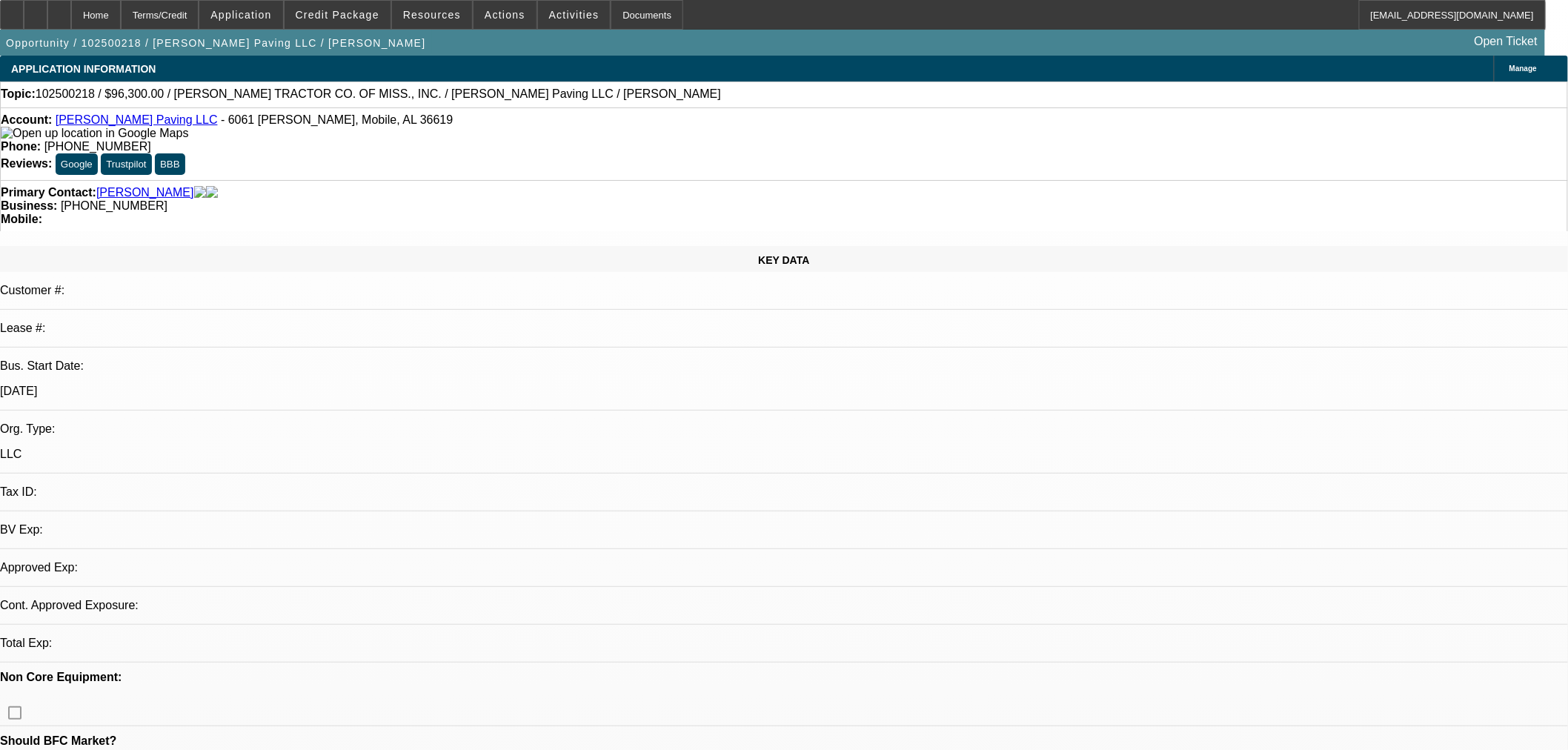
select select "0"
select select "2"
select select "0.1"
select select "4"
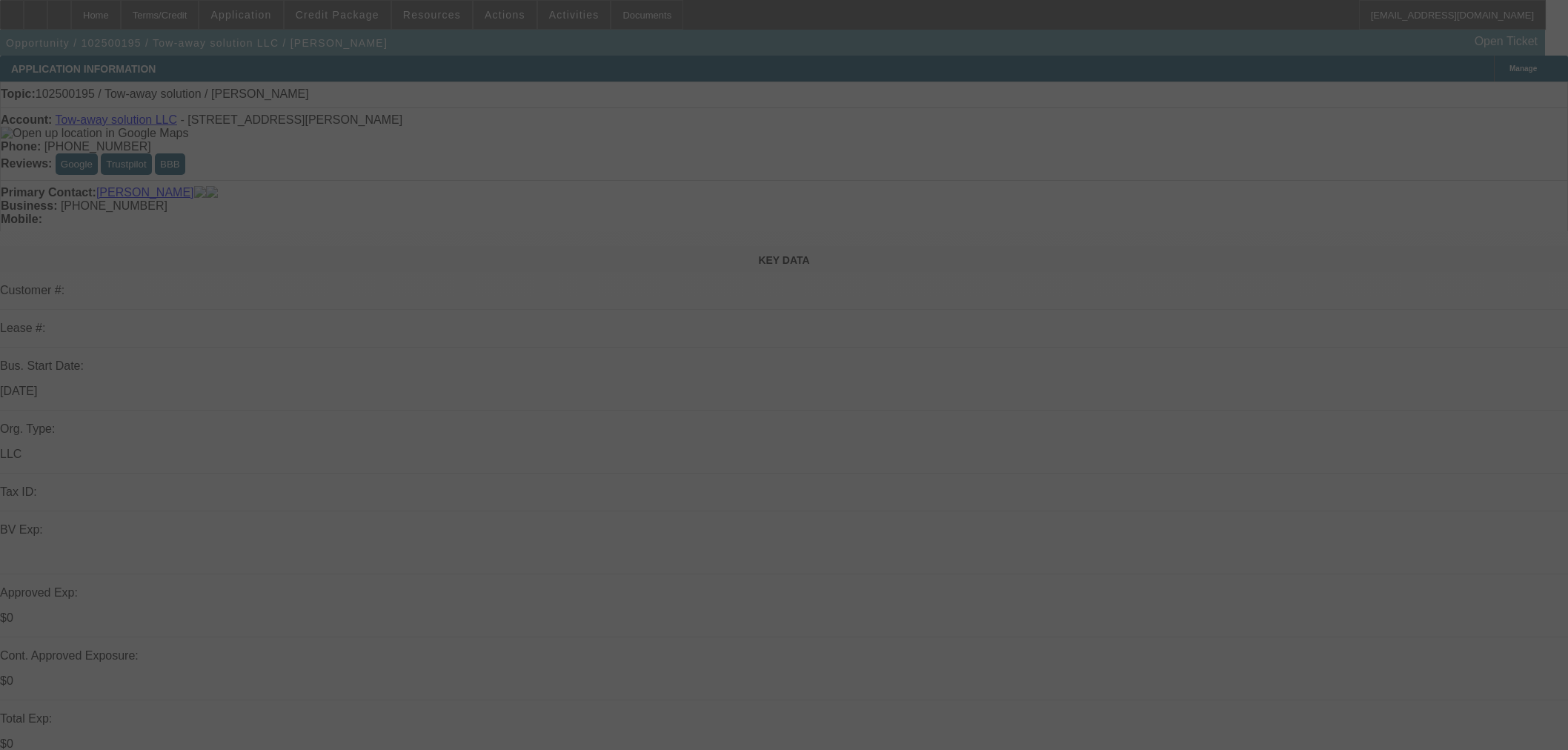
scroll to position [741, 0]
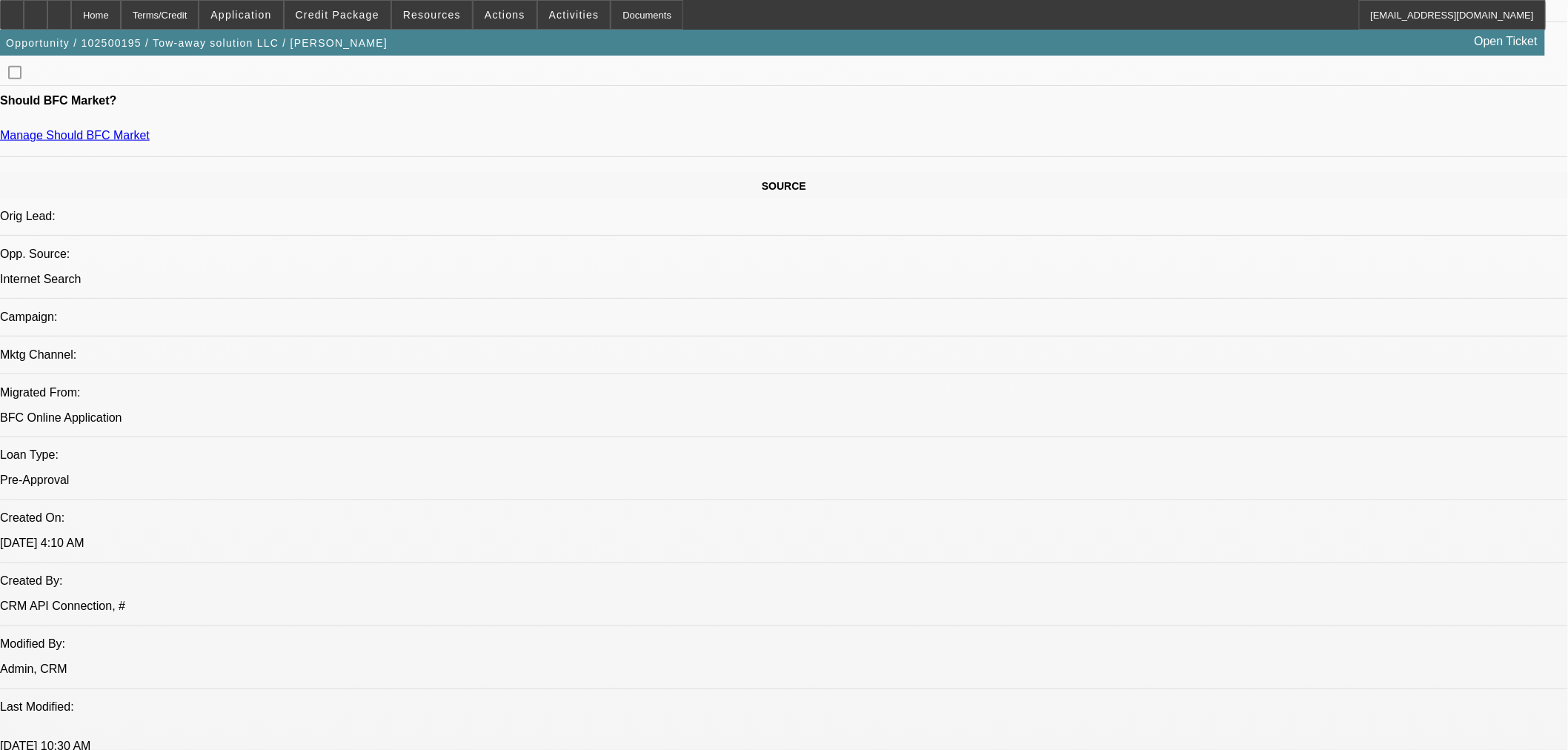
select select "0"
select select "2"
select select "0.1"
select select "4"
